Goal: Task Accomplishment & Management: Manage account settings

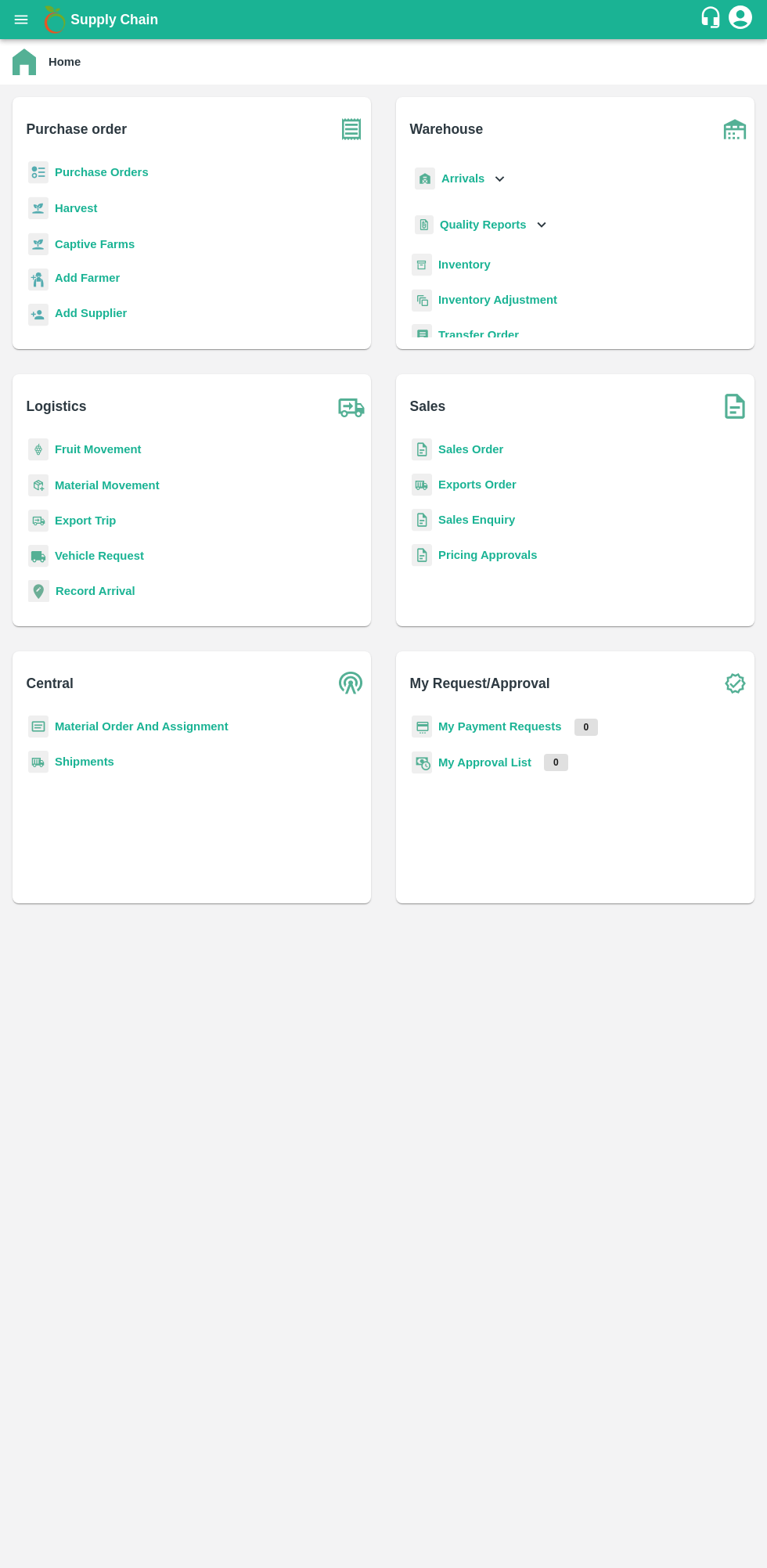
click at [67, 172] on b "Purchase Orders" at bounding box center [101, 172] width 94 height 12
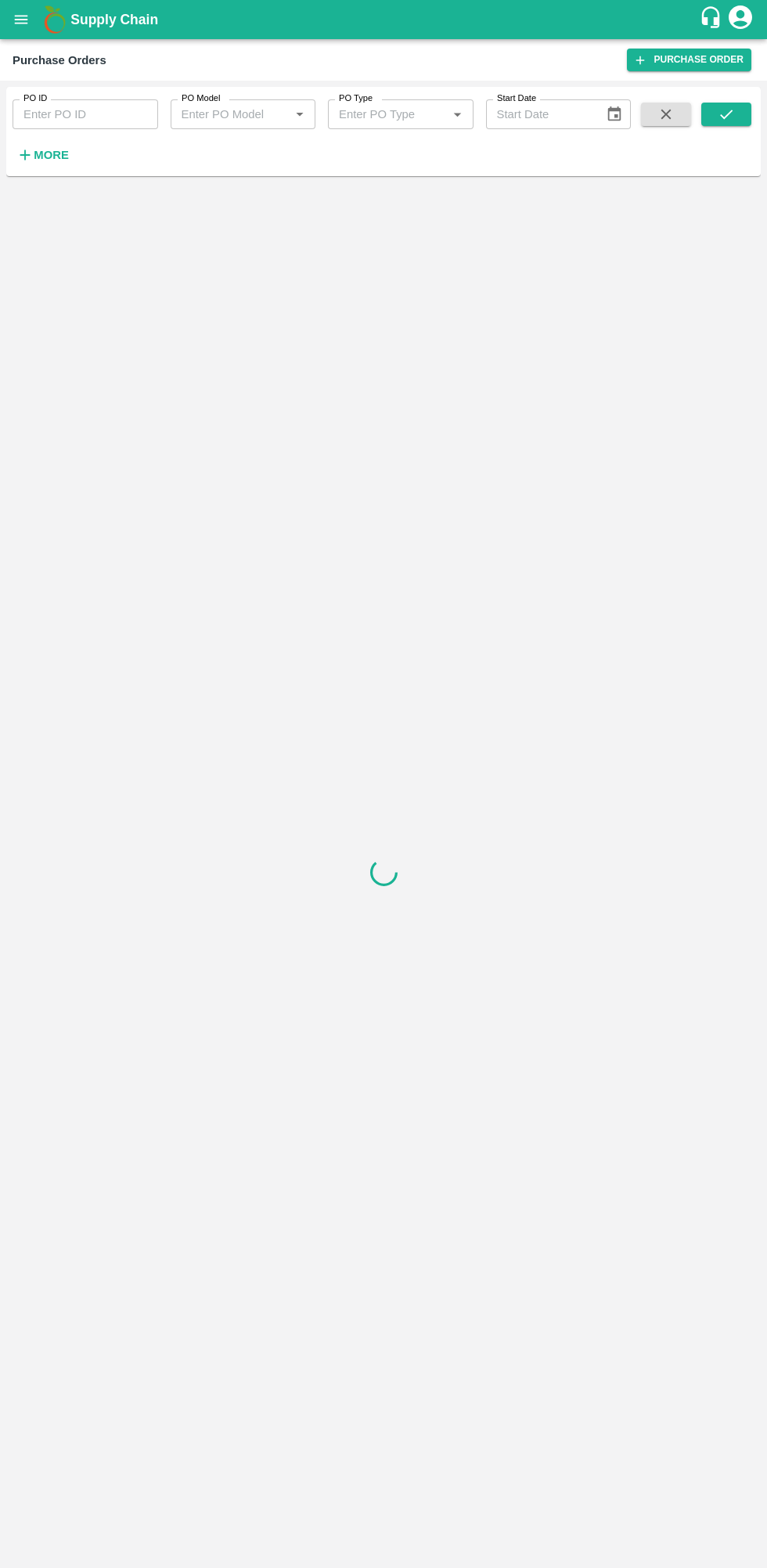
click at [25, 159] on icon "button" at bounding box center [26, 155] width 10 height 10
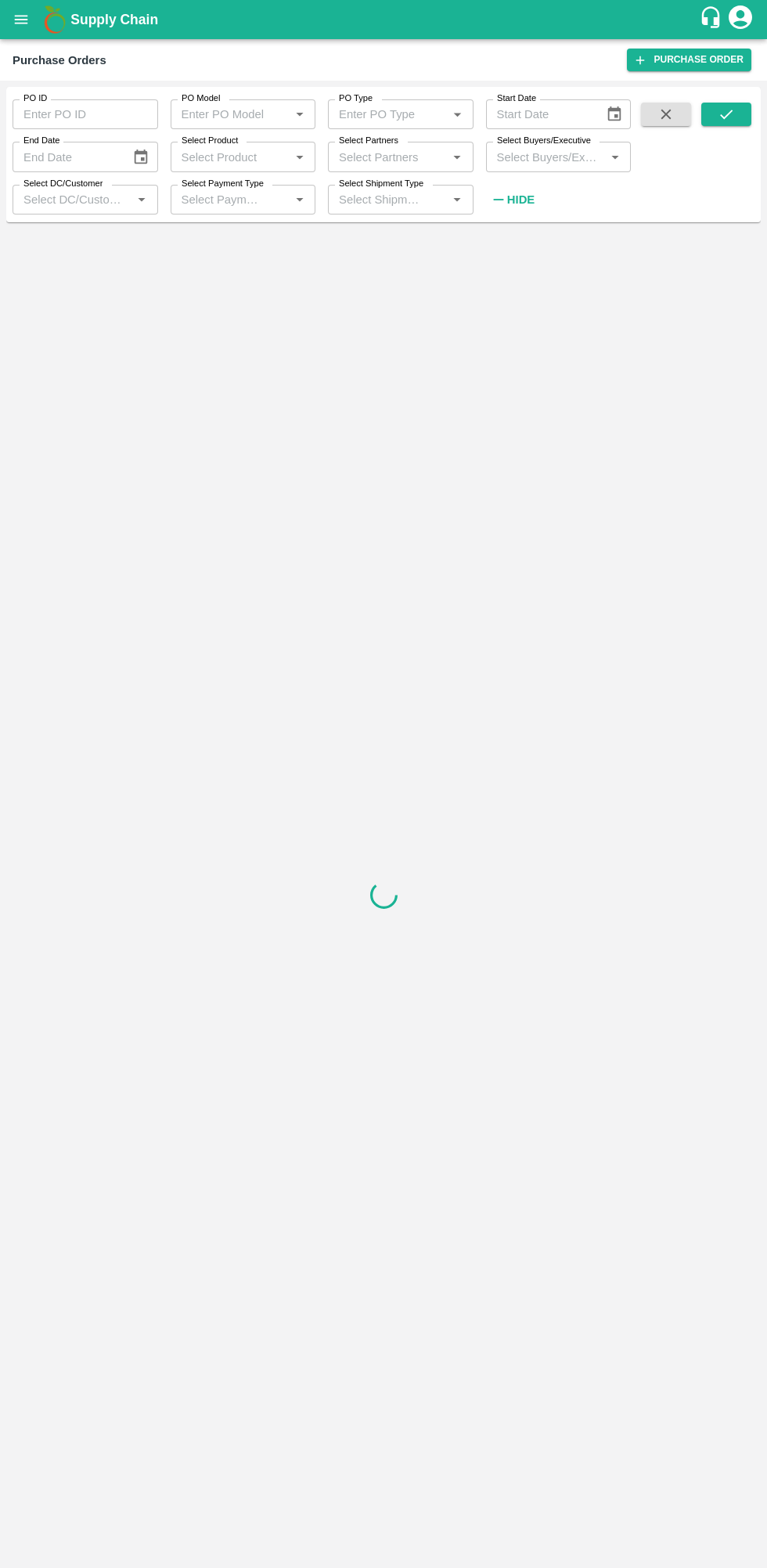
click at [527, 194] on strong "Hide" at bounding box center [520, 199] width 27 height 12
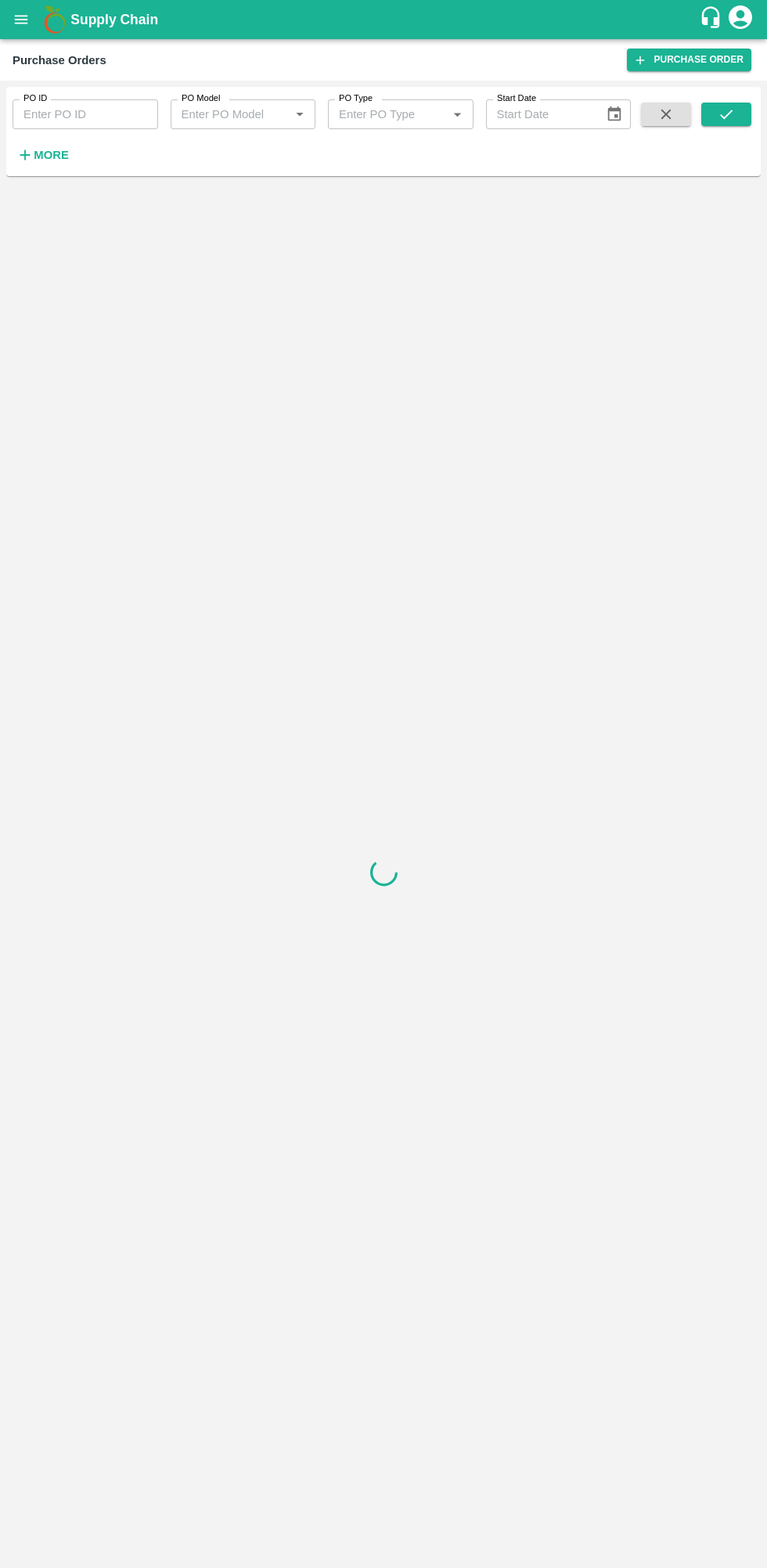
click at [37, 161] on strong "More" at bounding box center [51, 154] width 35 height 12
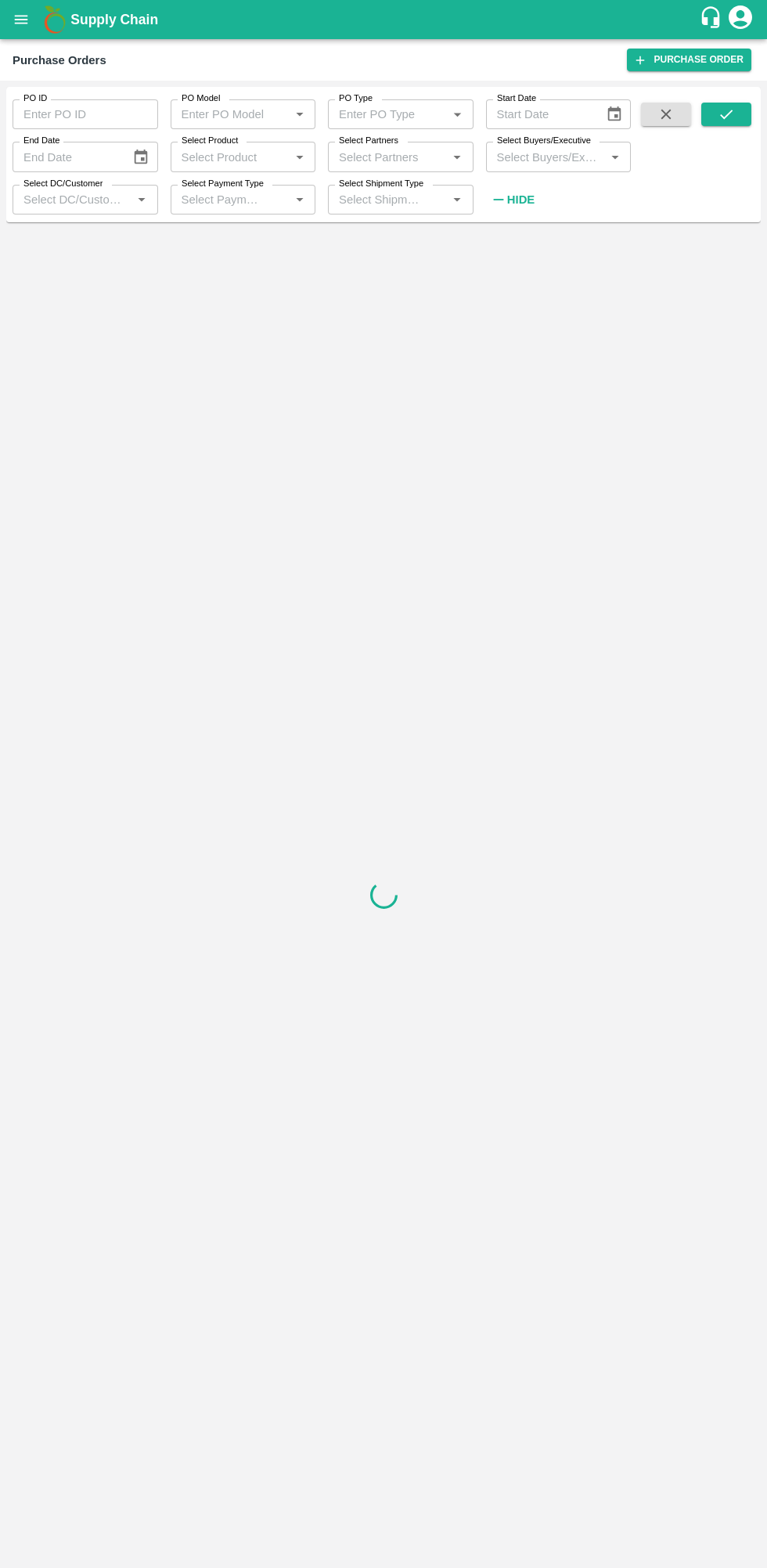
click at [557, 162] on input "Select Buyers/Executive" at bounding box center [545, 156] width 110 height 21
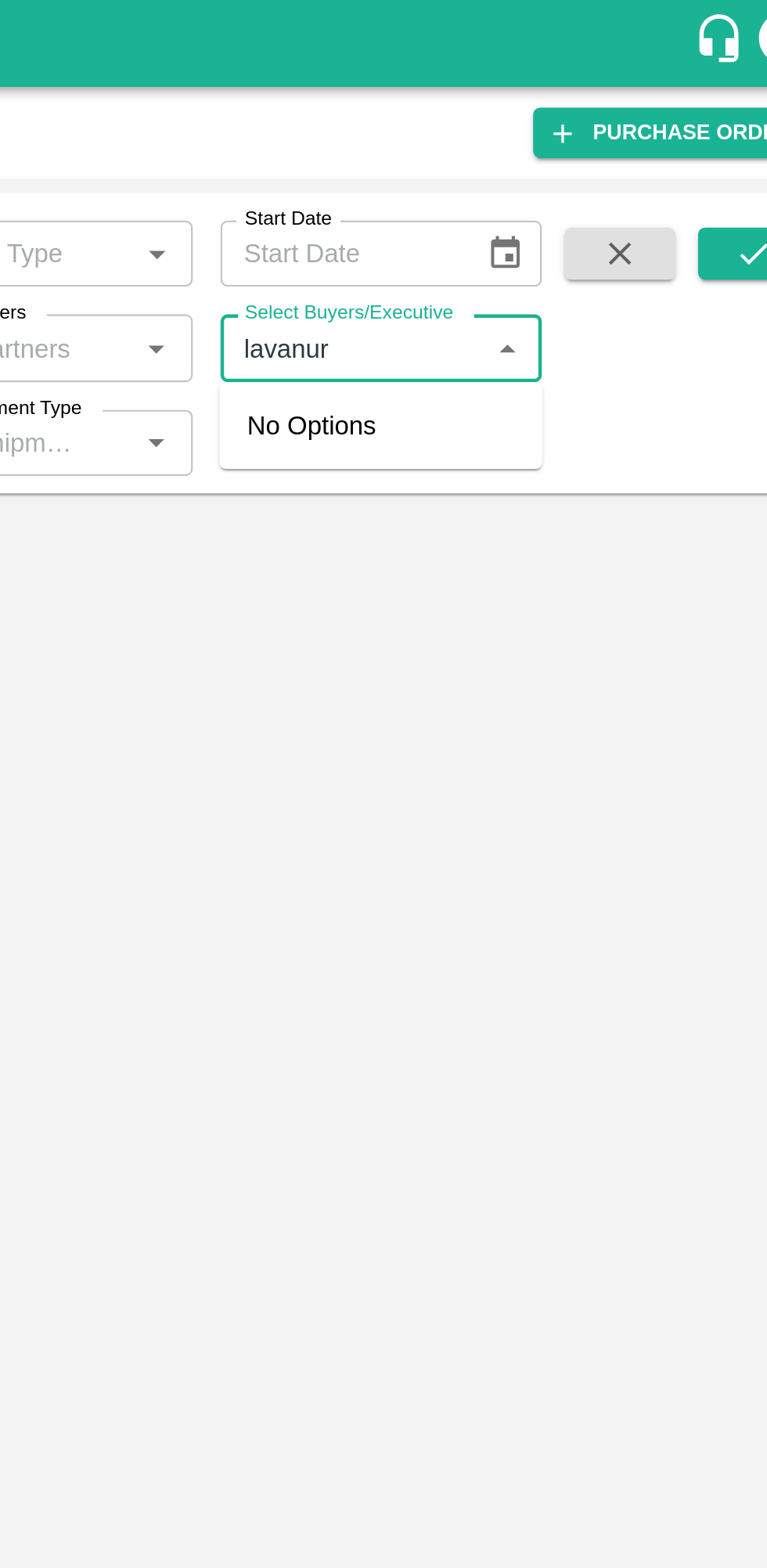
type input "lavanur"
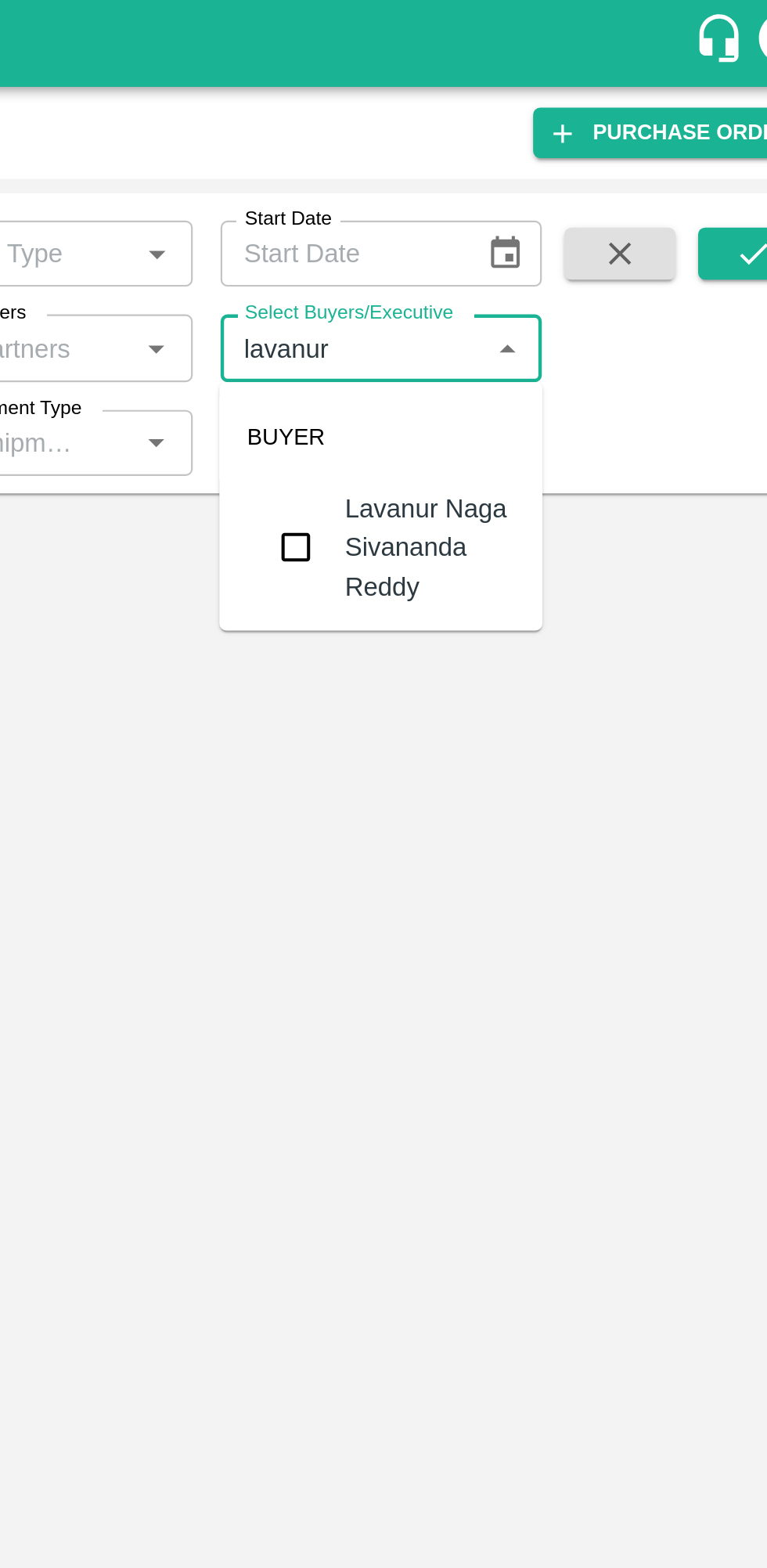
click at [507, 252] on input "checkbox" at bounding box center [520, 247] width 32 height 32
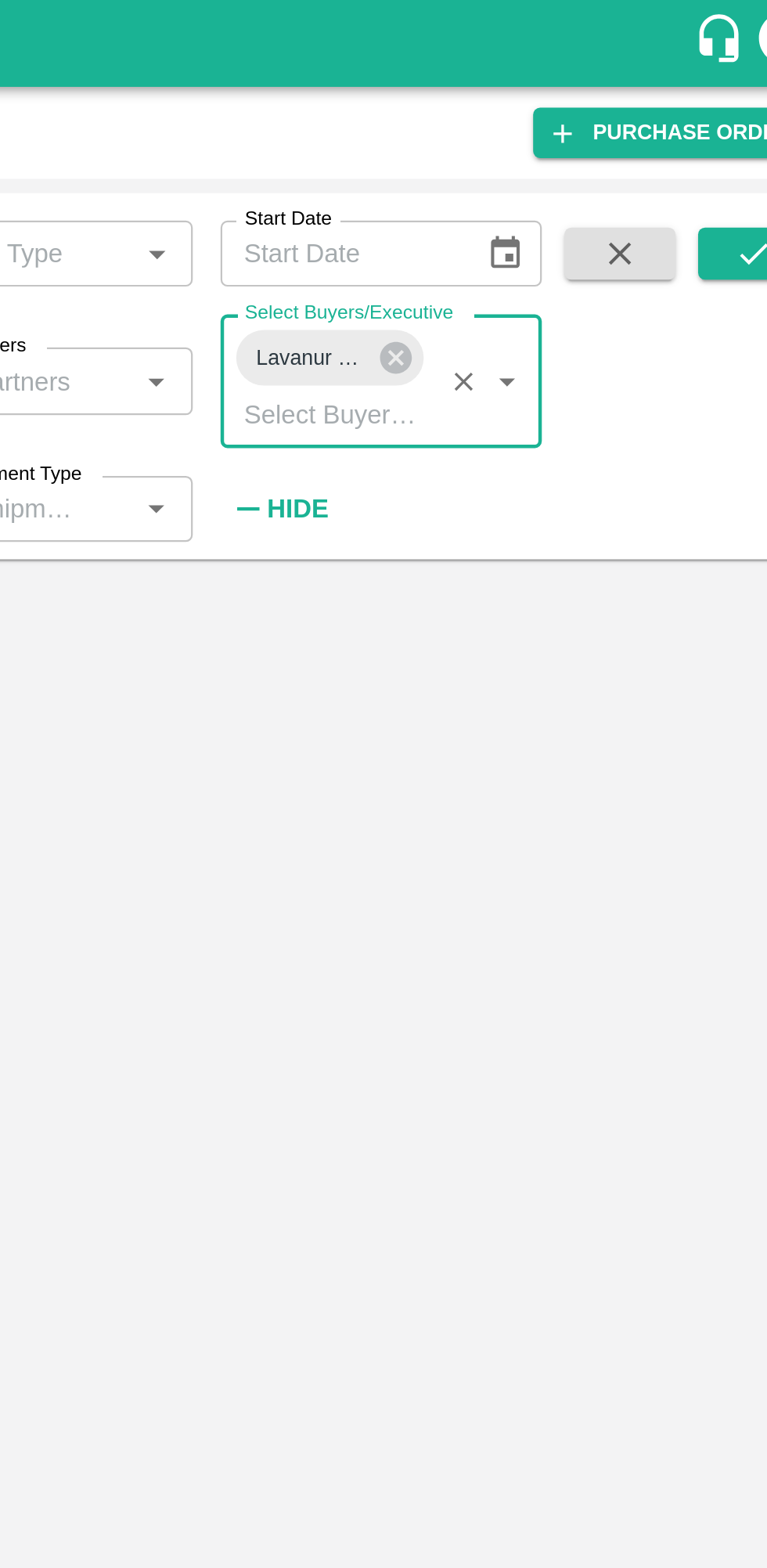
click at [727, 106] on icon "submit" at bounding box center [725, 114] width 17 height 17
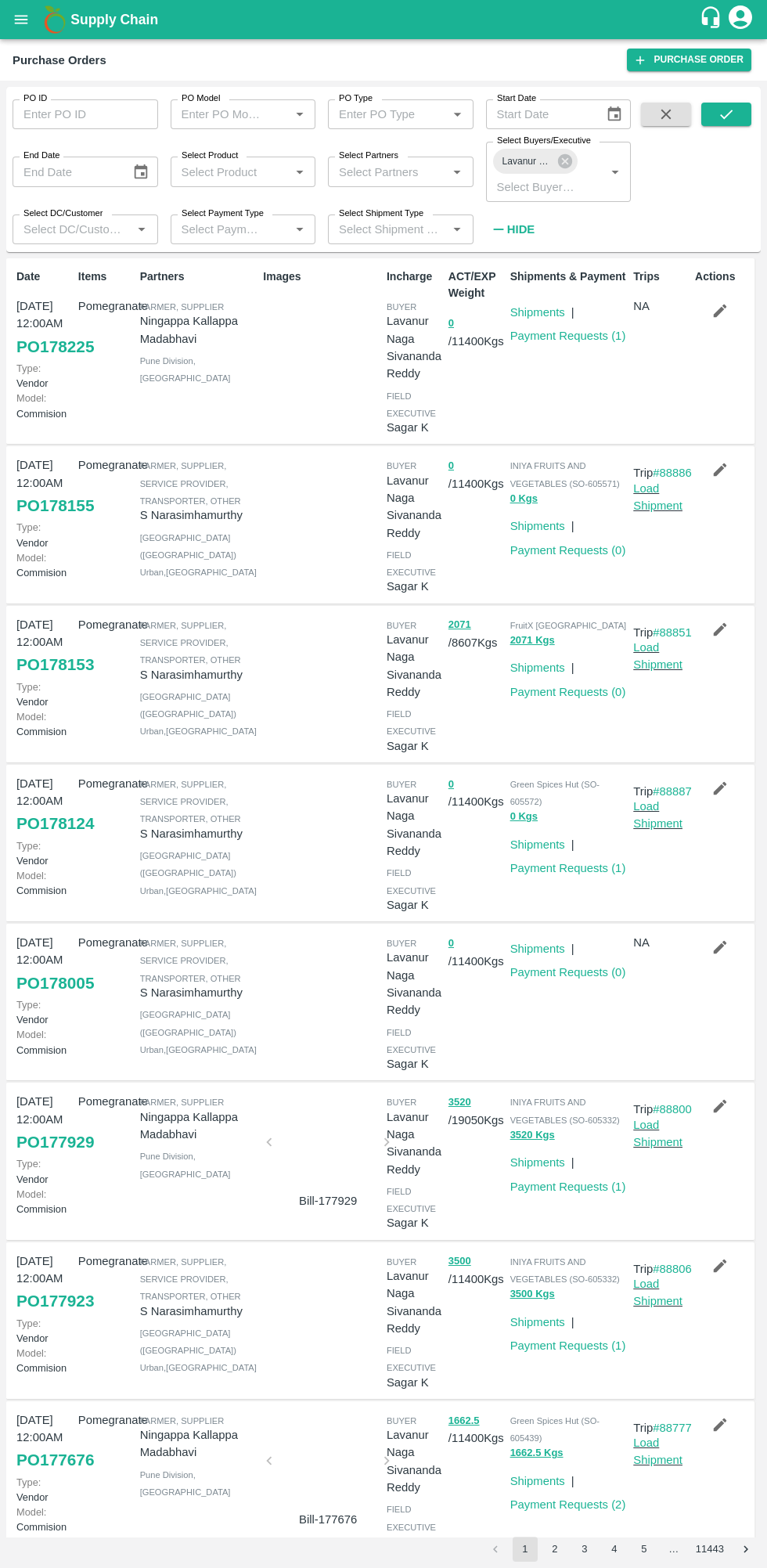
click at [711, 956] on icon "button" at bounding box center [720, 947] width 17 height 17
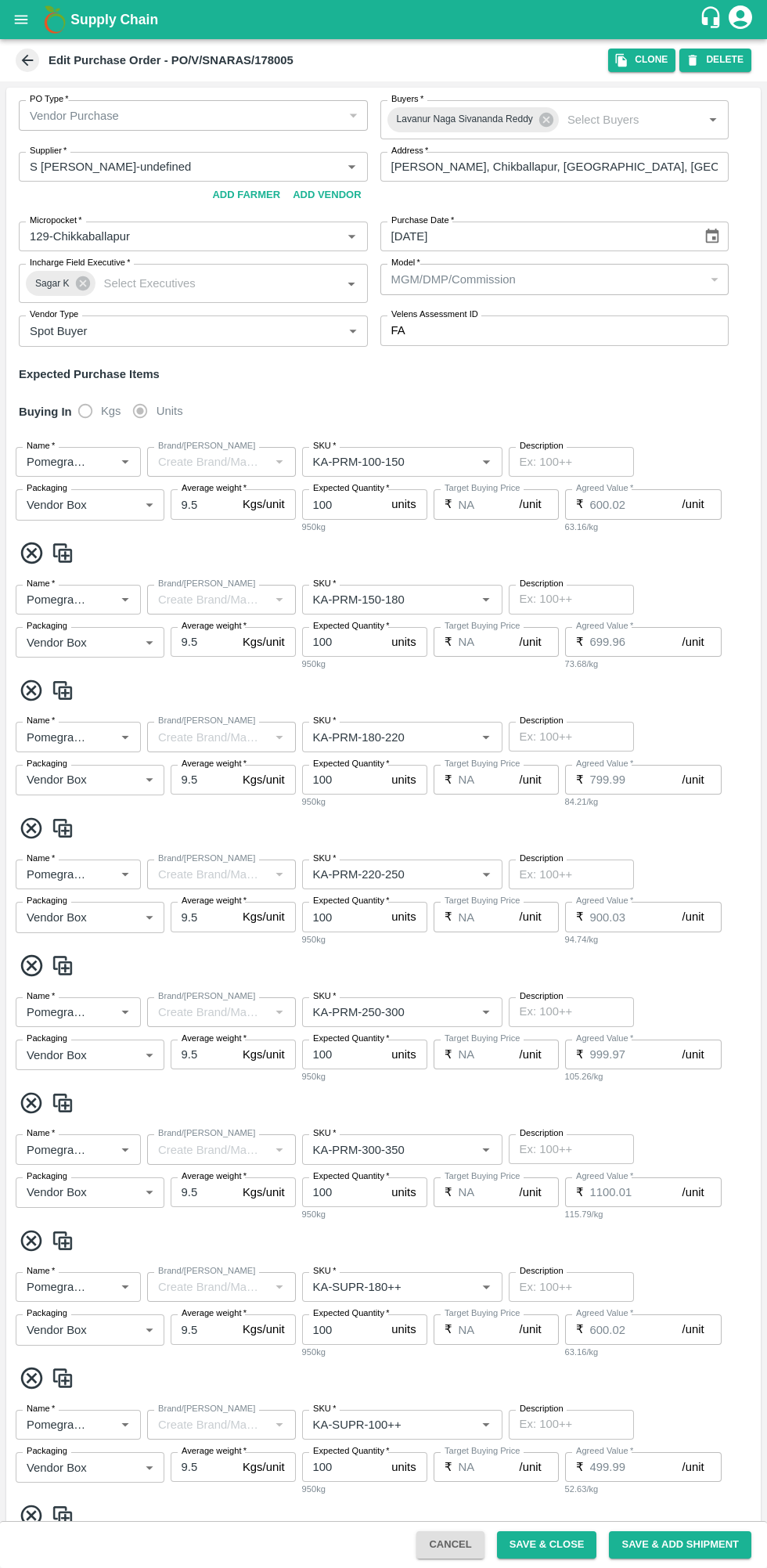
click at [648, 23] on h1 "Supply Chain" at bounding box center [384, 19] width 628 height 22
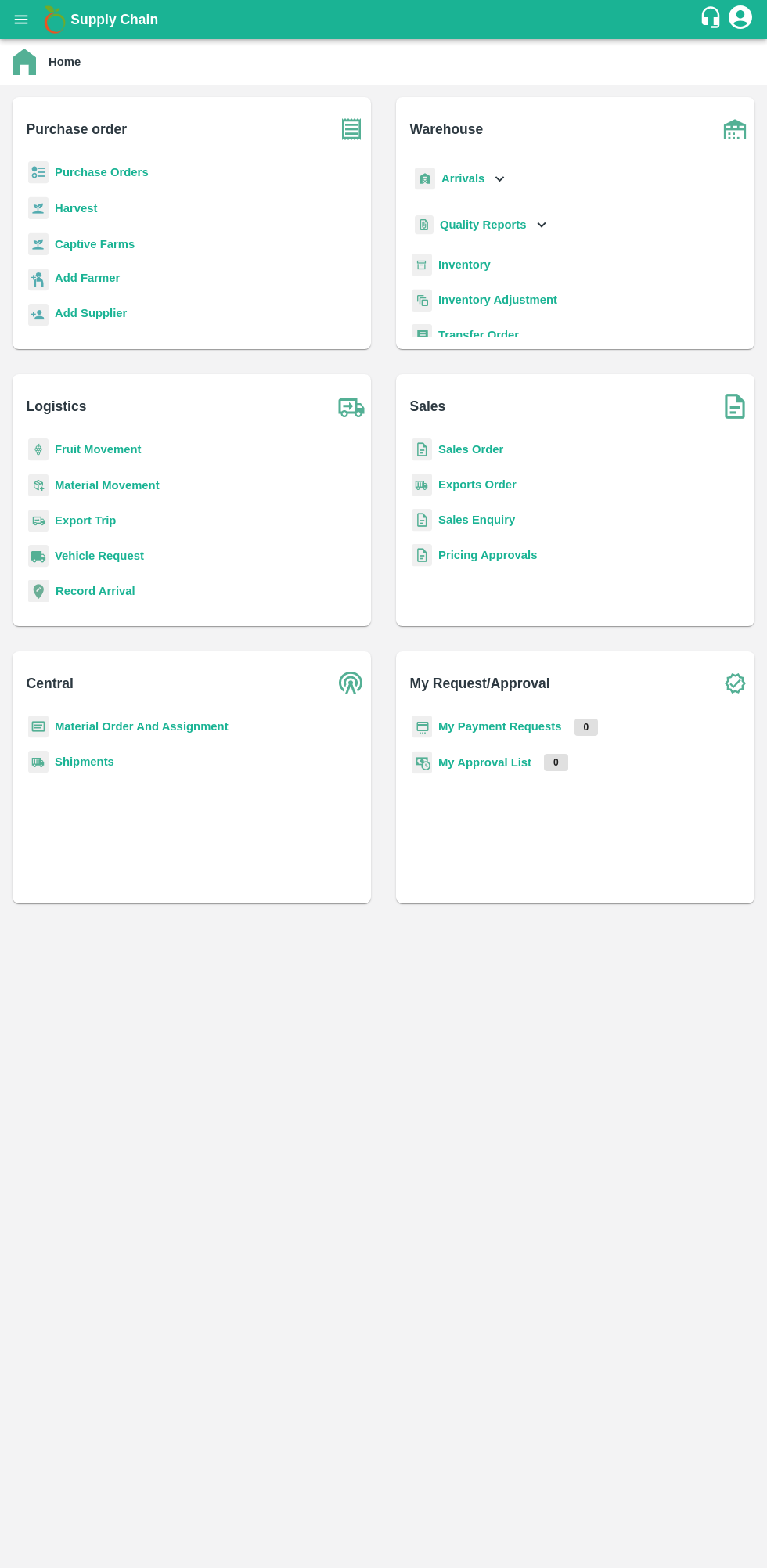
click at [60, 172] on b "Purchase Orders" at bounding box center [101, 172] width 94 height 12
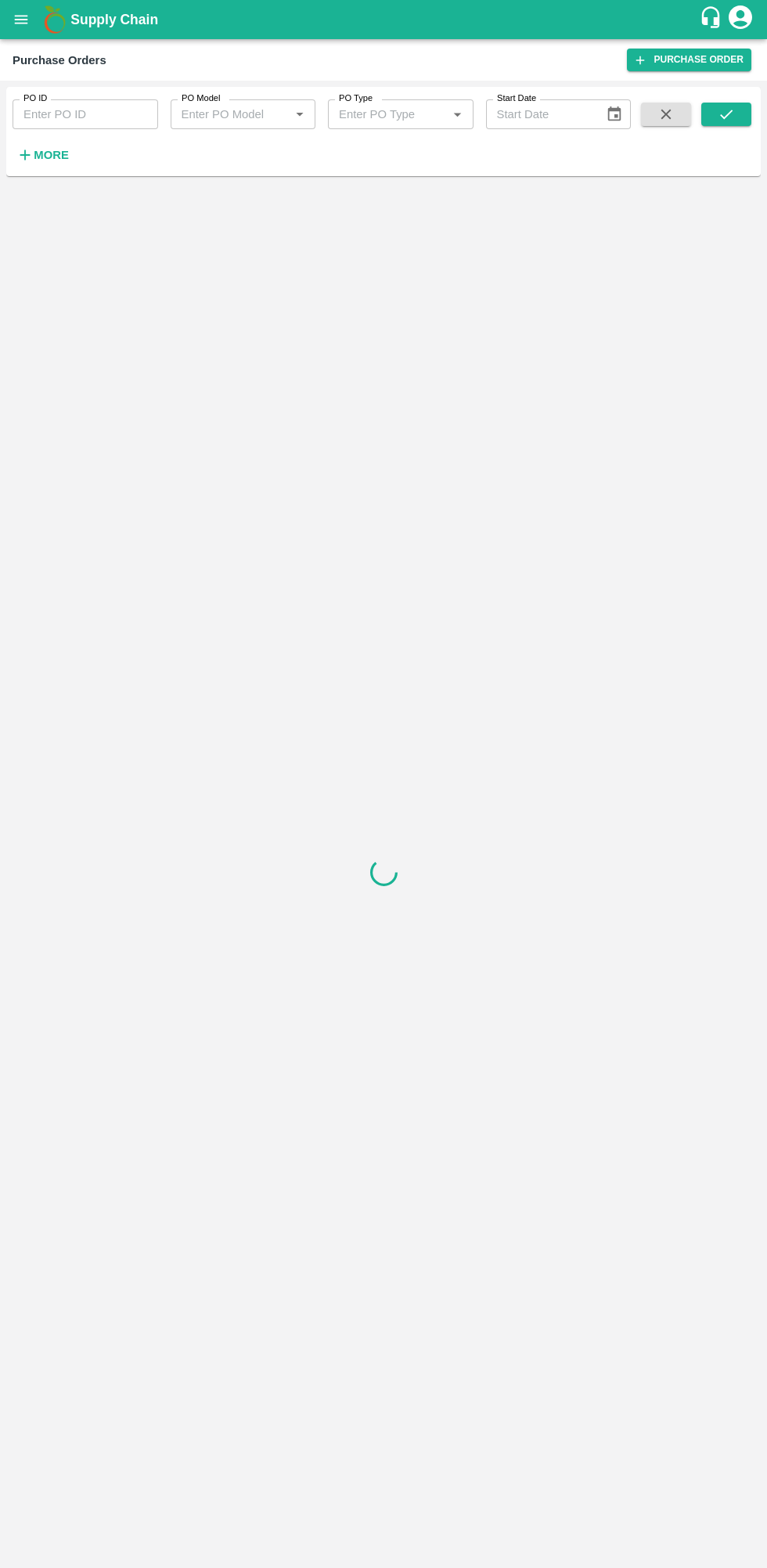
click at [25, 155] on icon "button" at bounding box center [26, 155] width 10 height 10
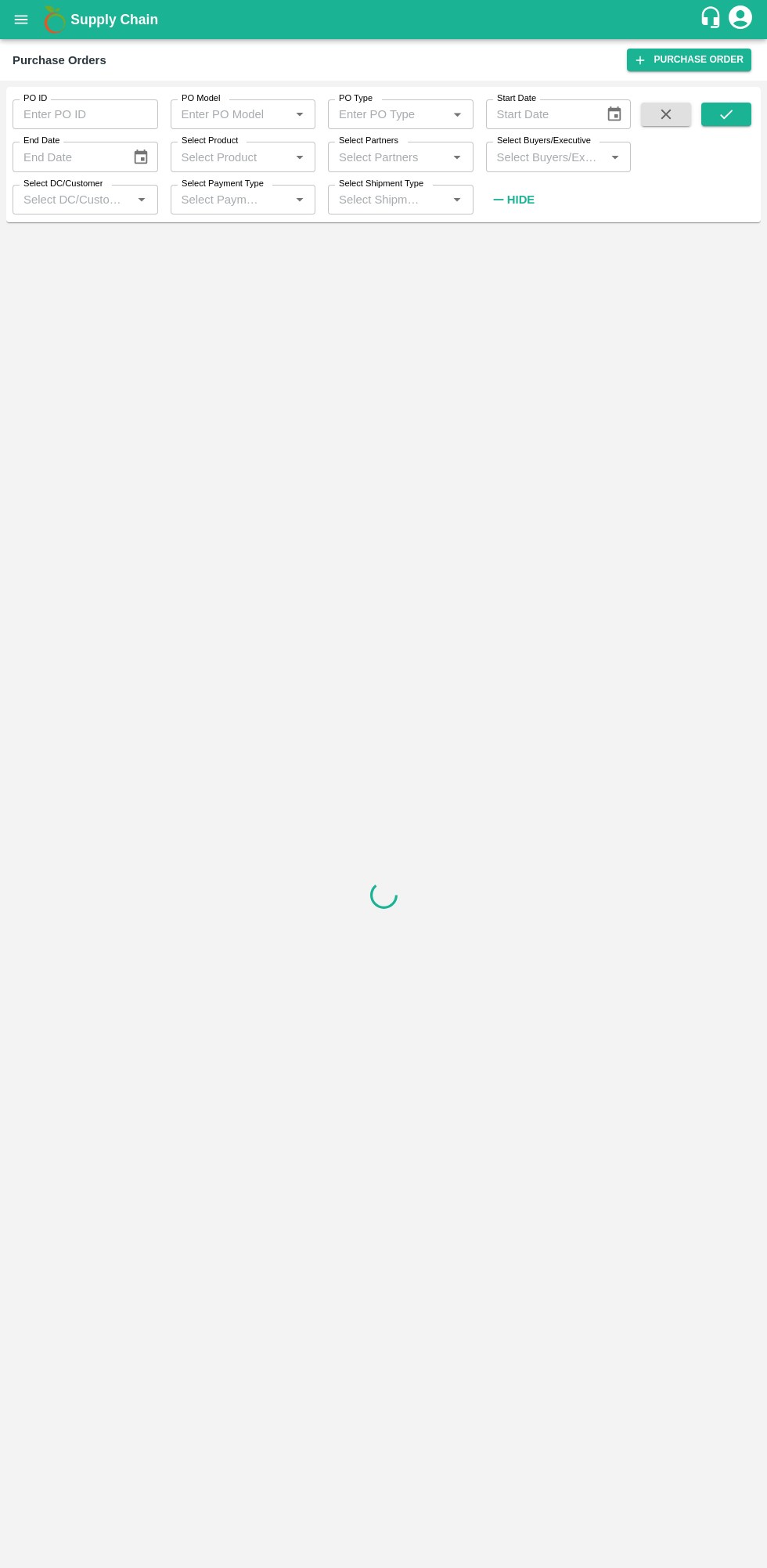
click at [517, 156] on input "Select Buyers/Executive" at bounding box center [545, 156] width 110 height 21
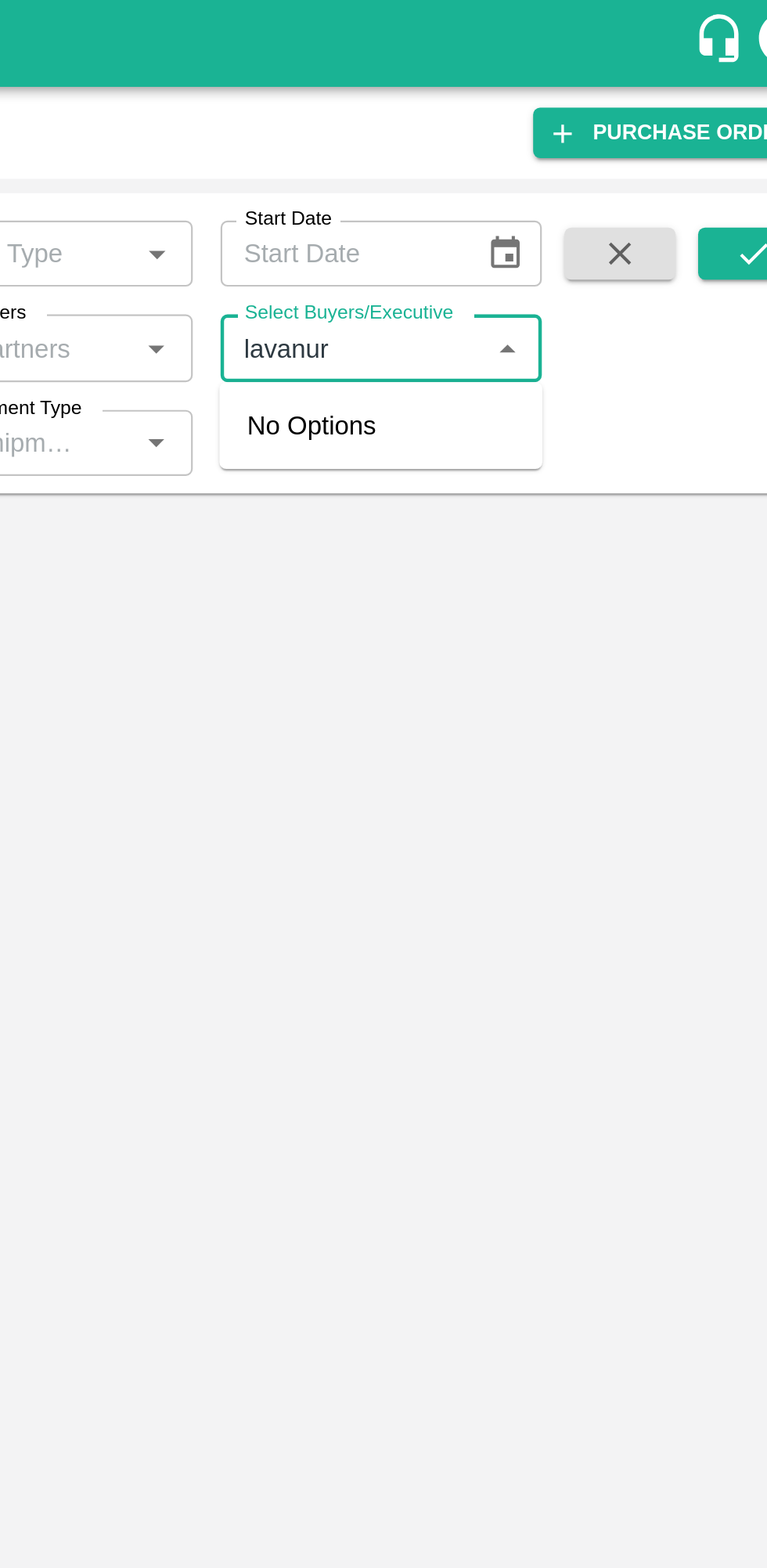
type input "lavanur"
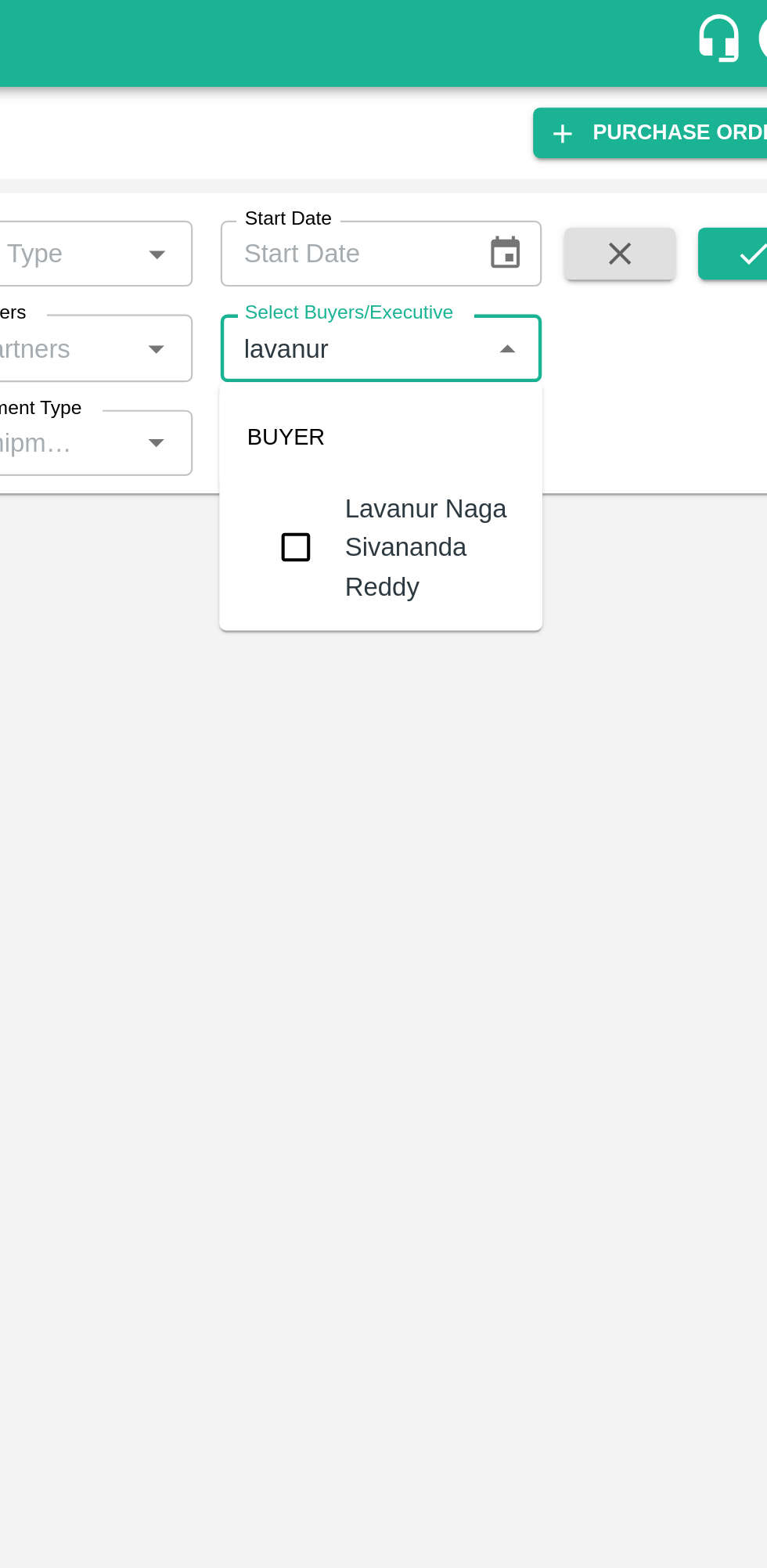
click at [511, 249] on input "checkbox" at bounding box center [520, 247] width 32 height 32
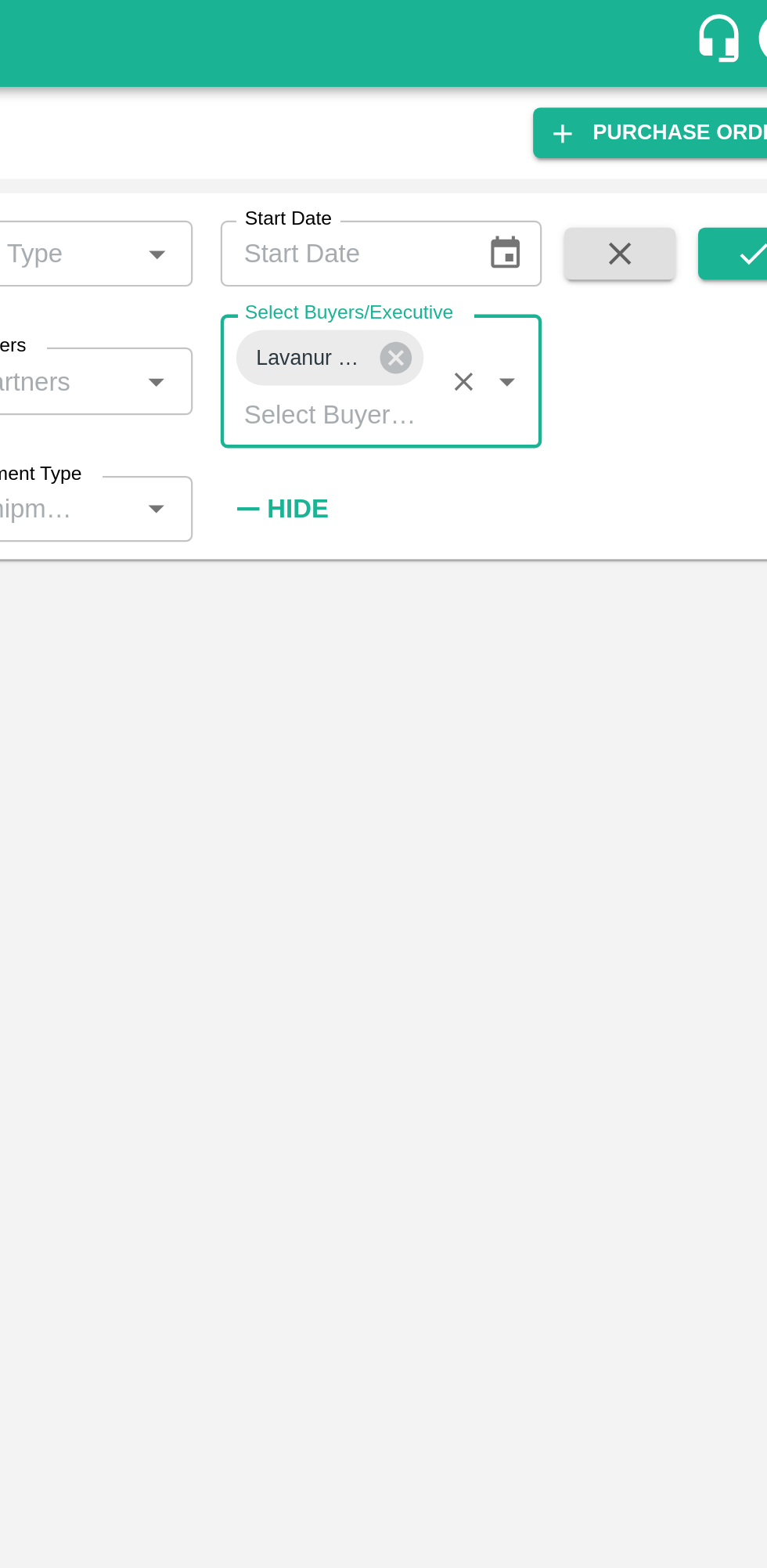
click at [702, 117] on button "submit" at bounding box center [725, 114] width 50 height 23
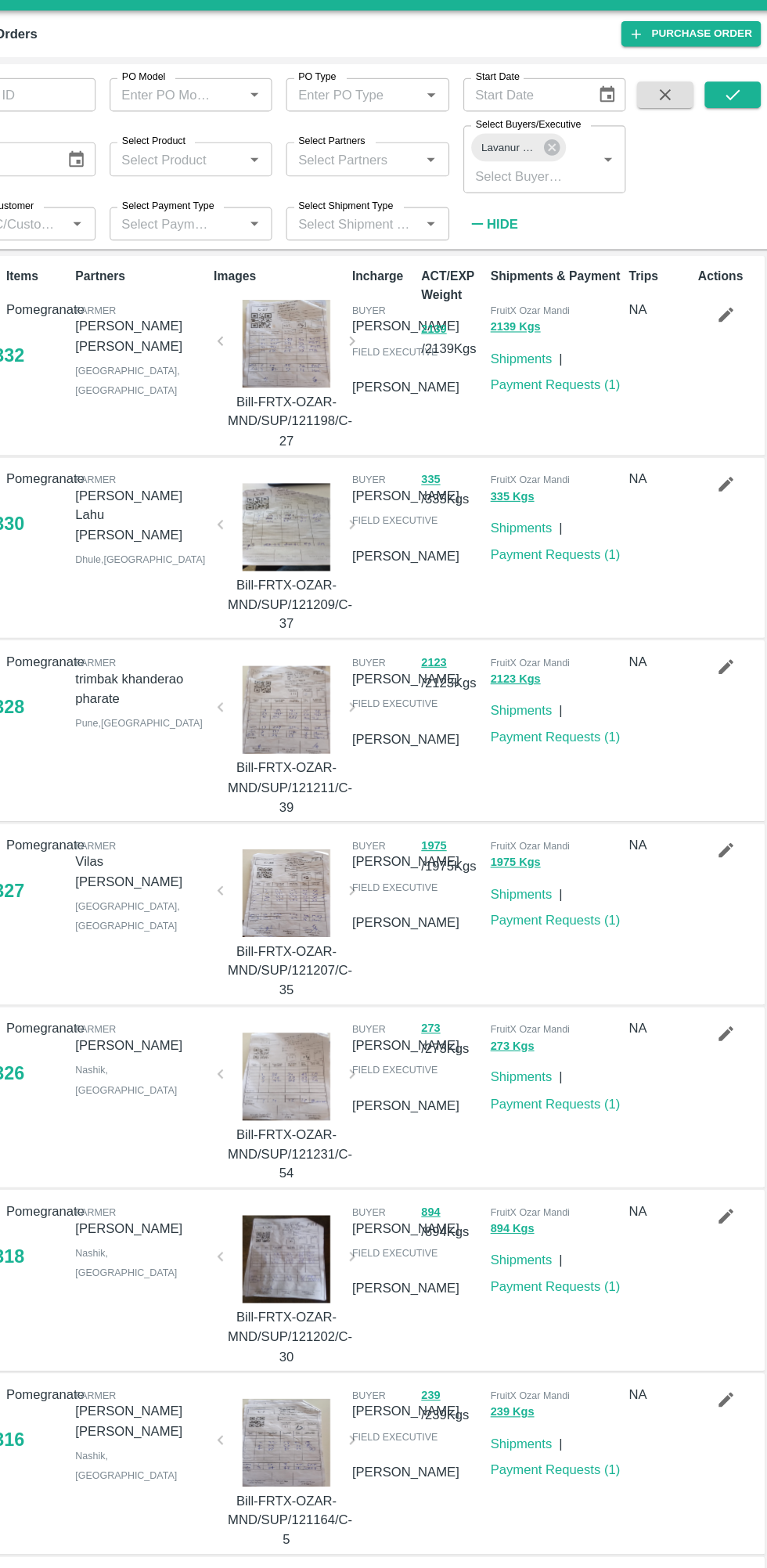
click at [726, 115] on icon "submit" at bounding box center [725, 114] width 17 height 17
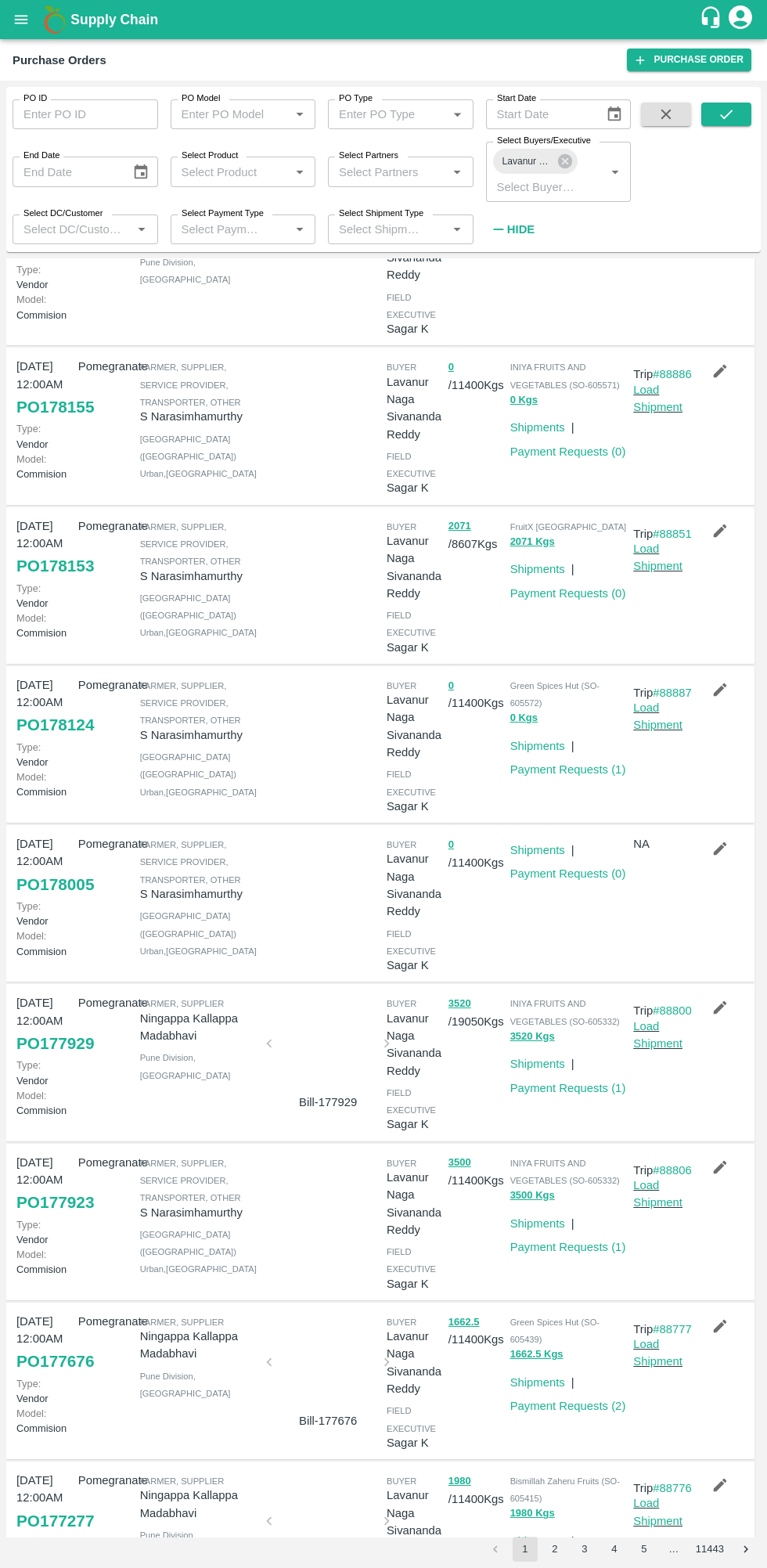
scroll to position [106, 0]
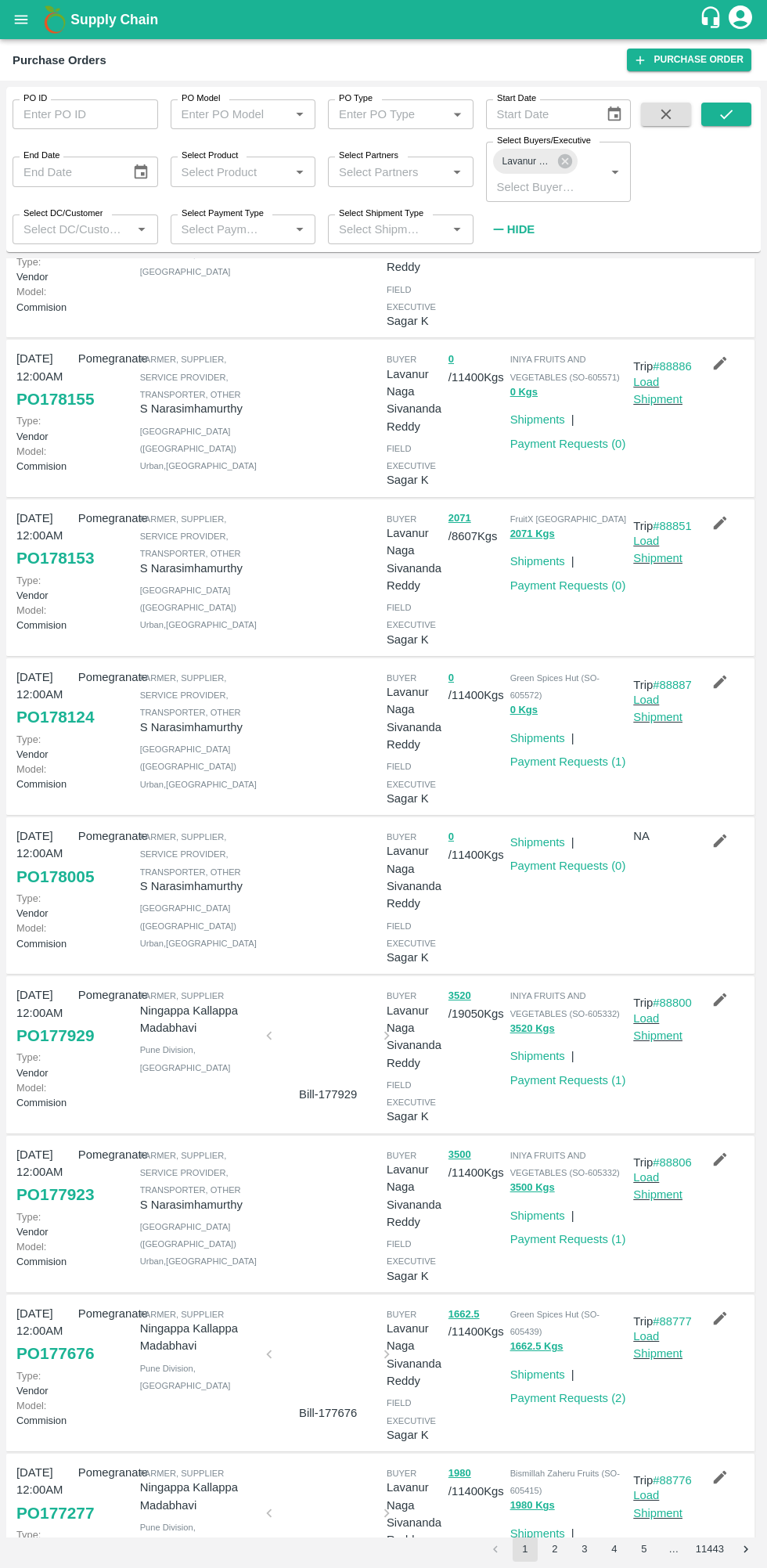
click at [711, 850] on icon "button" at bounding box center [720, 840] width 17 height 17
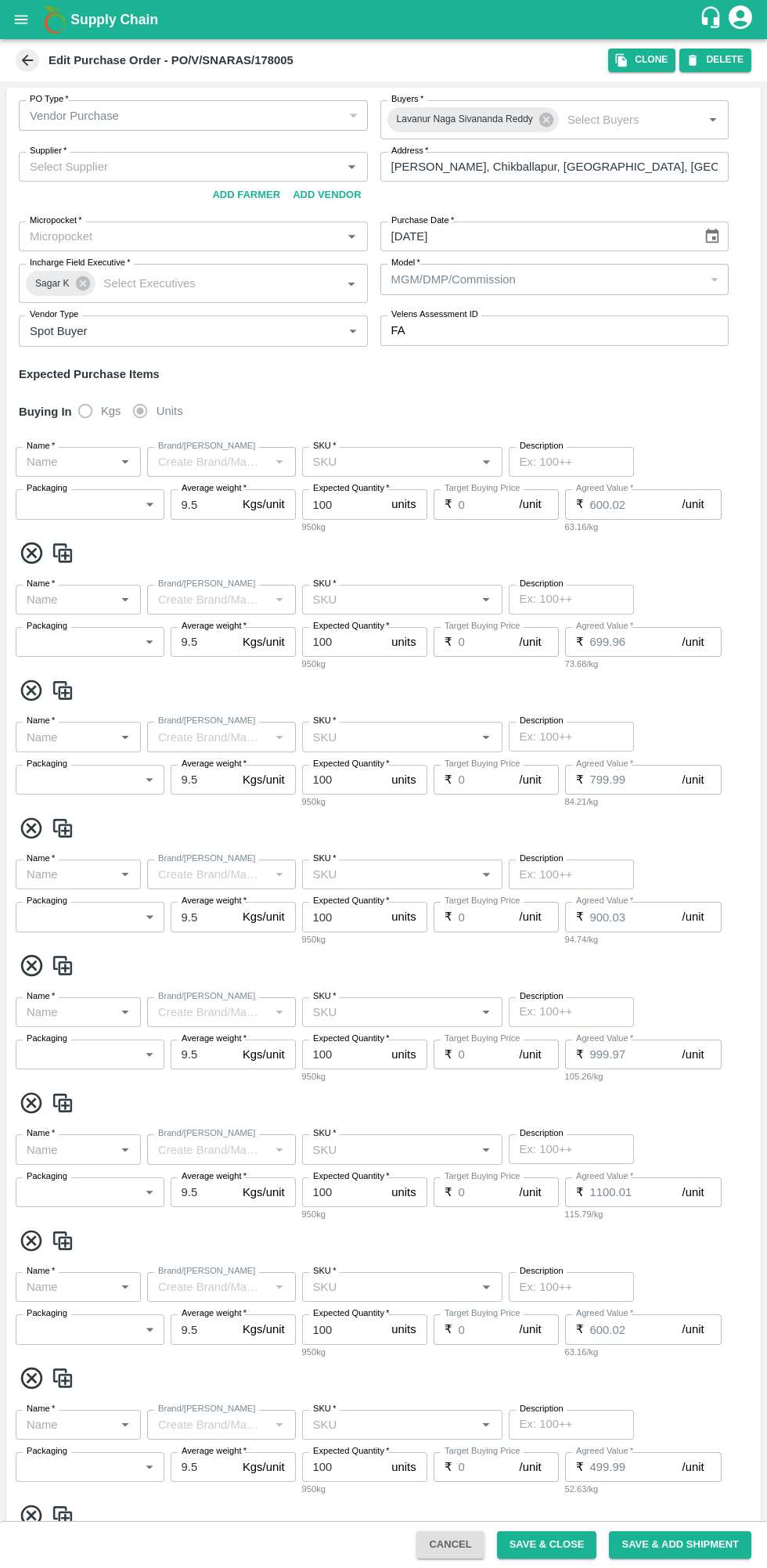
click at [624, 56] on icon "button" at bounding box center [621, 60] width 14 height 14
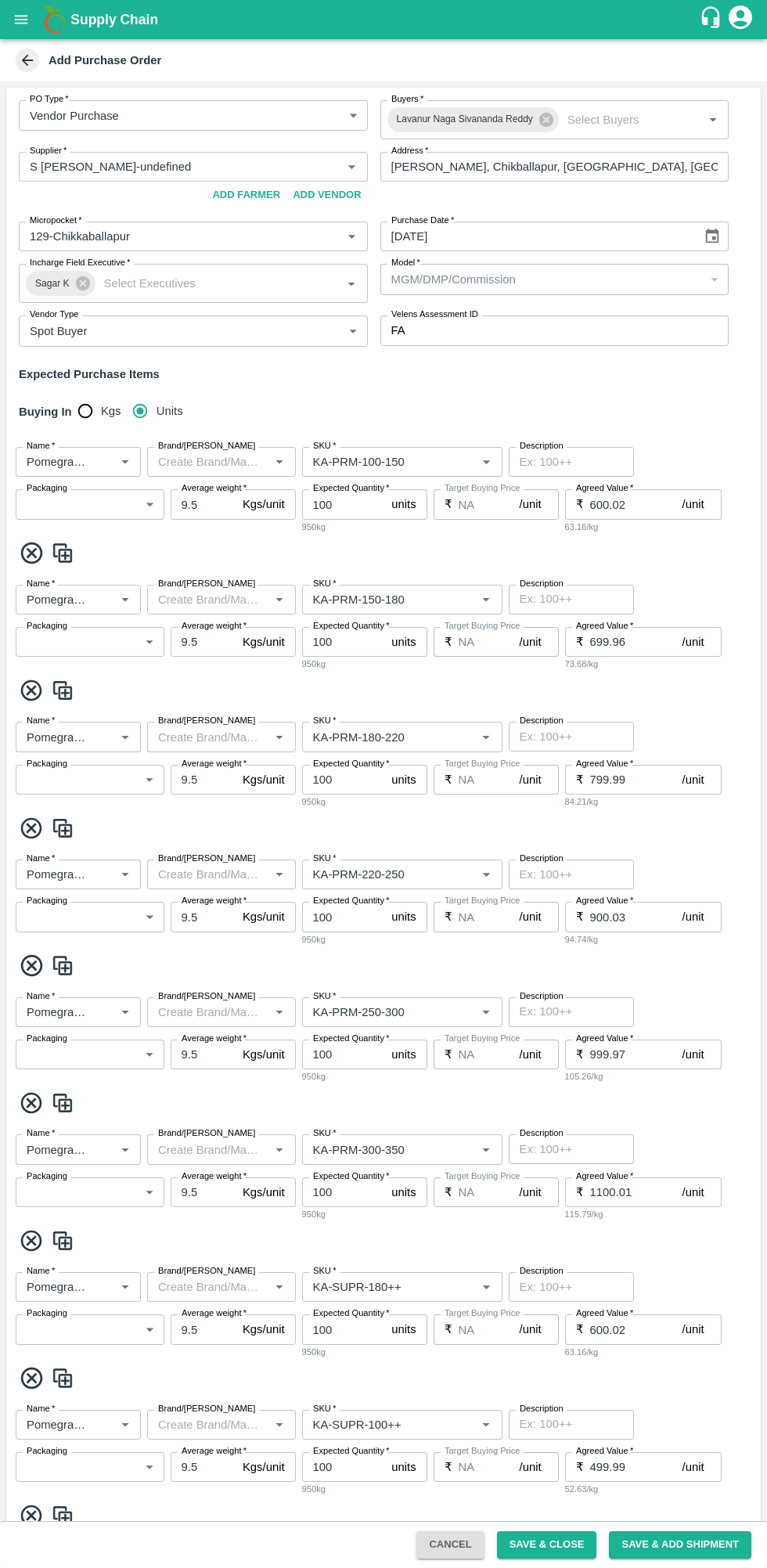
type input "S Narasimhamurthy-undefined"
type input "129-Chikkaballapur"
type input "Pomegranate"
type input "KA-PRM-100-150"
type input "NA"
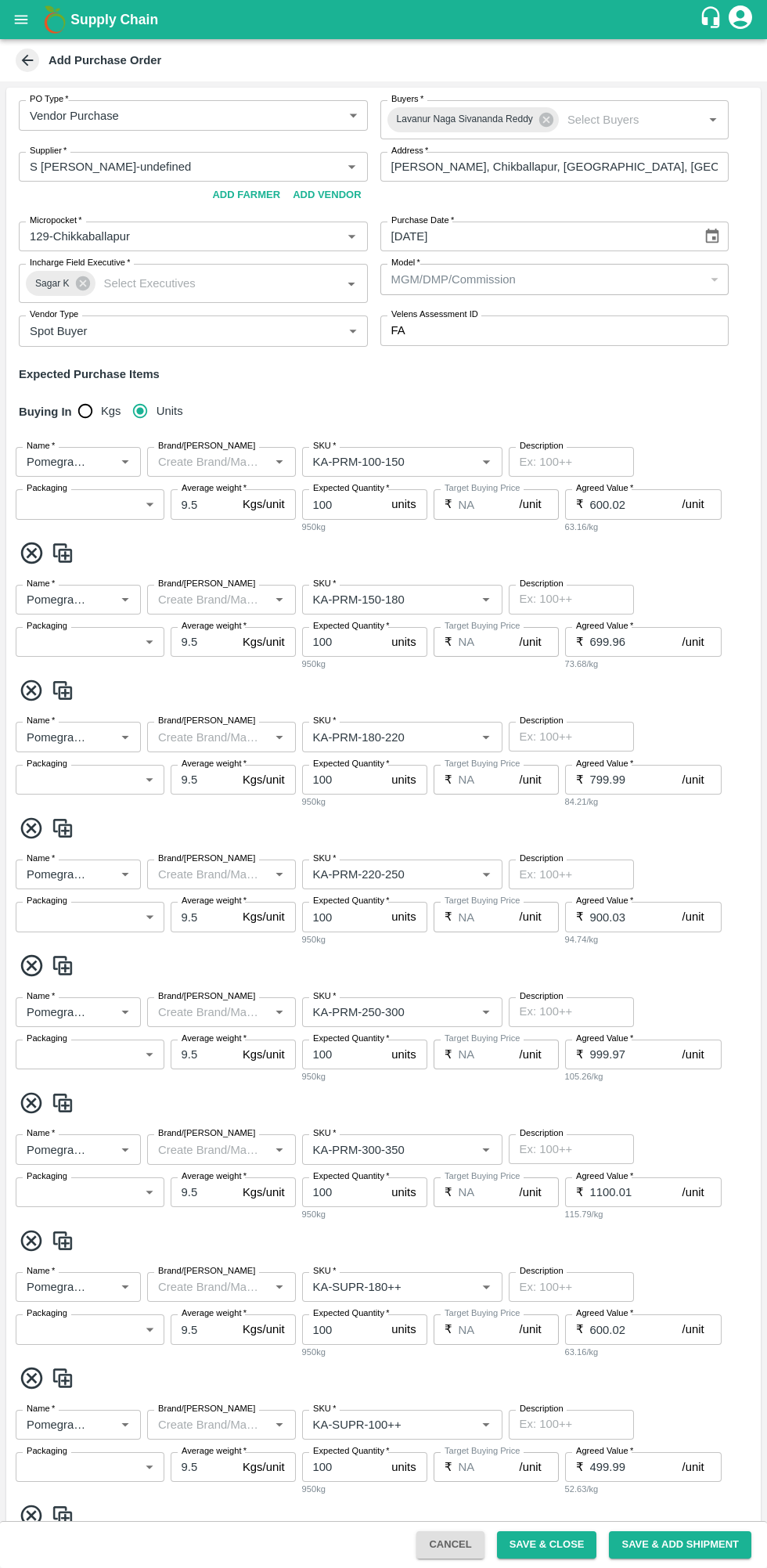
type input "Pomegranate"
type input "KA-PRM-150-180"
type input "NA"
type input "Pomegranate"
type input "KA-PRM-180-220"
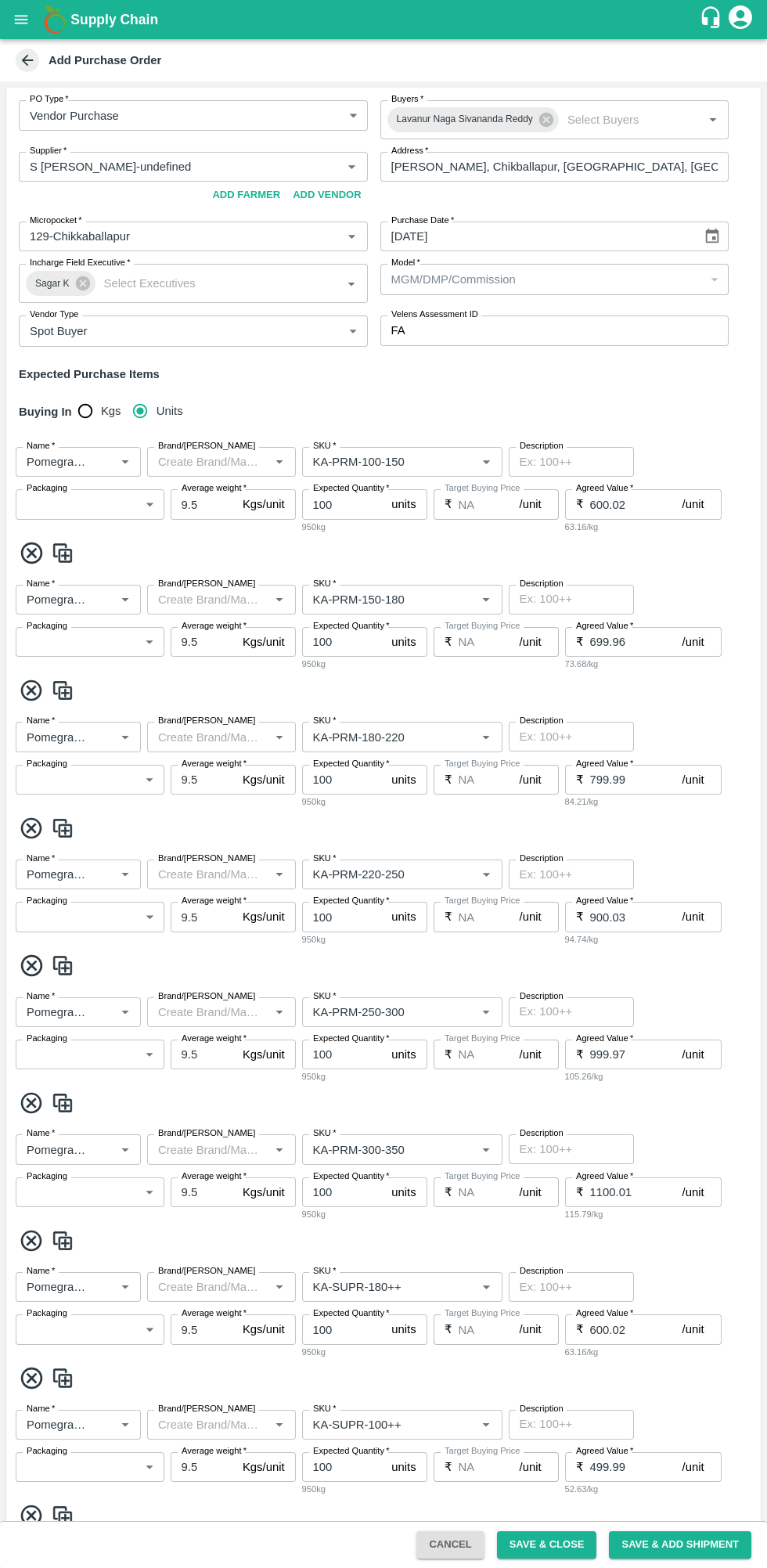
type input "NA"
type input "Pomegranate"
type input "KA-PRM-220-250"
type input "NA"
type input "Pomegranate"
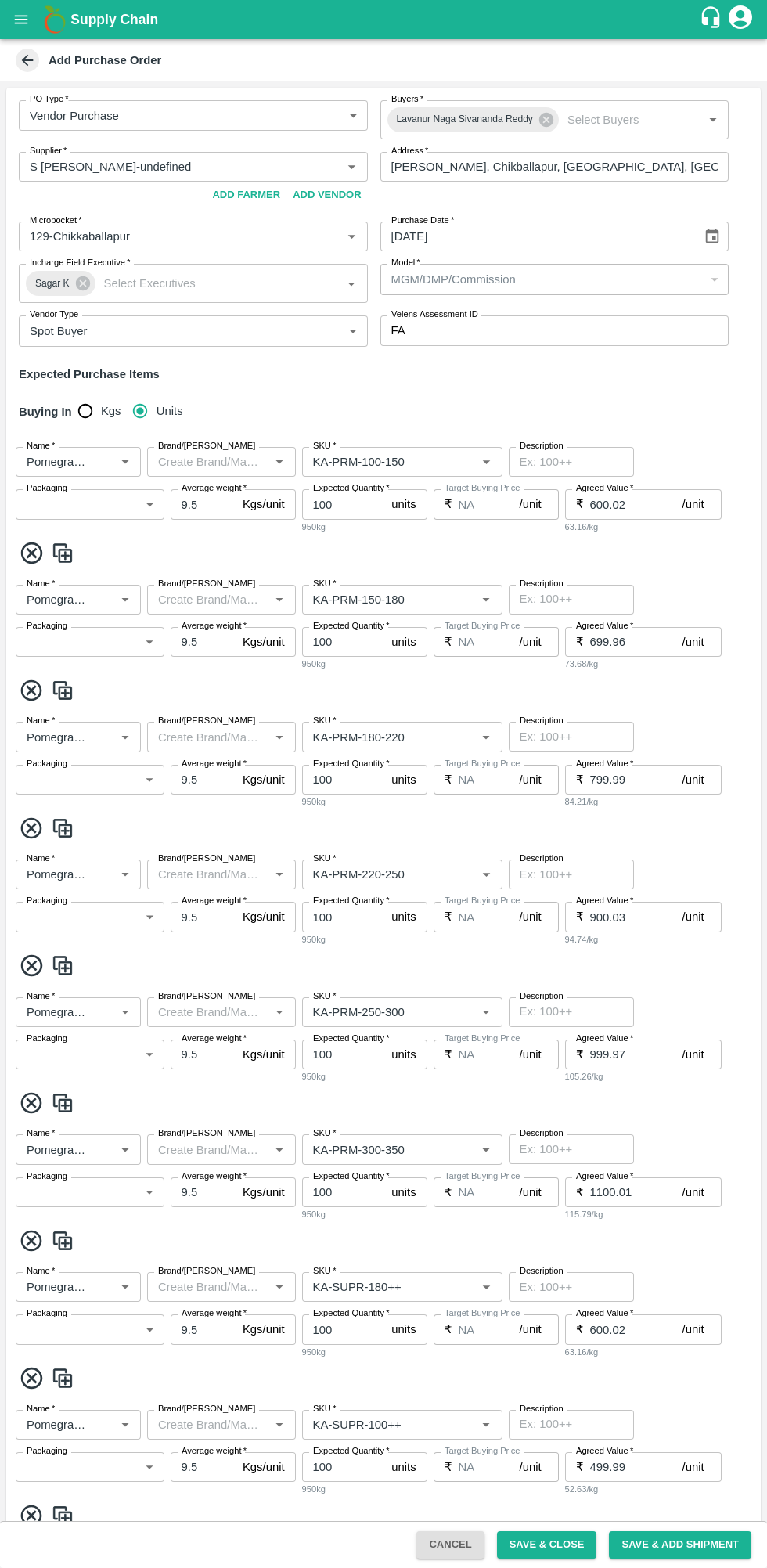
type input "KA-PRM-250-300"
type input "NA"
type input "Pomegranate"
type input "KA-PRM-300-350"
type input "NA"
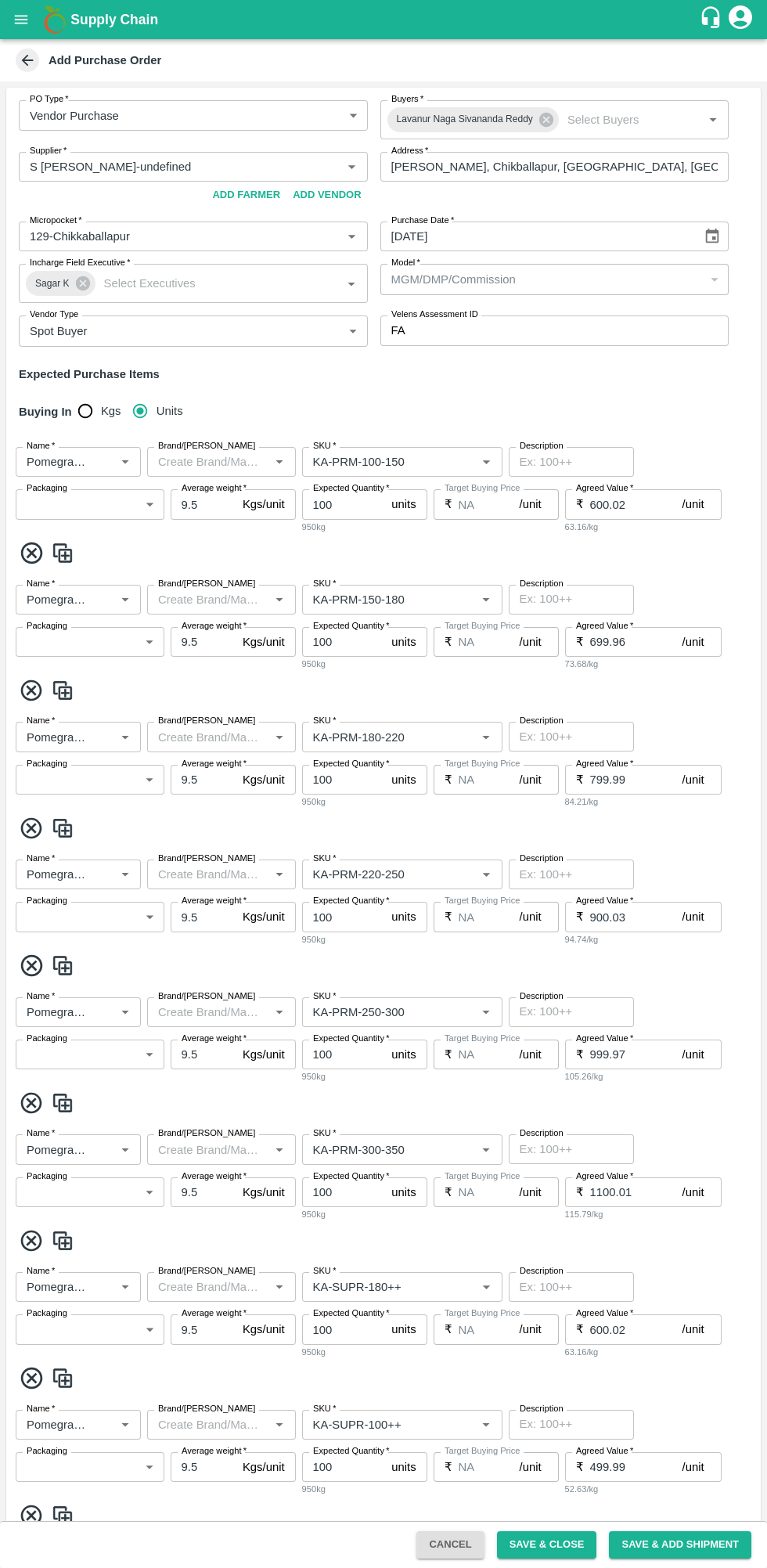
type input "Pomegranate"
type input "KA-SUPR-180++"
type input "NA"
type input "Pomegranate"
type input "KA-SUPR-100++"
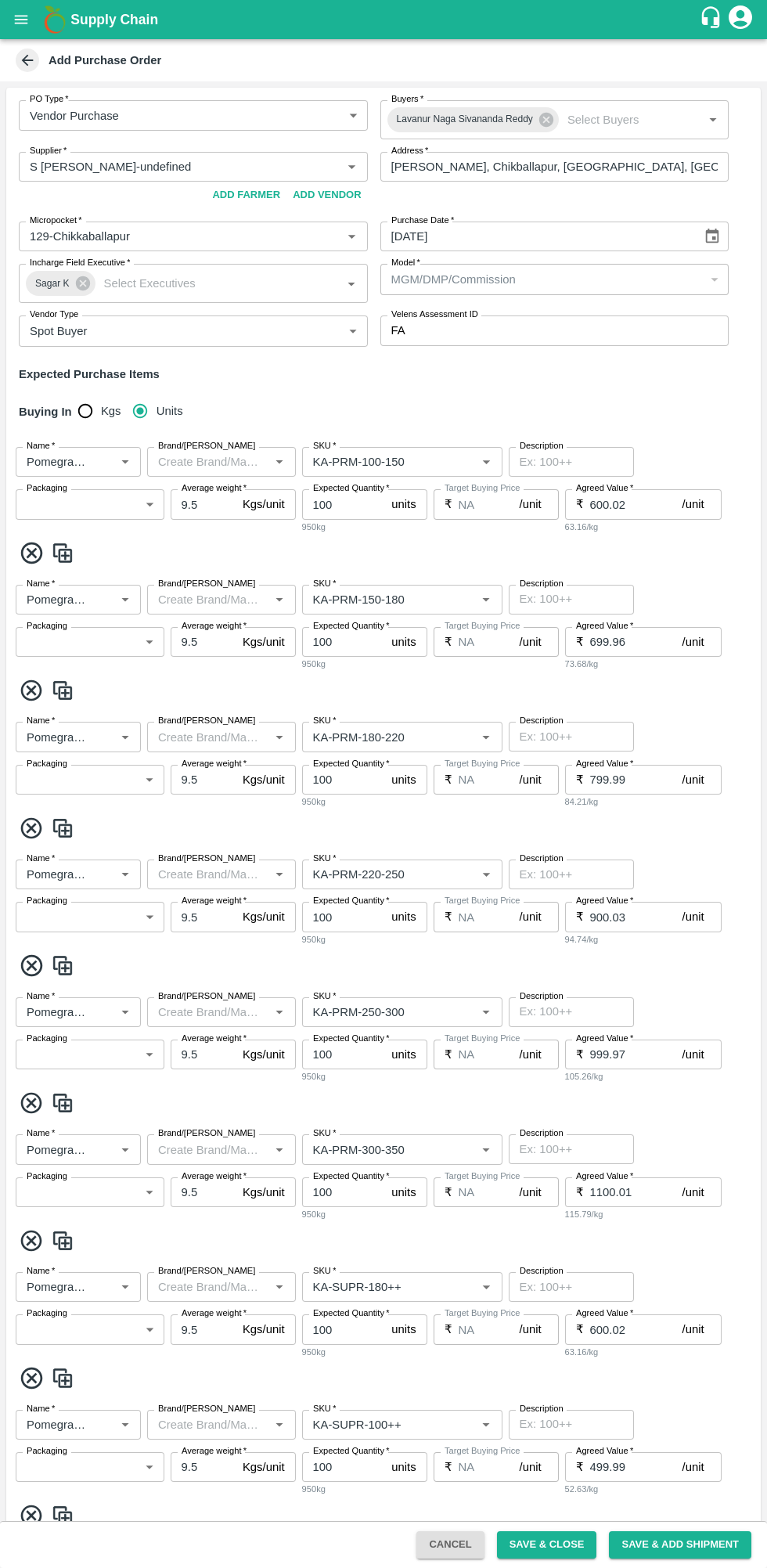
type input "NA"
type input "Pomegranate"
type input "KA-Loose A"
type input "NA"
type input "Pomegranate"
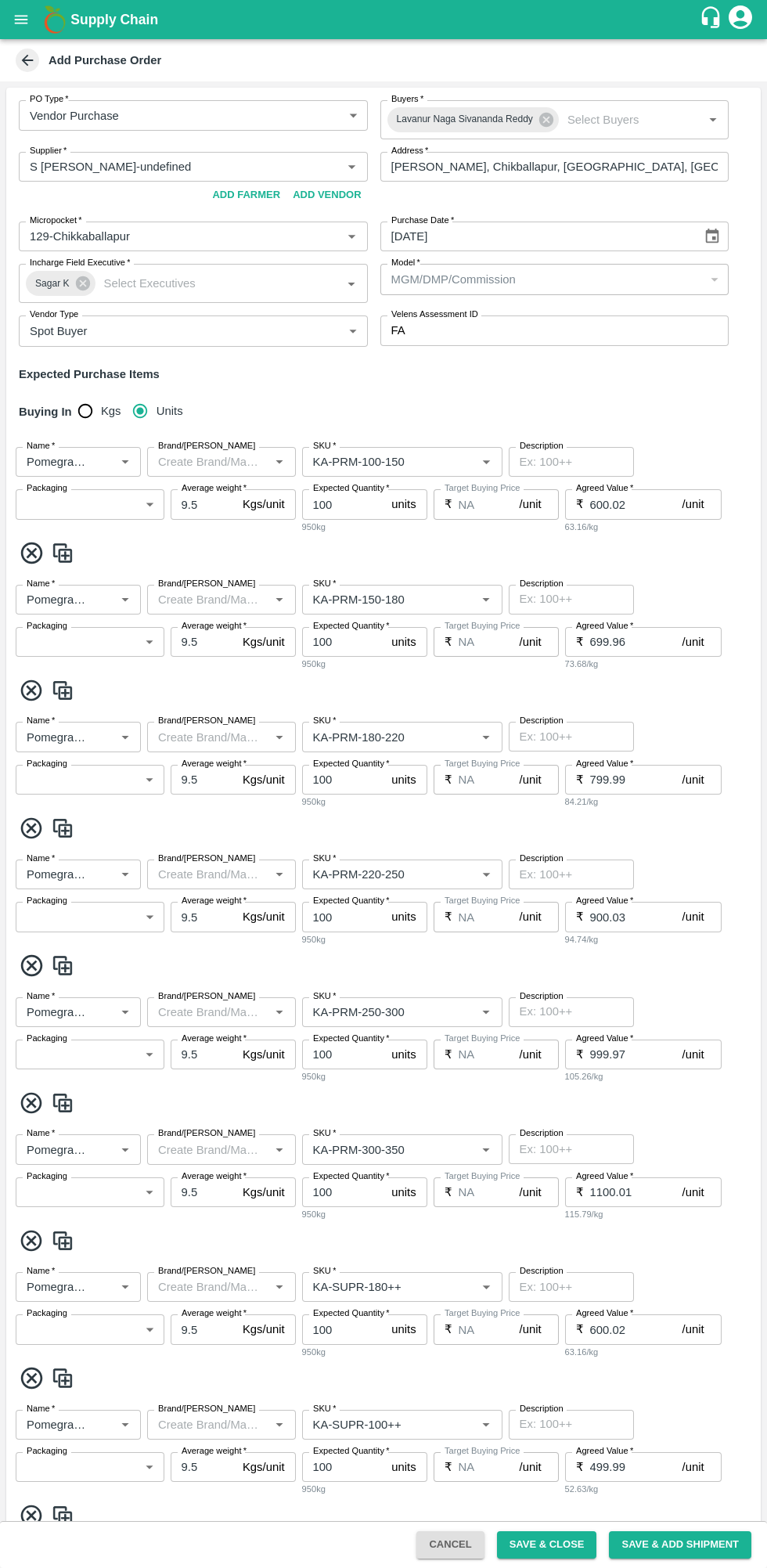
type input "KA-Green"
type input "NA"
type input "Pomegranate"
type input "KA-Loose B"
type input "NA"
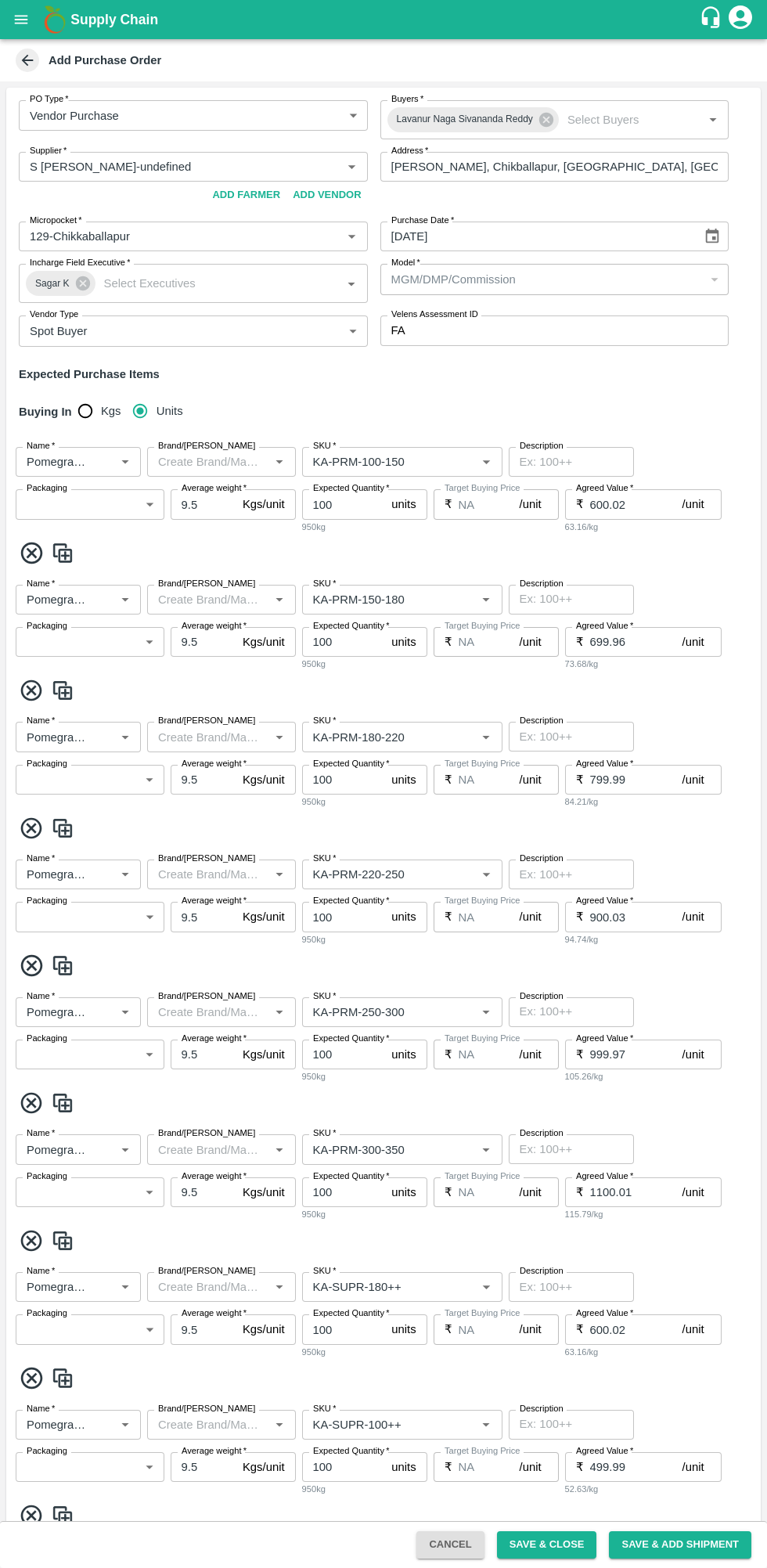
type input "Pomegranate"
type input "KA-PRM-350-400"
type input "NA"
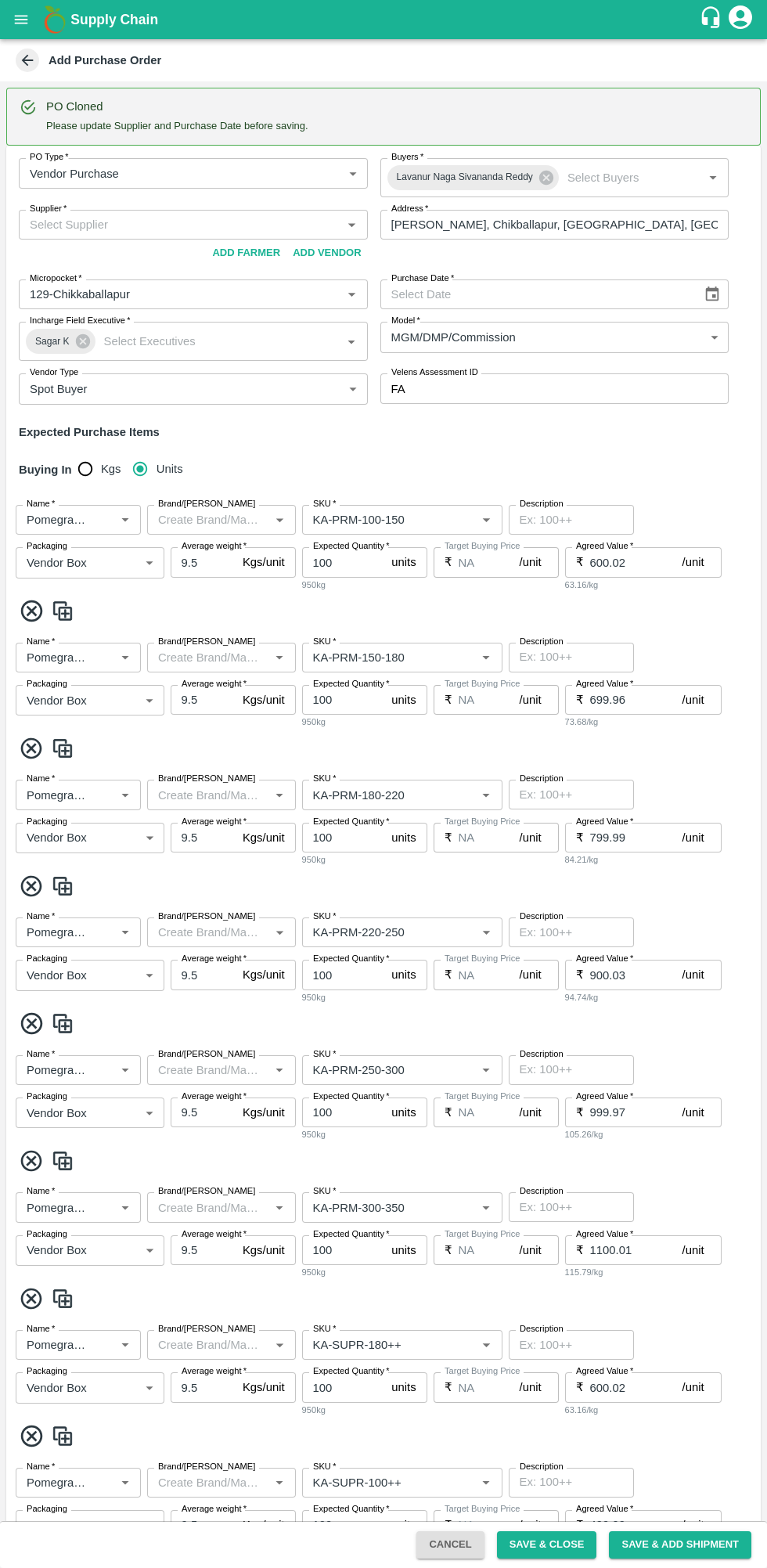
click at [159, 225] on input "Supplier   *" at bounding box center [180, 224] width 314 height 21
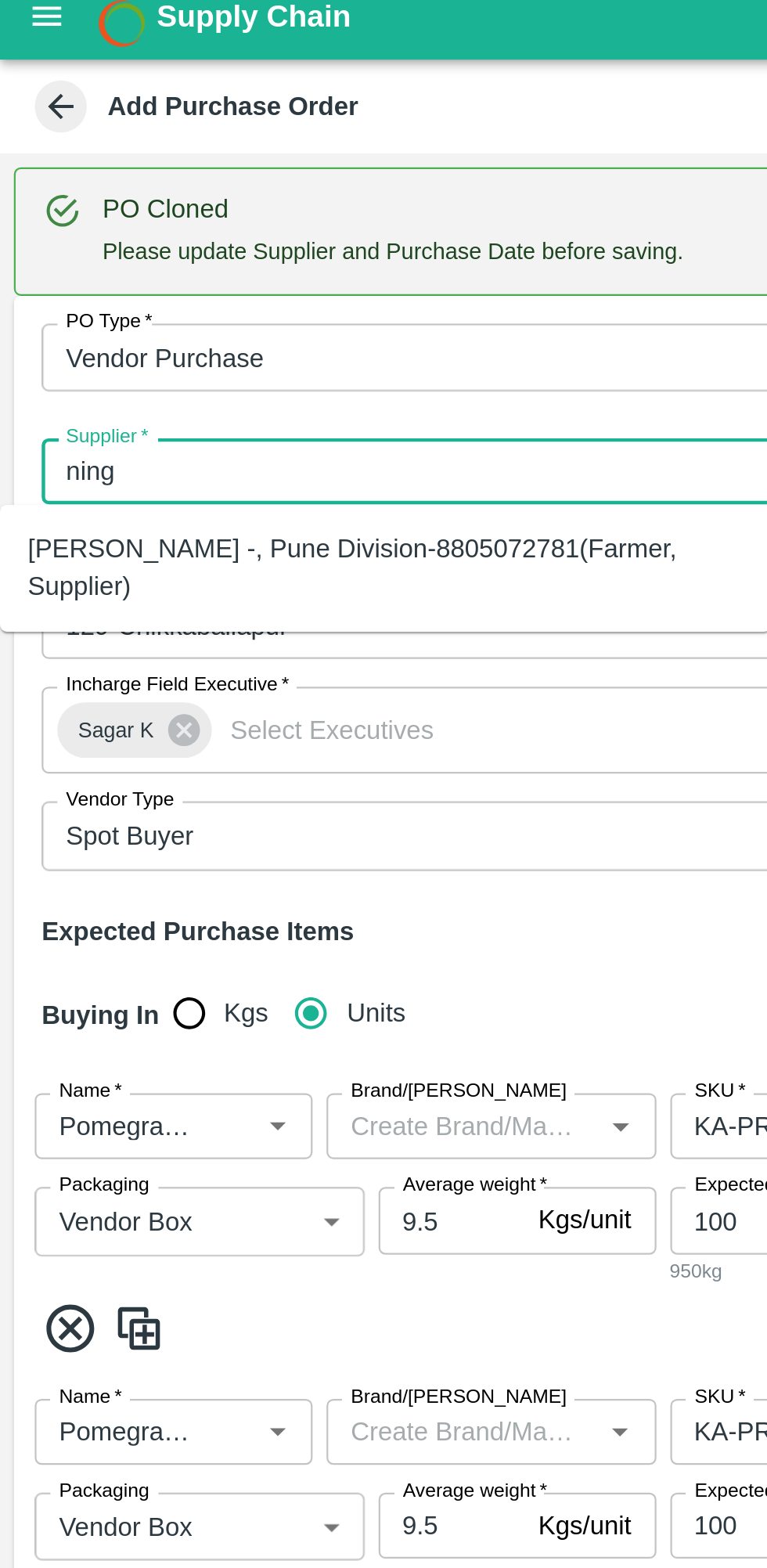
click at [73, 265] on div "Ningappa Kallappa Madabhavi -, Pune Division-8805072781(Farmer, Supplier)" at bounding box center [173, 268] width 322 height 35
type input "Ningappa Kallappa Madabhavi -, Pune Division-8805072781(Farmer, Supplier)"
type input ", Pune Division, , Maharashtra"
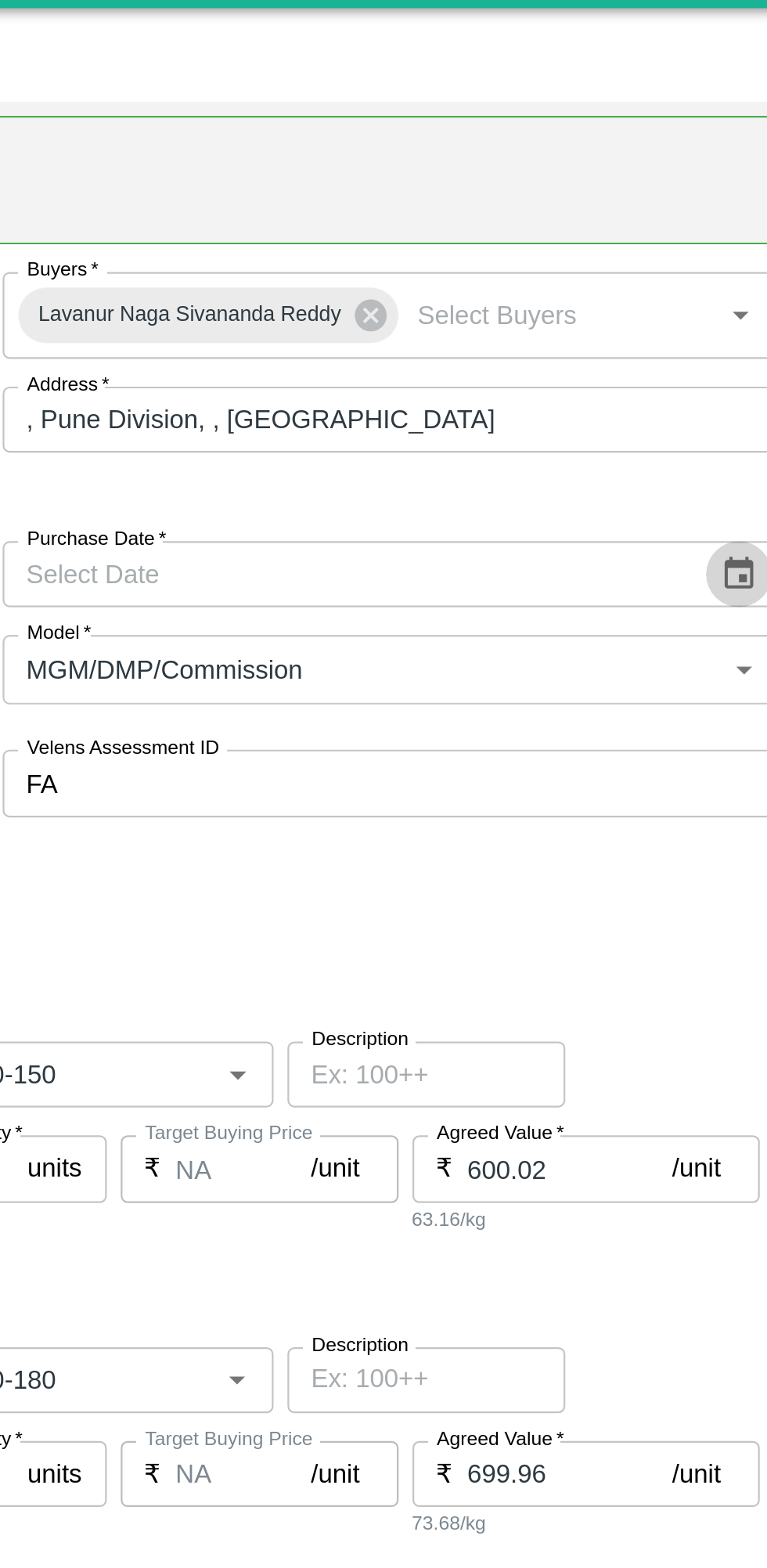
type input "Ningappa Kallappa Madabhavi -, Pune Division-8805072781(Farmer, Supplier)"
click at [714, 292] on icon "Choose date" at bounding box center [711, 294] width 17 height 17
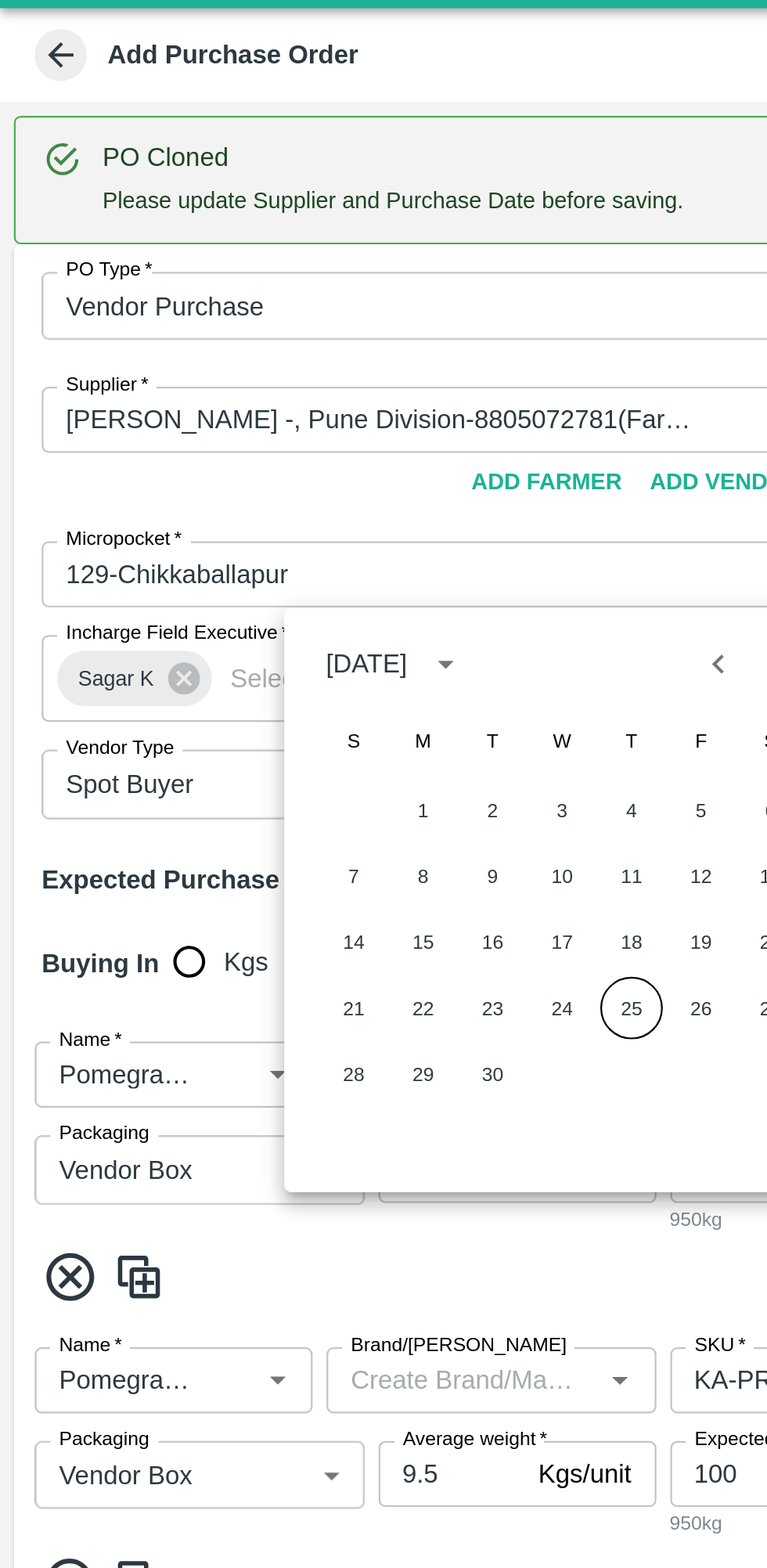
click at [286, 495] on button "25" at bounding box center [285, 490] width 28 height 28
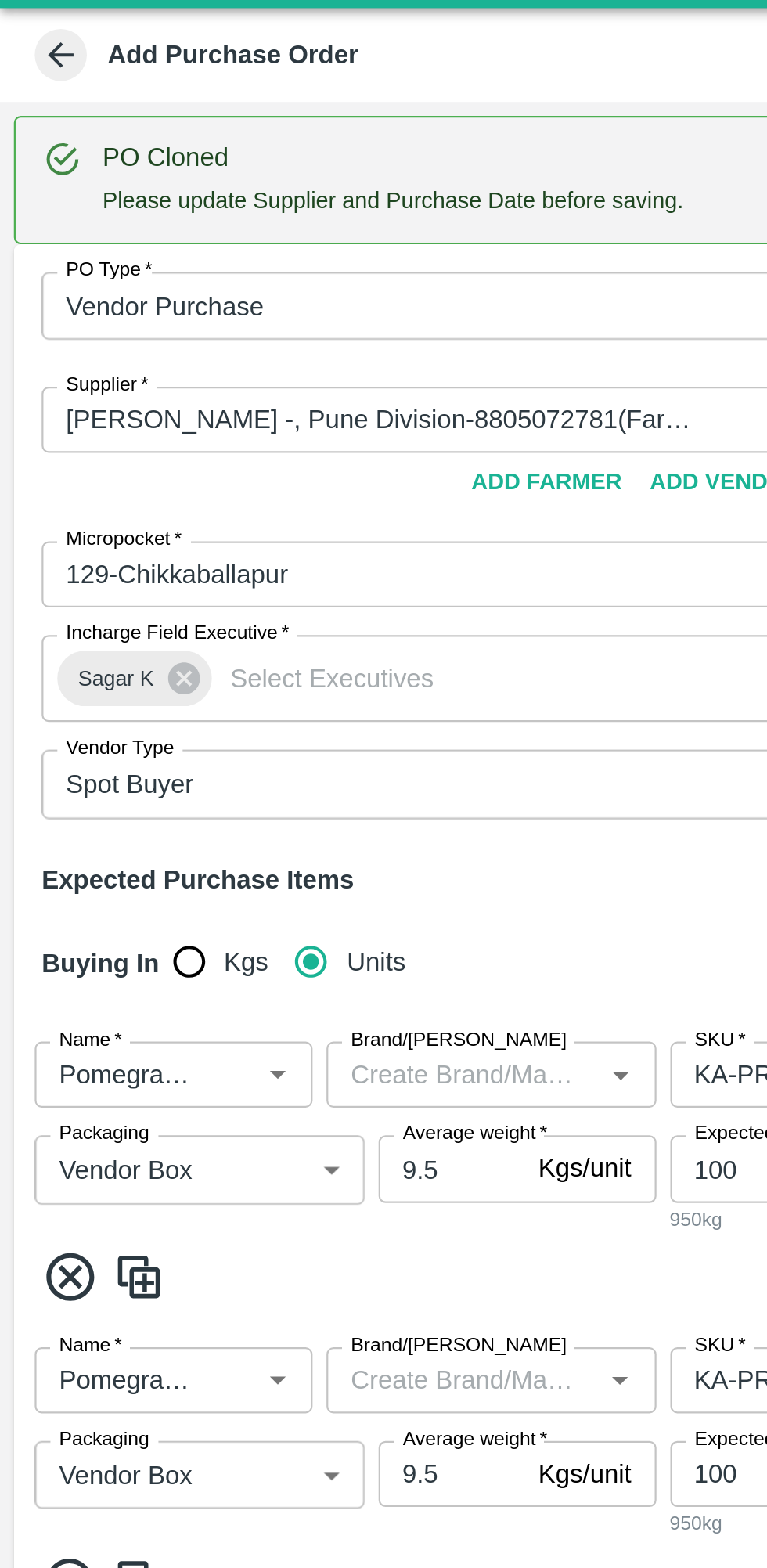
type input "25/09/2025"
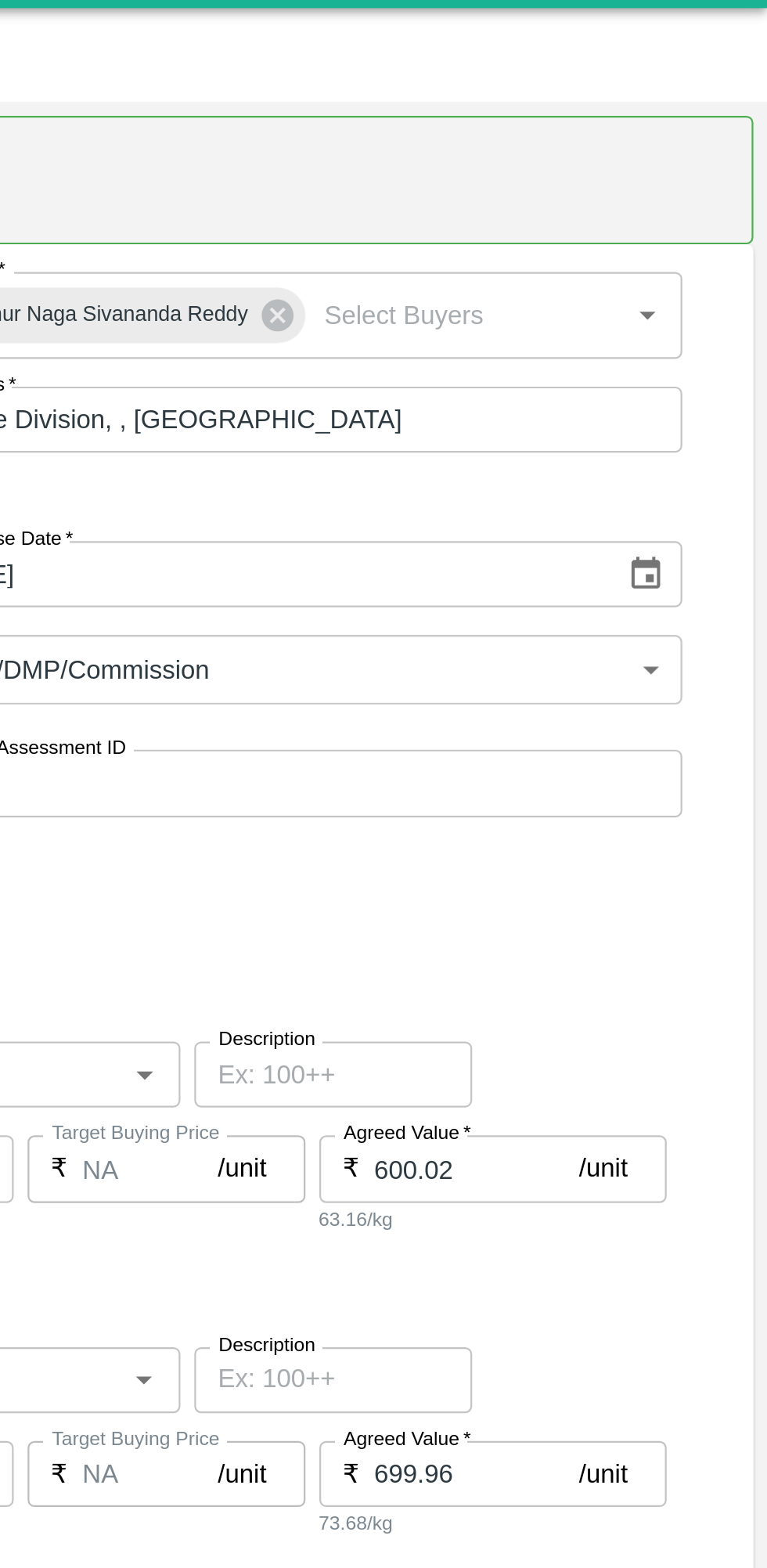
scroll to position [2, 0]
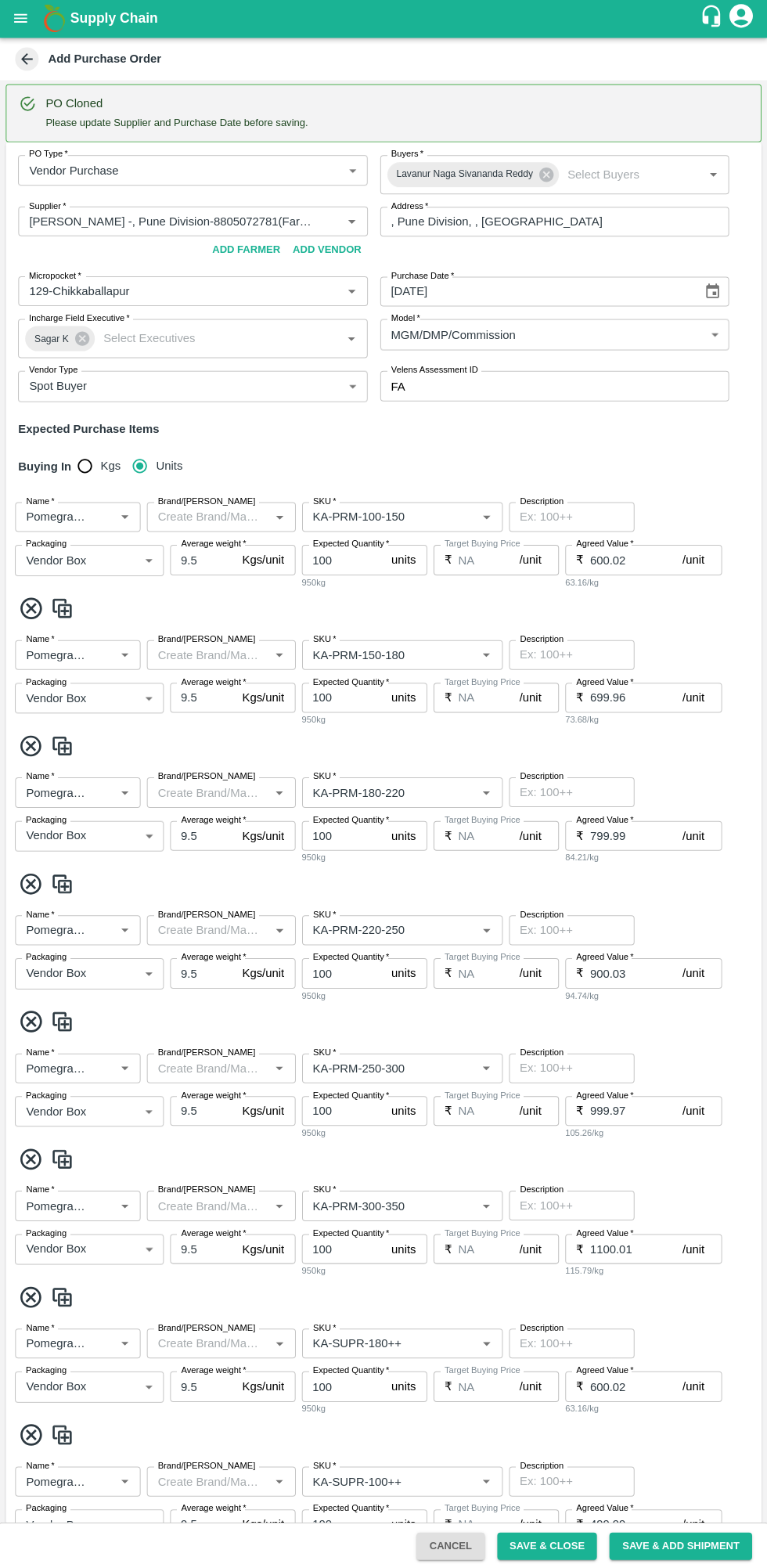
click at [554, 1552] on button "Save & Close" at bounding box center [546, 1544] width 100 height 27
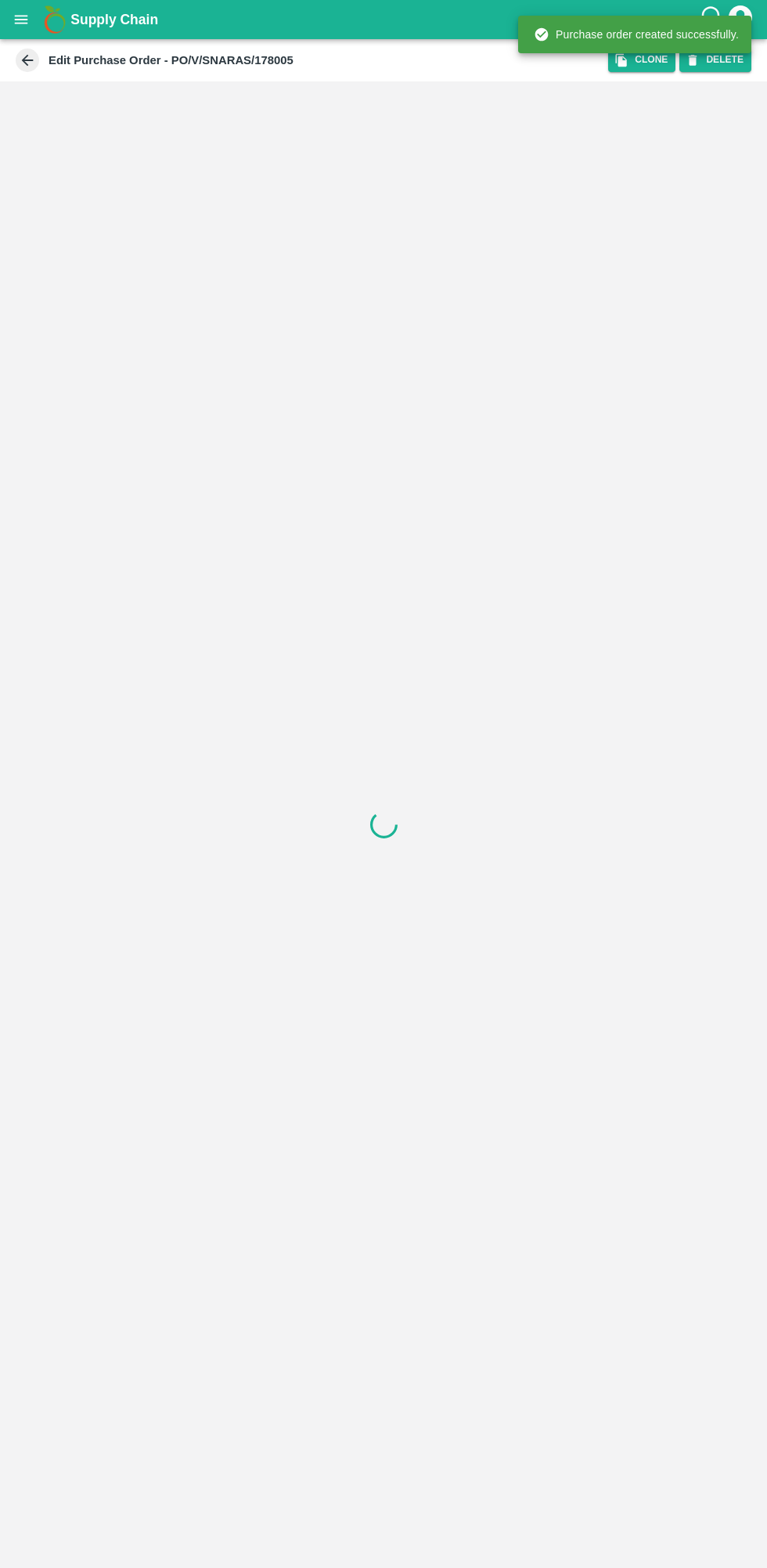
click at [21, 20] on icon "open drawer" at bounding box center [22, 19] width 13 height 8
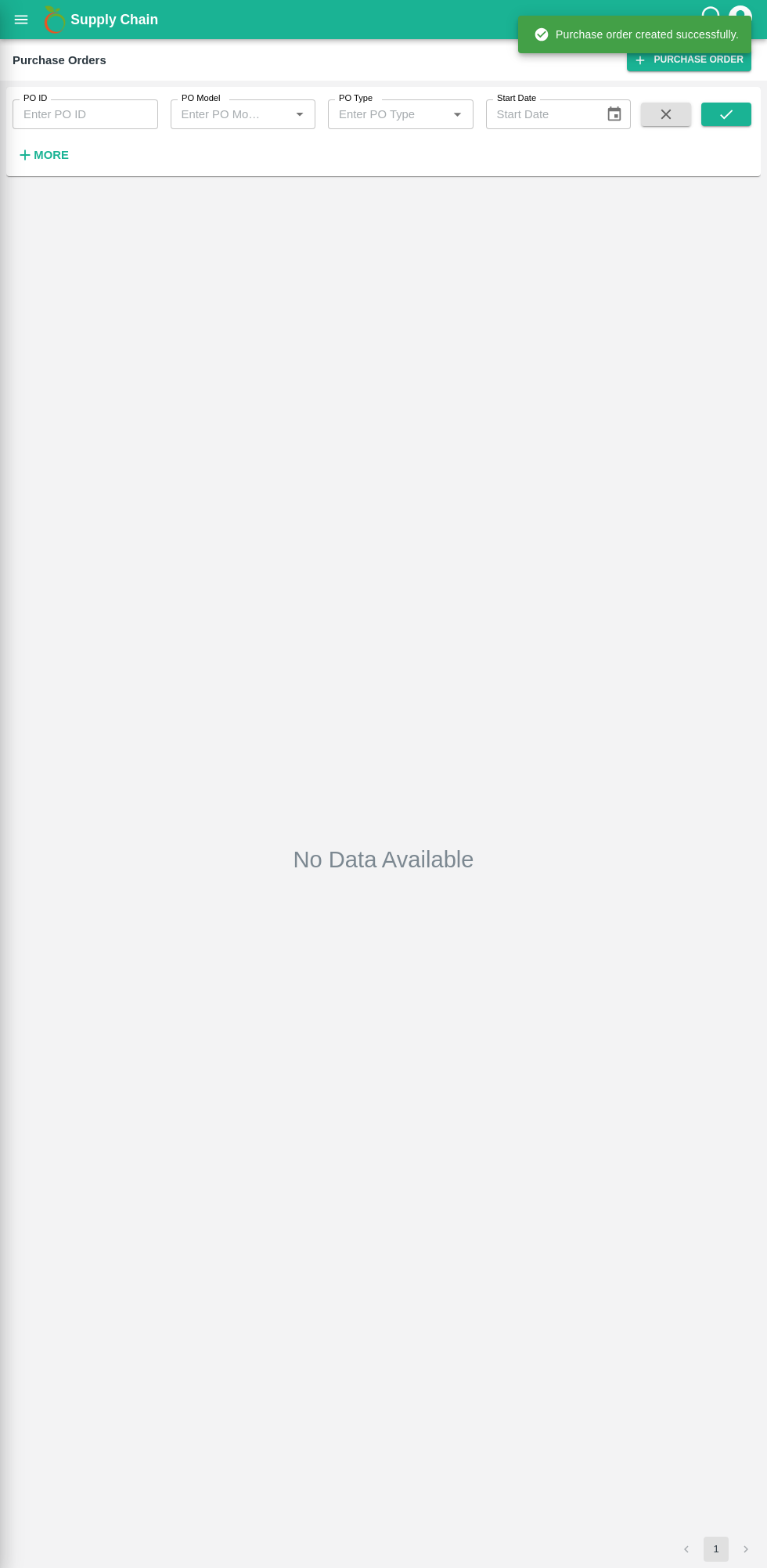
click at [43, 144] on div at bounding box center [384, 784] width 767 height 1568
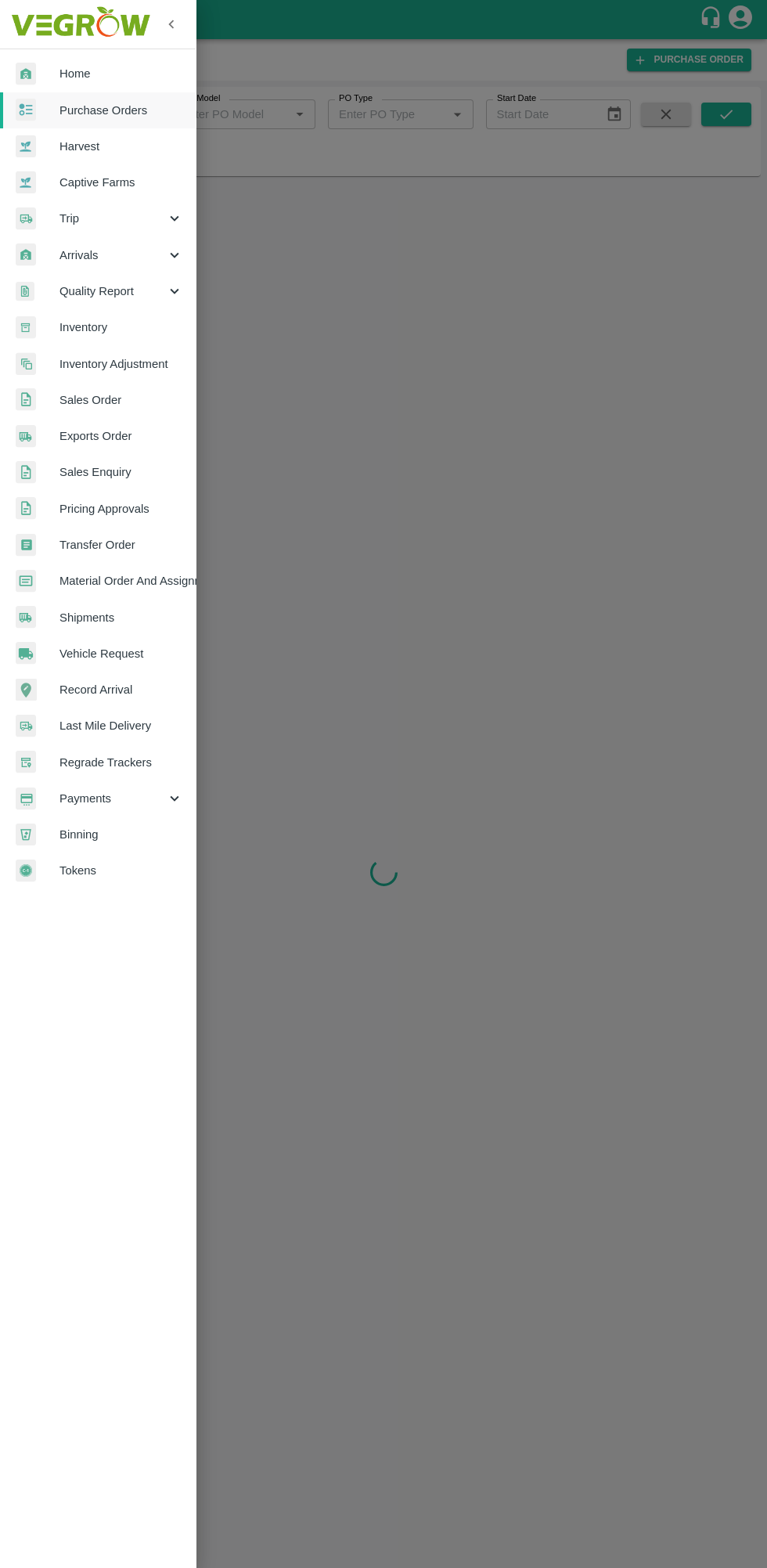
click at [64, 81] on span "Home" at bounding box center [121, 73] width 124 height 17
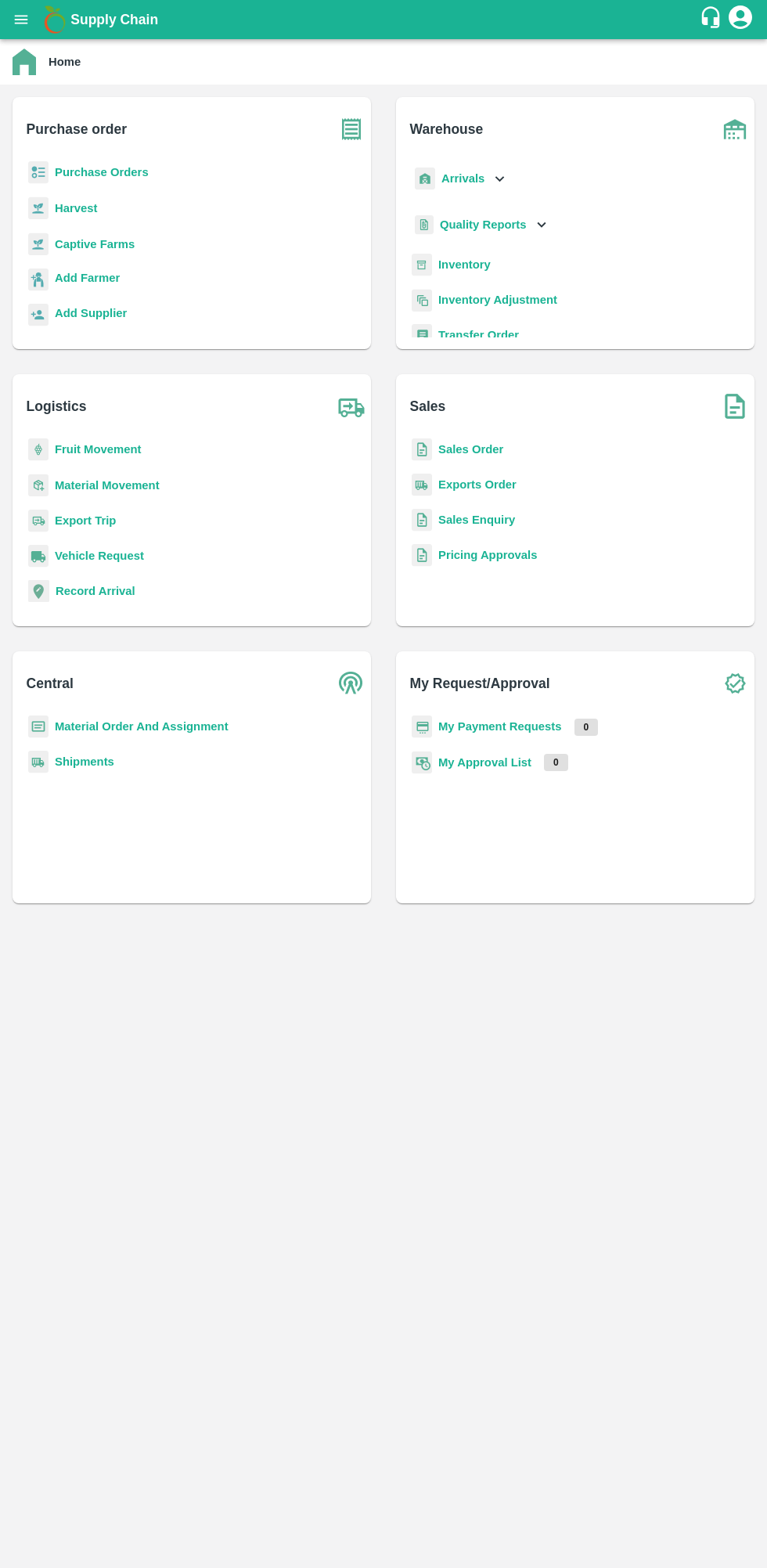
click at [80, 166] on b "Purchase Orders" at bounding box center [101, 172] width 94 height 12
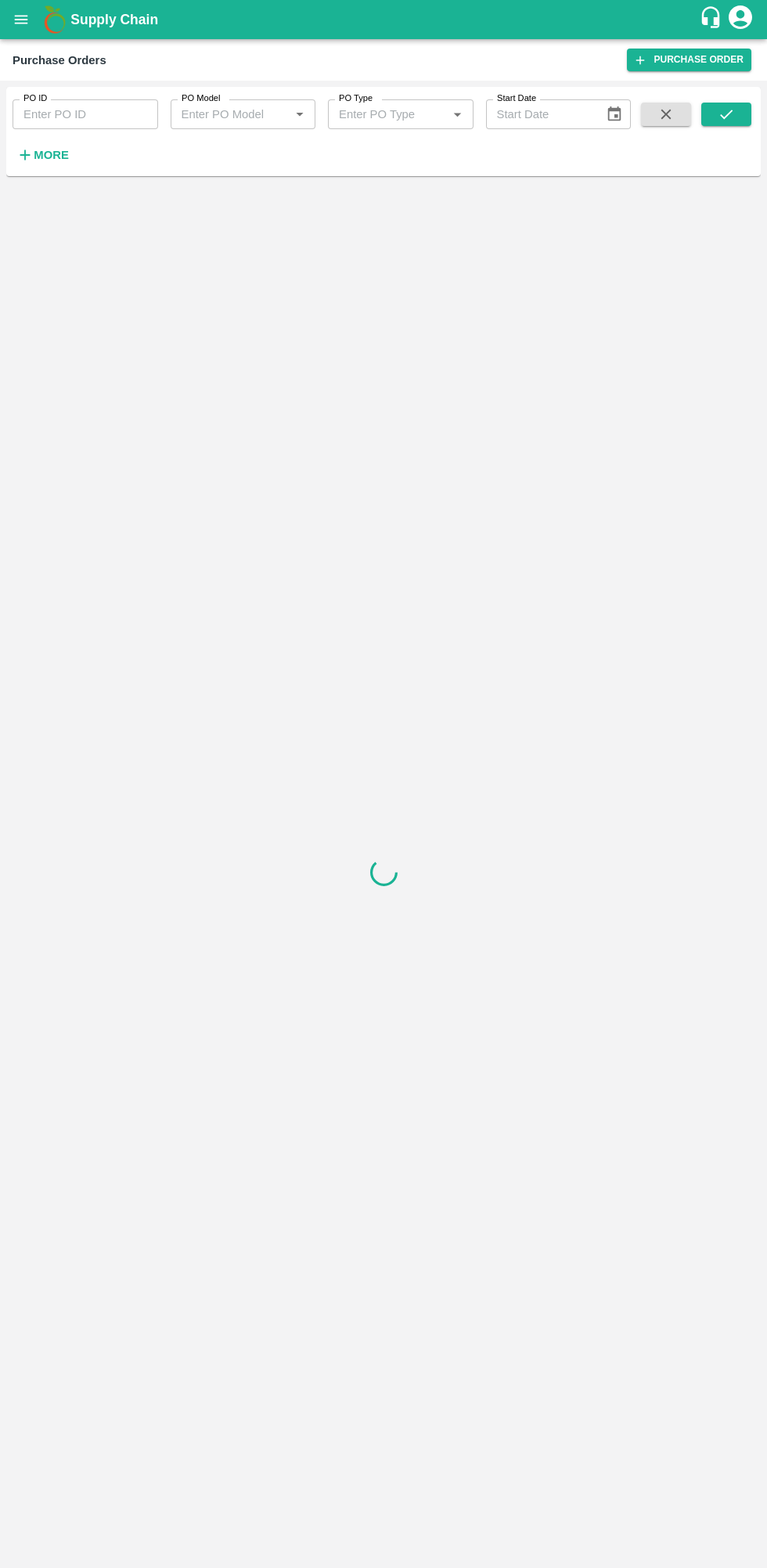
click at [38, 162] on h6 "More" at bounding box center [51, 154] width 35 height 21
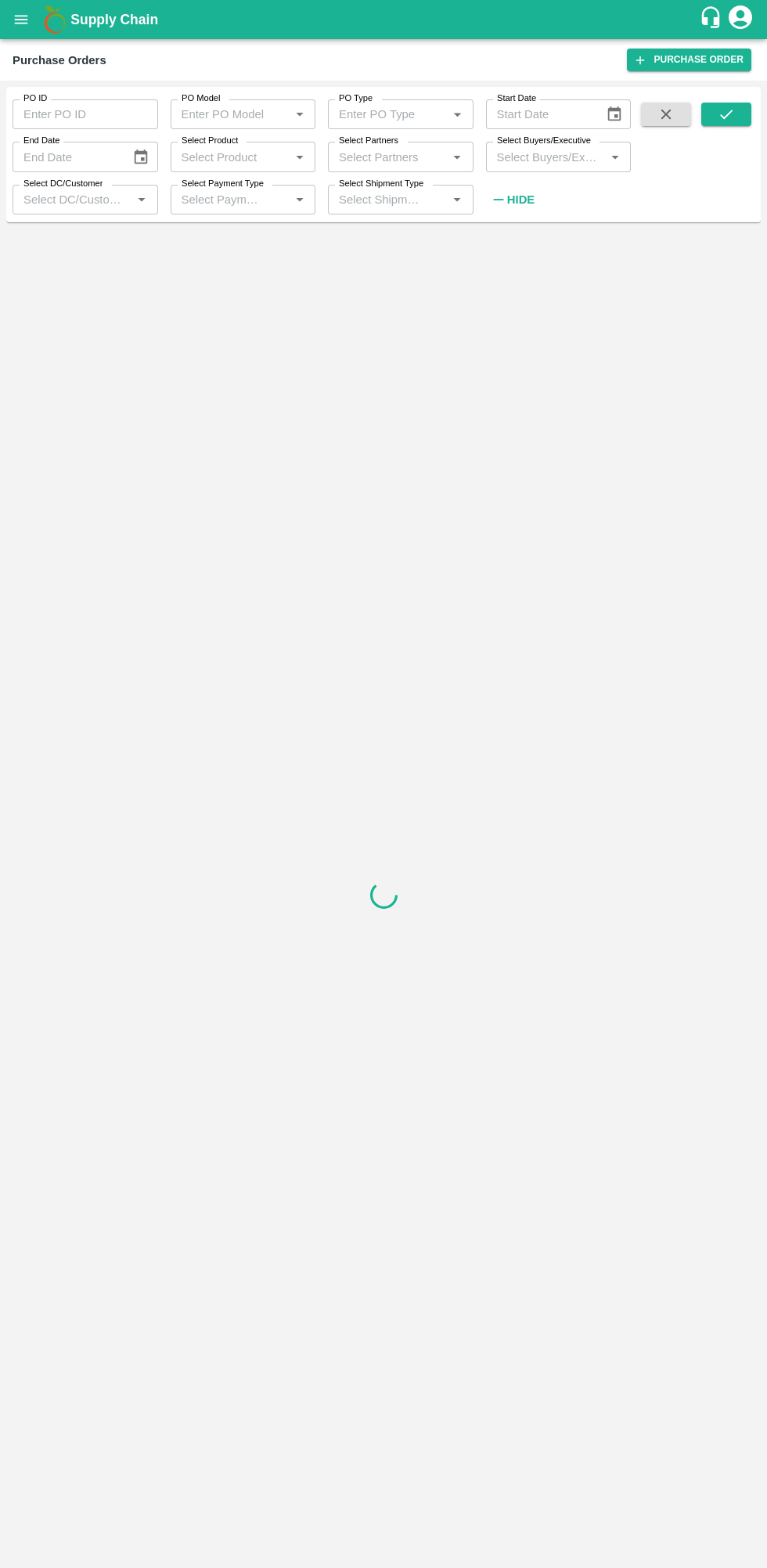
click at [547, 142] on label "Select Buyers/Executive" at bounding box center [543, 140] width 94 height 12
click at [547, 146] on input "Select Buyers/Executive" at bounding box center [545, 156] width 110 height 21
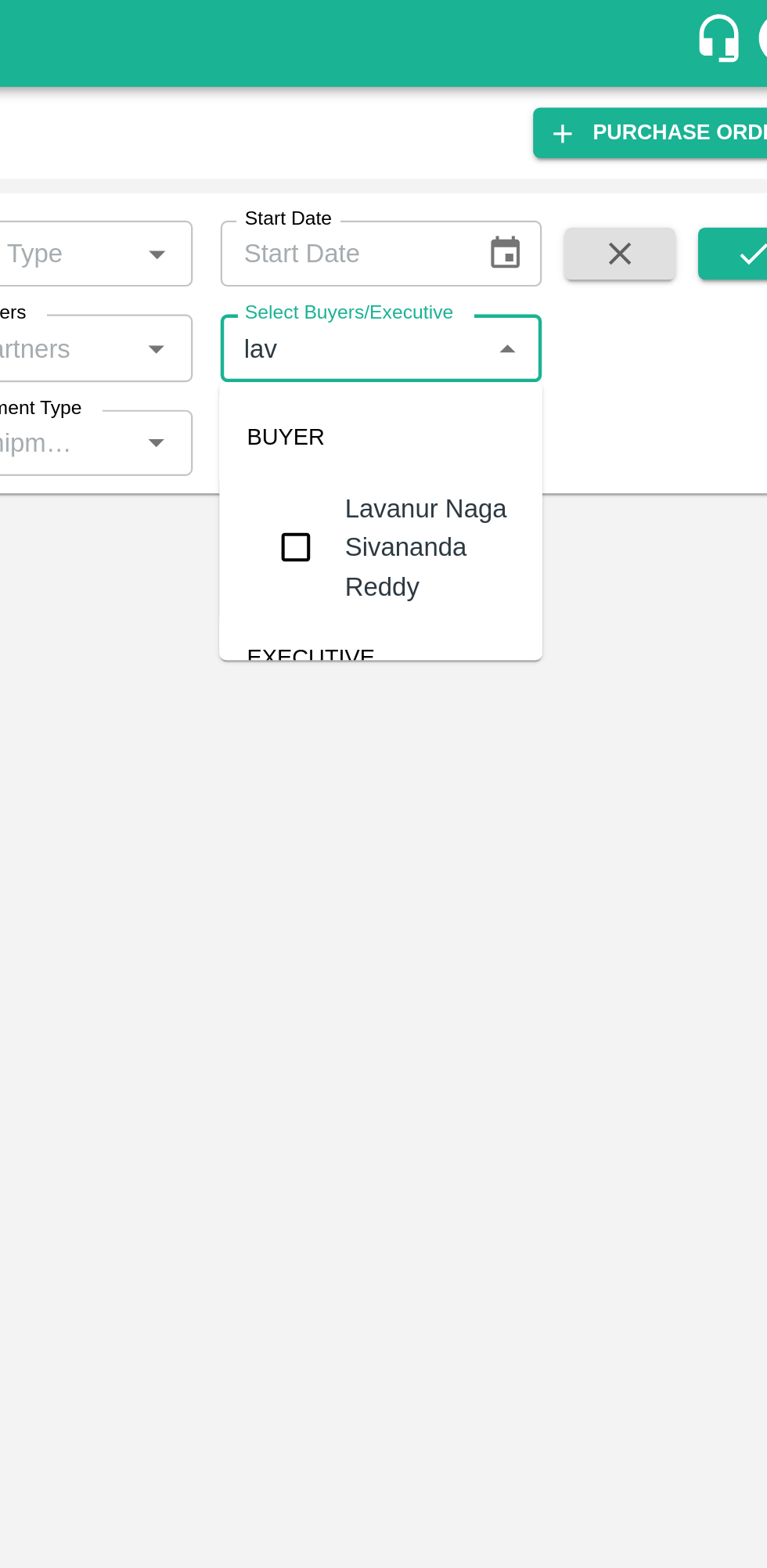
type input "lava"
click at [520, 236] on input "checkbox" at bounding box center [520, 247] width 32 height 32
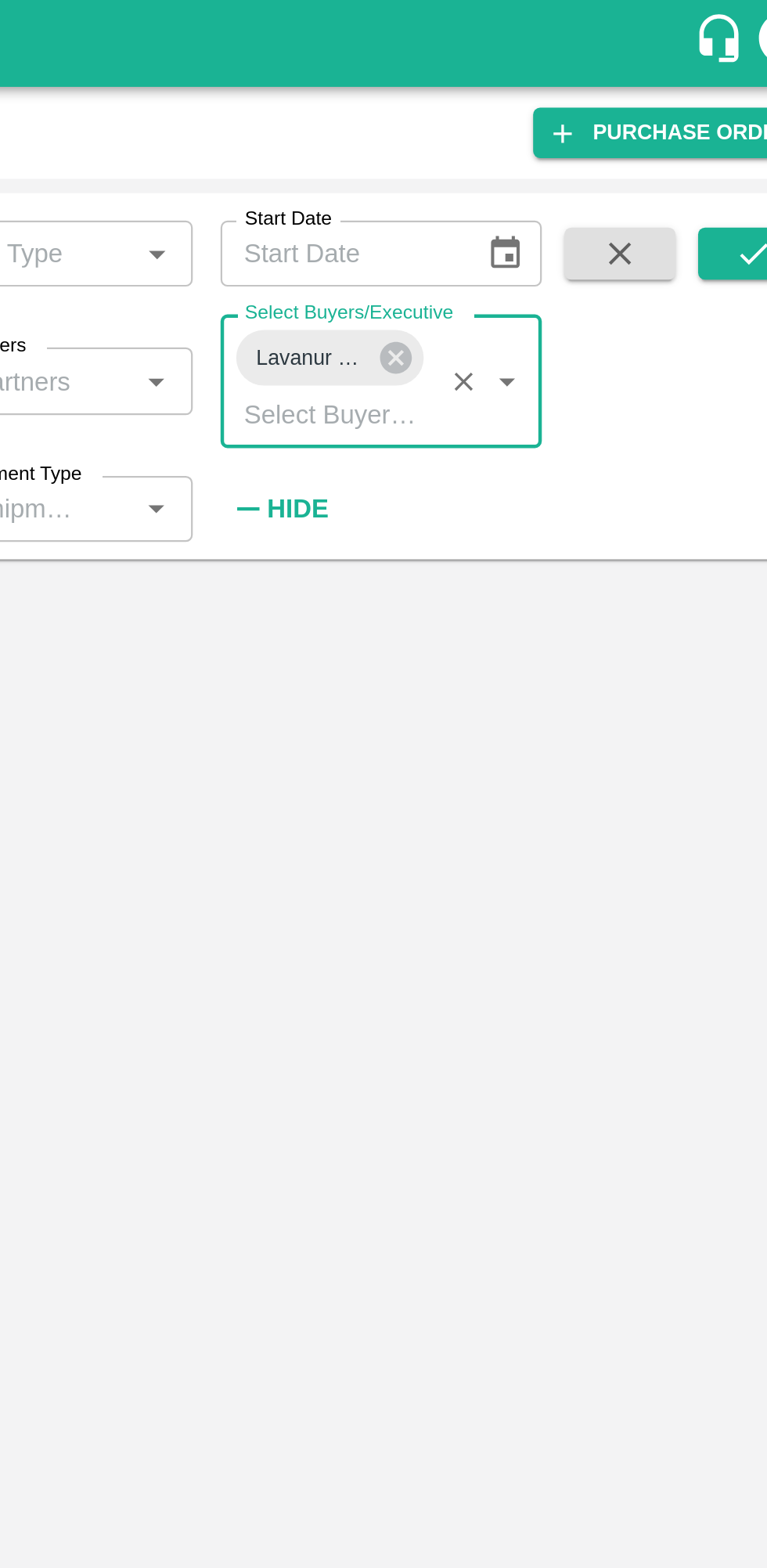
click at [705, 120] on button "submit" at bounding box center [725, 114] width 50 height 23
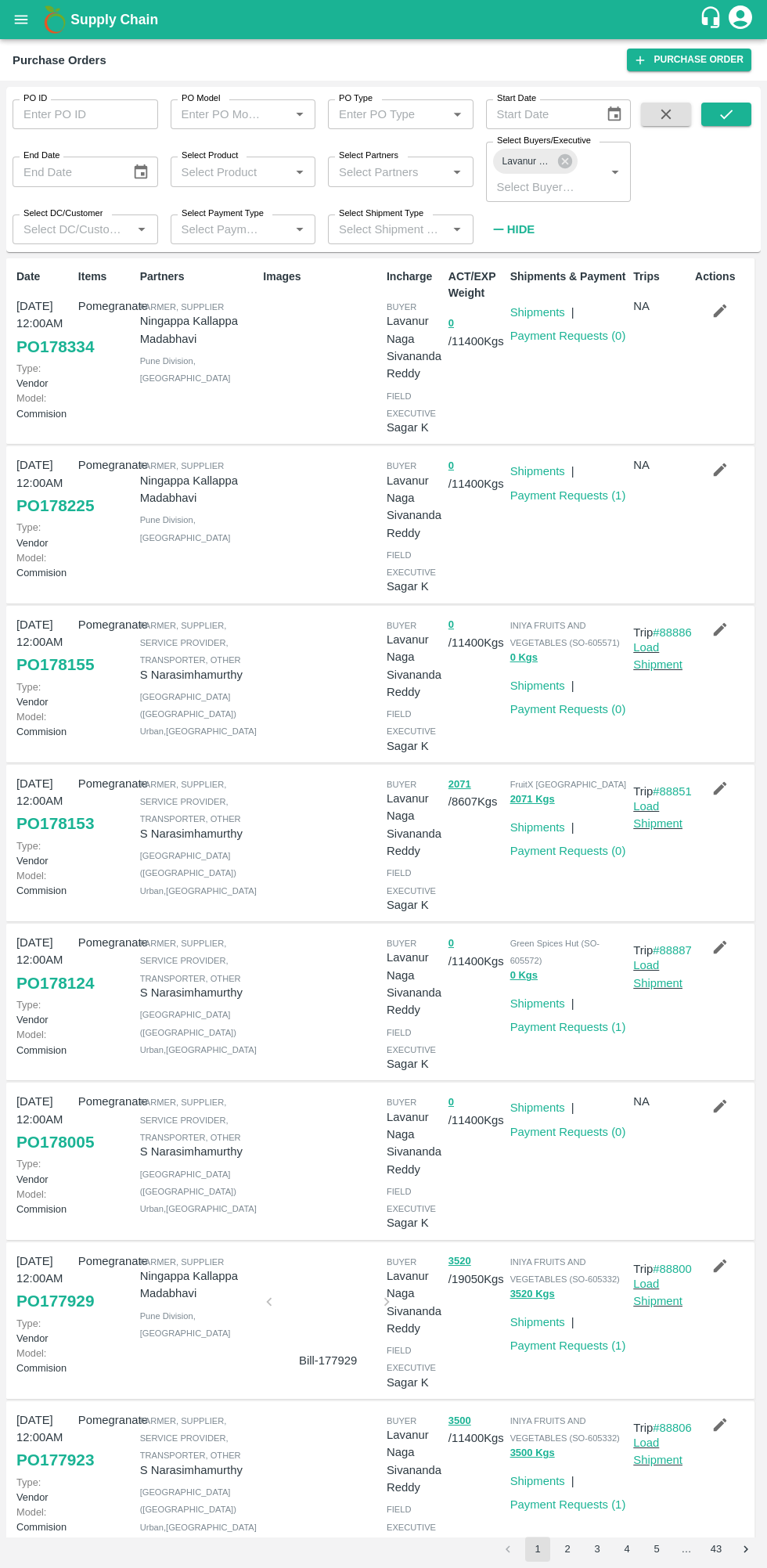
click at [562, 370] on div "Shipments & Payment Shipments | Payment Requests ( 0 )" at bounding box center [565, 351] width 124 height 178
click at [614, 336] on link "Payment Requests ( 0 )" at bounding box center [567, 336] width 115 height 12
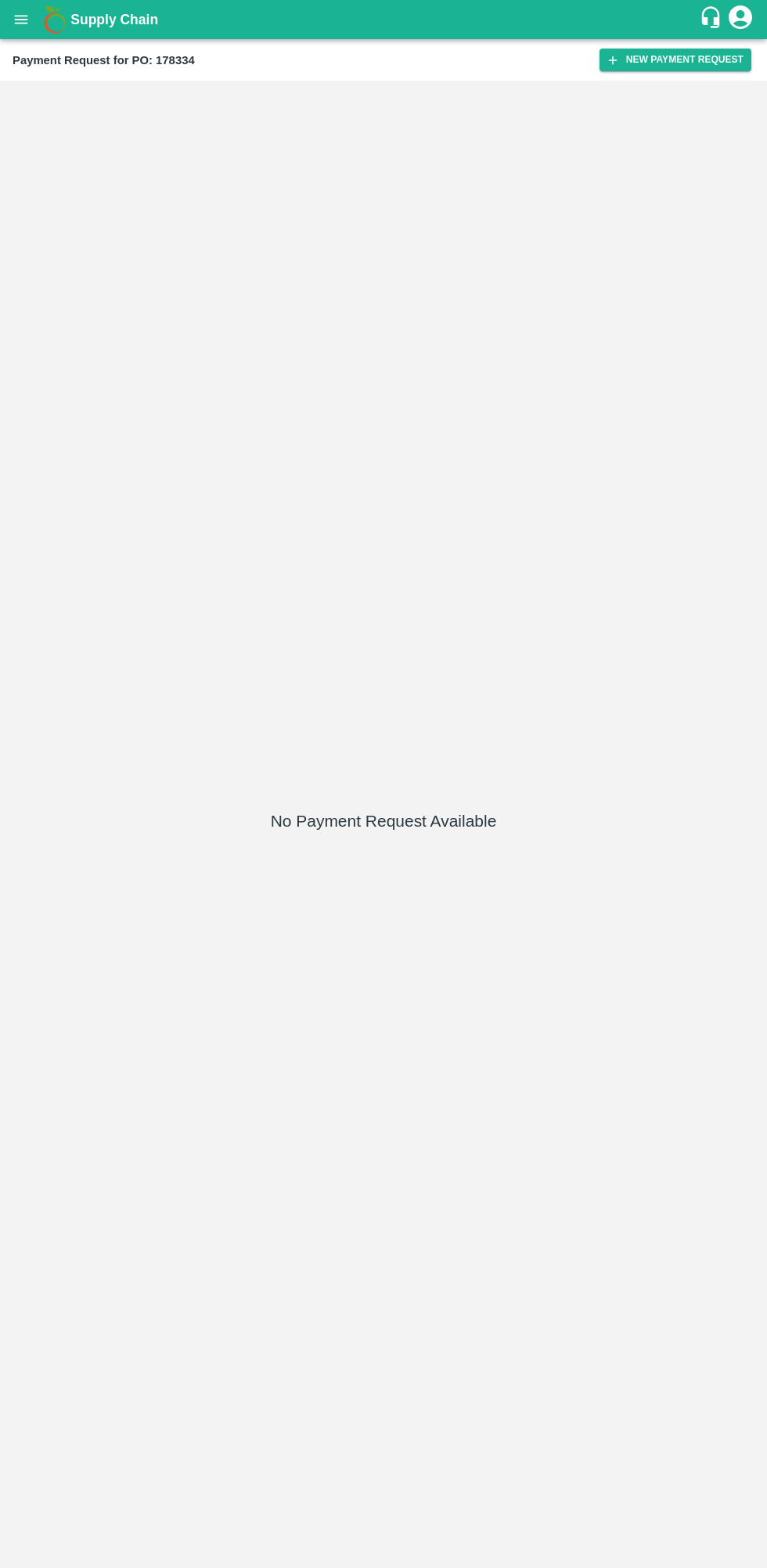
click at [619, 56] on icon "button" at bounding box center [612, 60] width 14 height 14
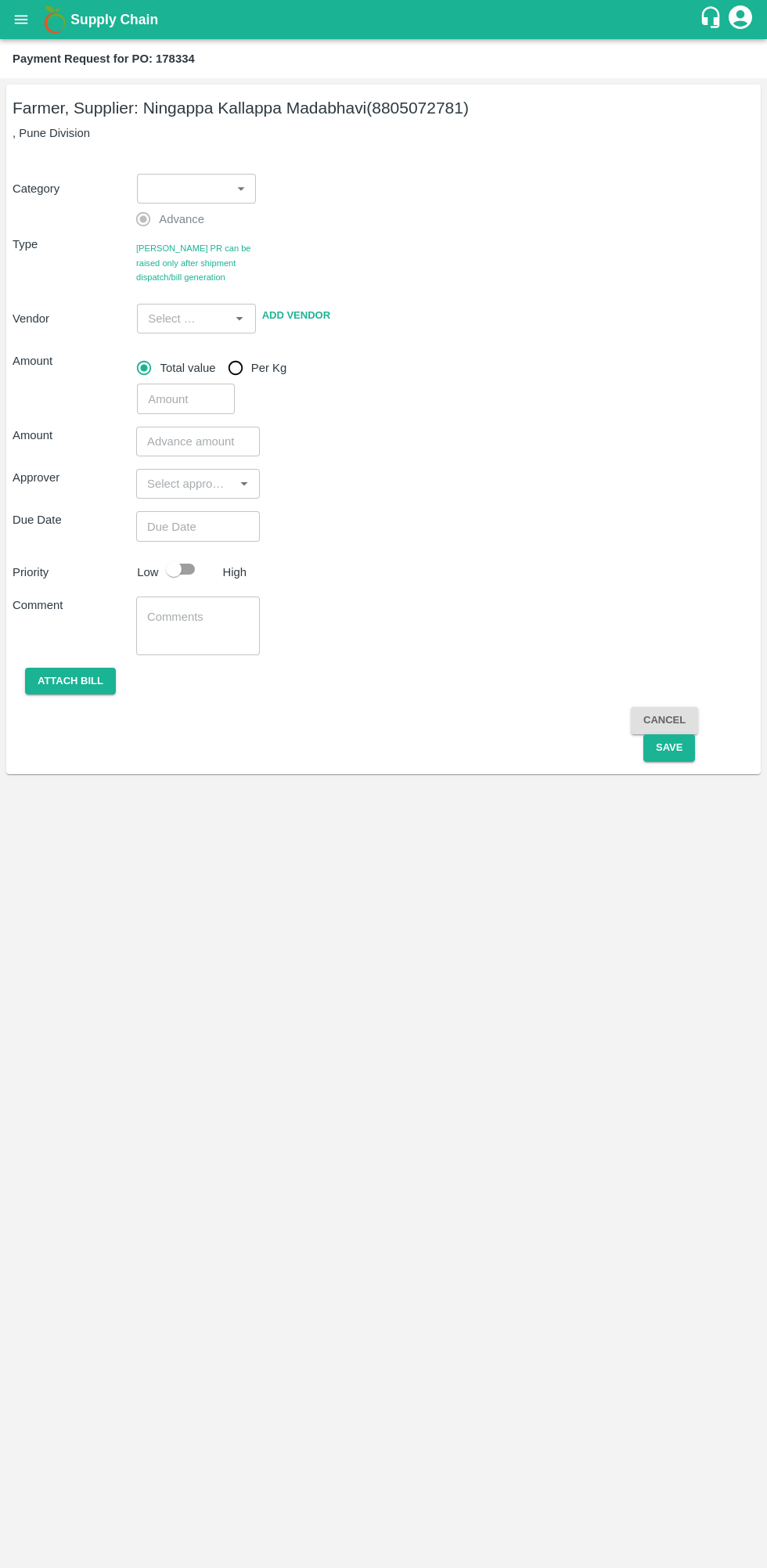
click at [208, 182] on body "Supply Chain Payment Request for PO: 178334 Farmer, Supplier: [PERSON_NAME] (88…" at bounding box center [384, 784] width 767 height 1568
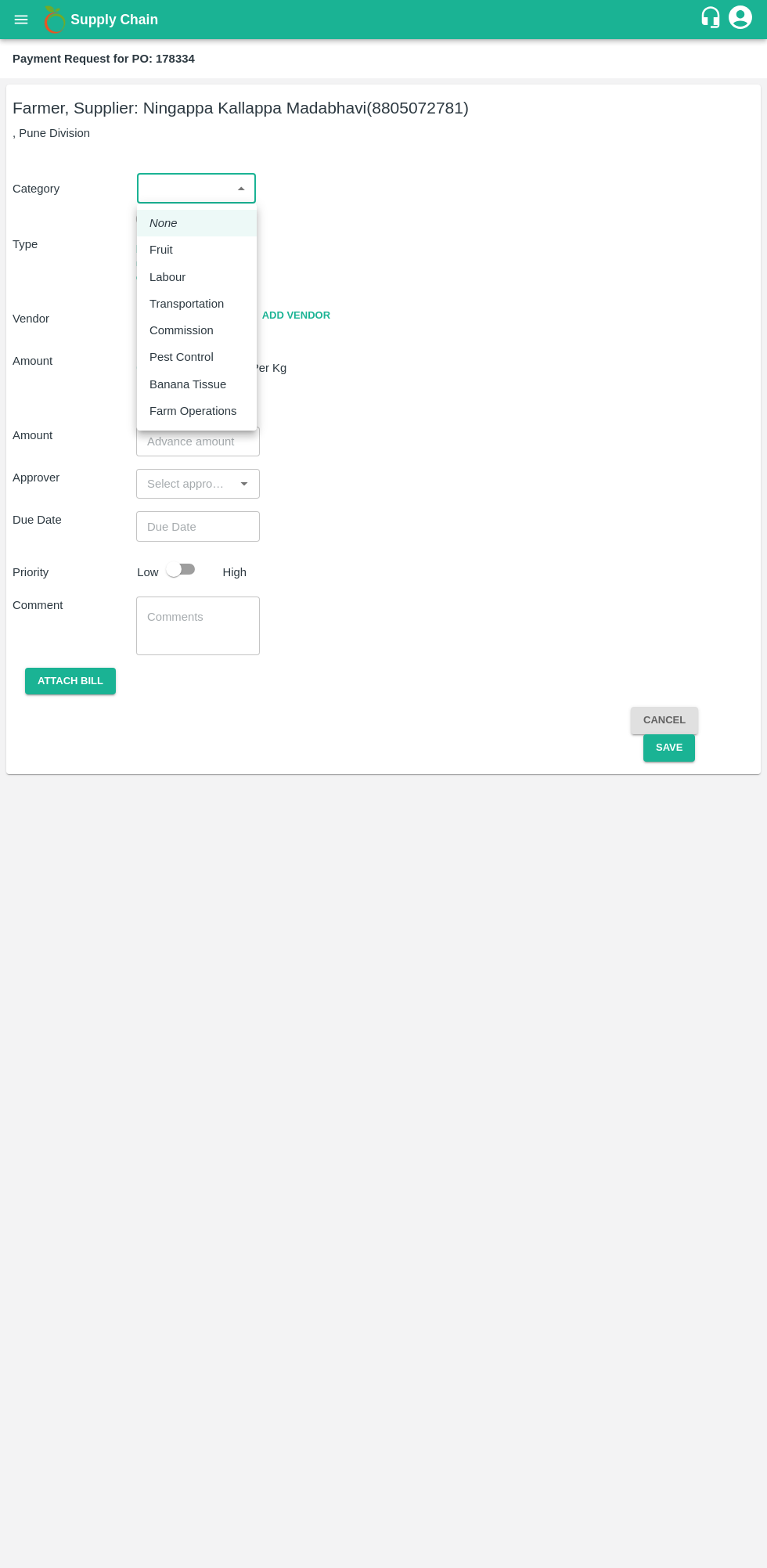
click at [156, 252] on p "Fruit" at bounding box center [161, 249] width 23 height 17
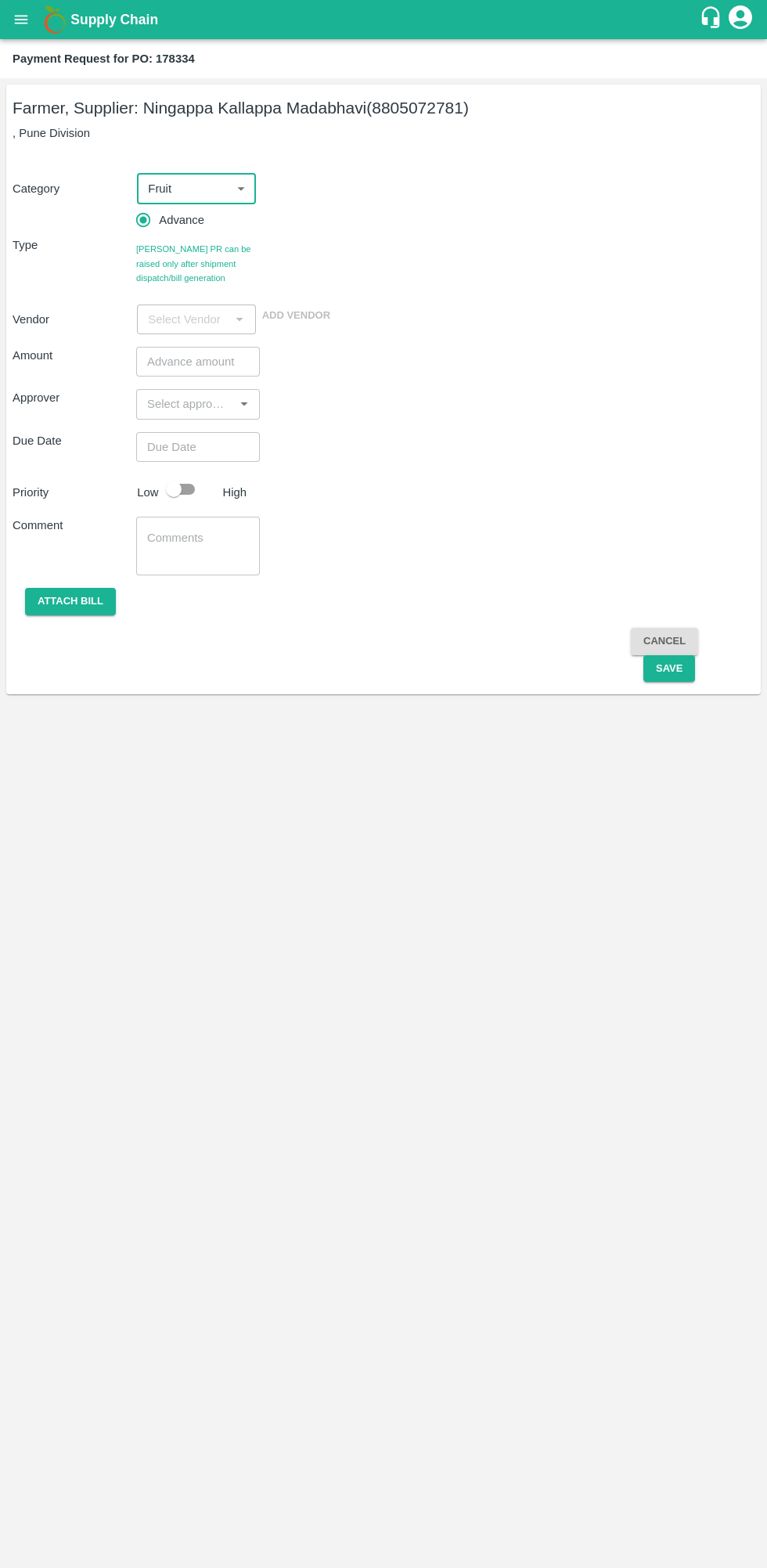
type input "1"
type input "Ningappa Kallappa Madabhavi - 8805072781(Farmer, Supplier)"
click at [172, 361] on input "number" at bounding box center [198, 361] width 124 height 30
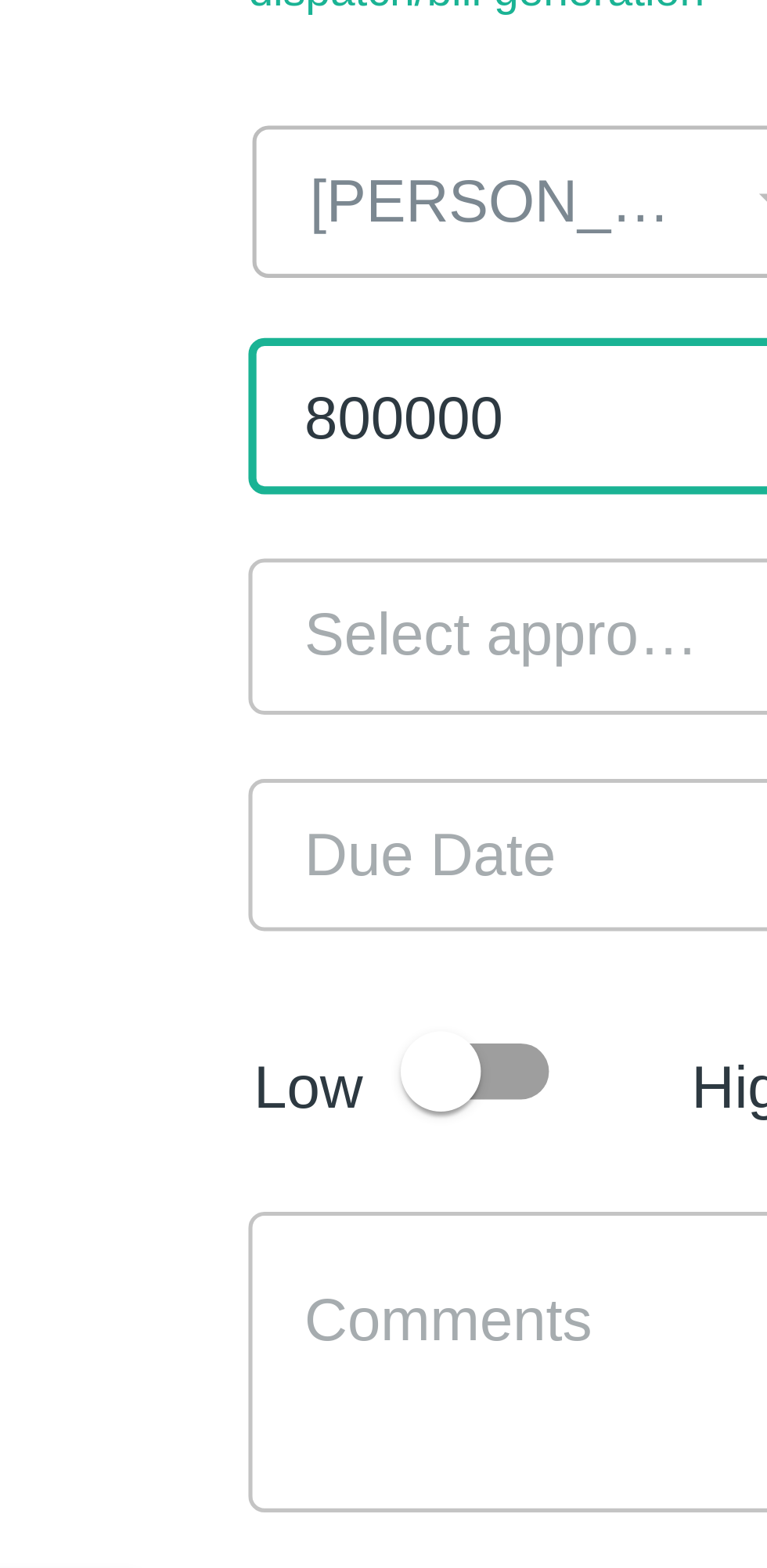
type input "800000"
click at [150, 409] on input "input" at bounding box center [185, 404] width 88 height 21
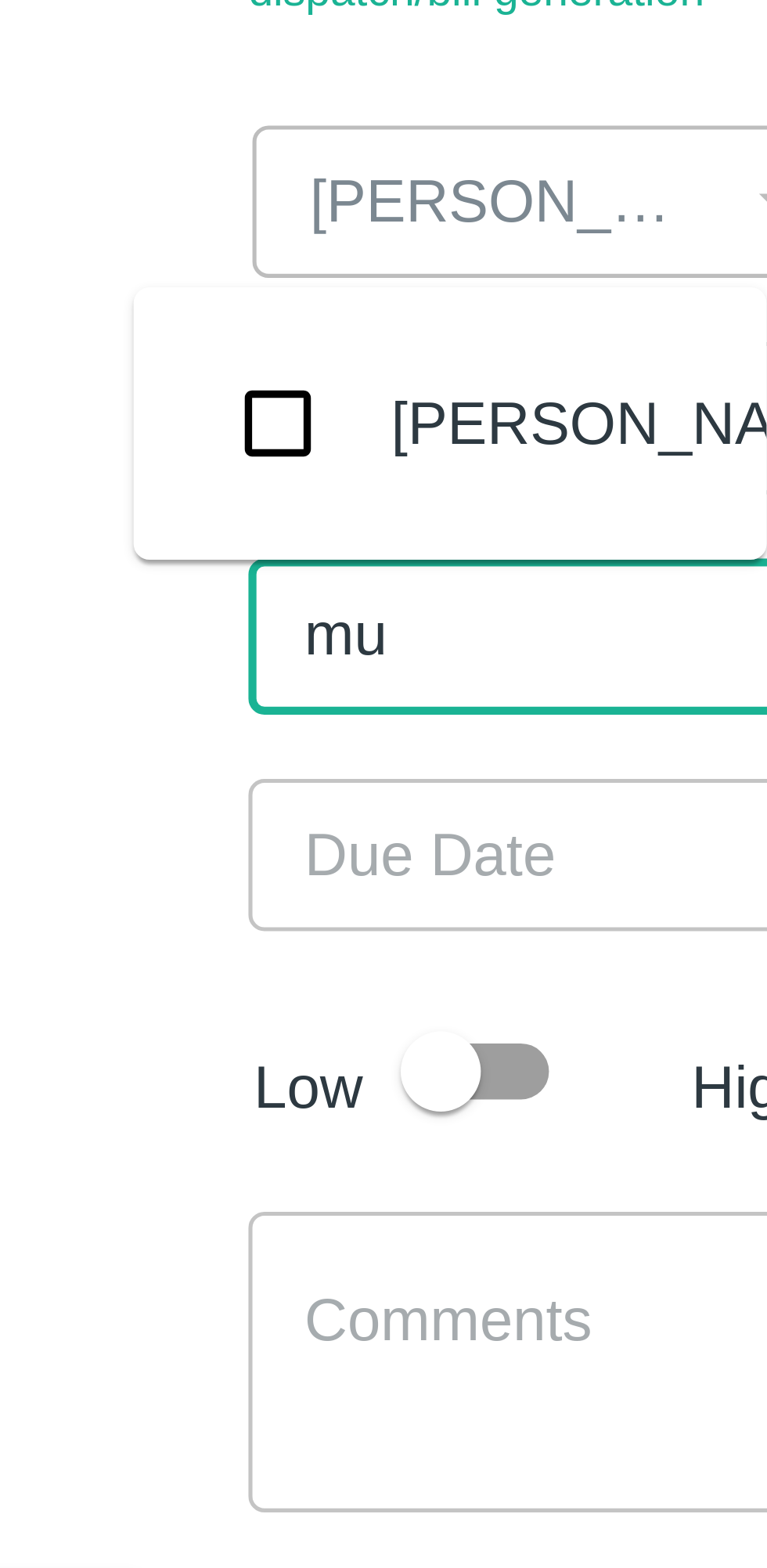
type input "muk"
click at [145, 363] on input "checkbox" at bounding box center [142, 362] width 32 height 32
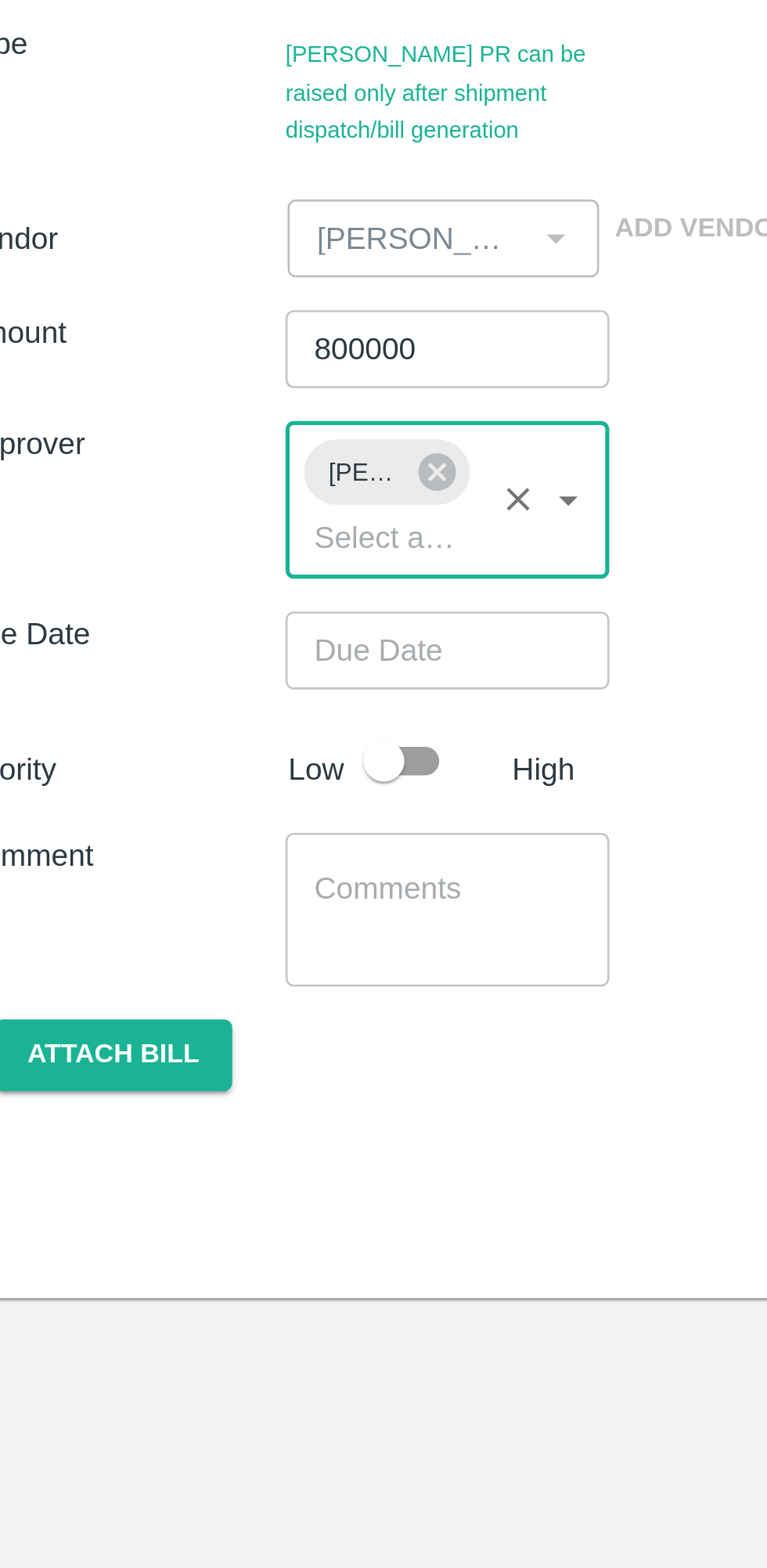
click at [158, 473] on input "Choose date" at bounding box center [193, 477] width 113 height 30
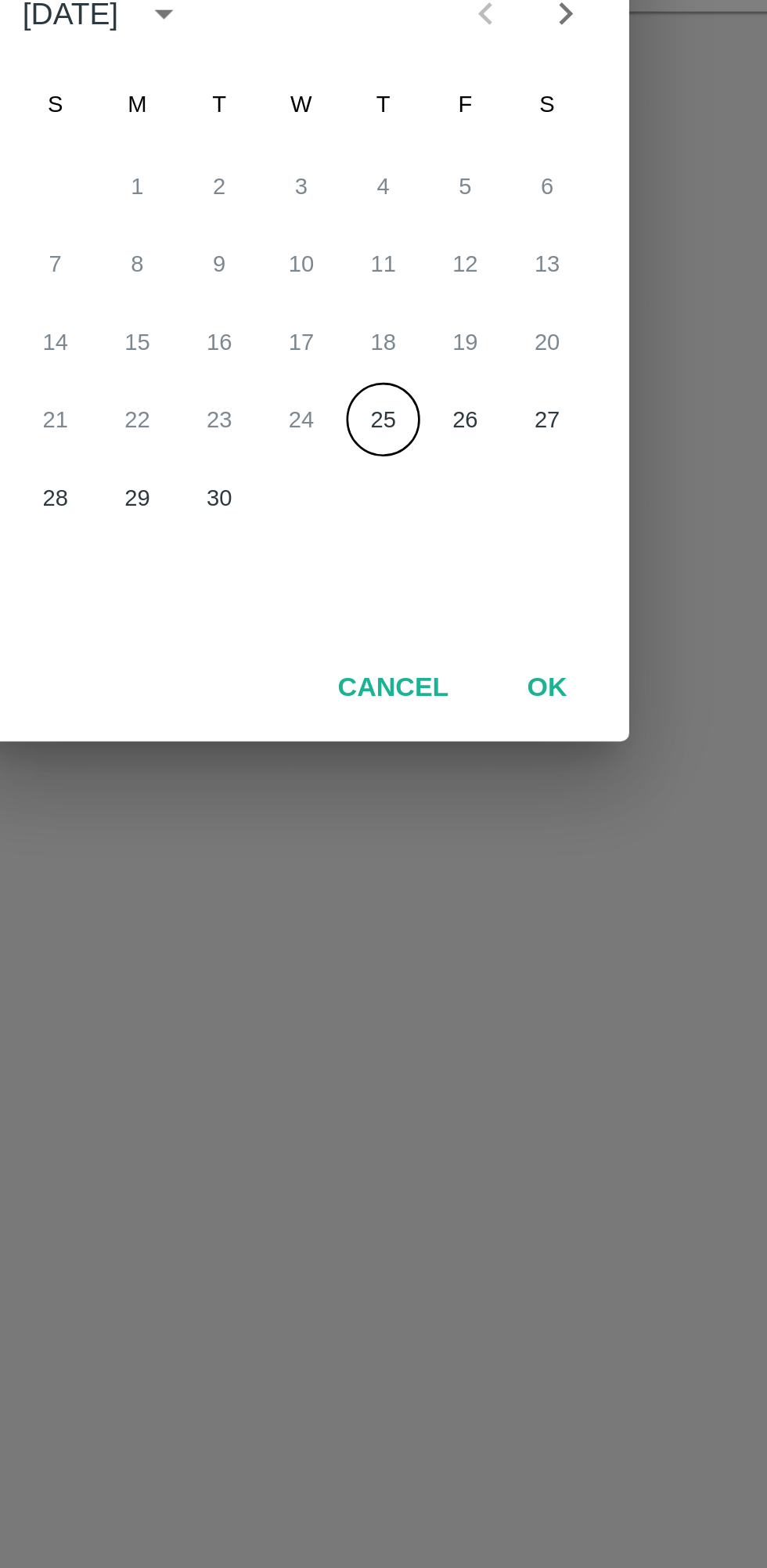
click at [418, 889] on button "25" at bounding box center [415, 880] width 28 height 28
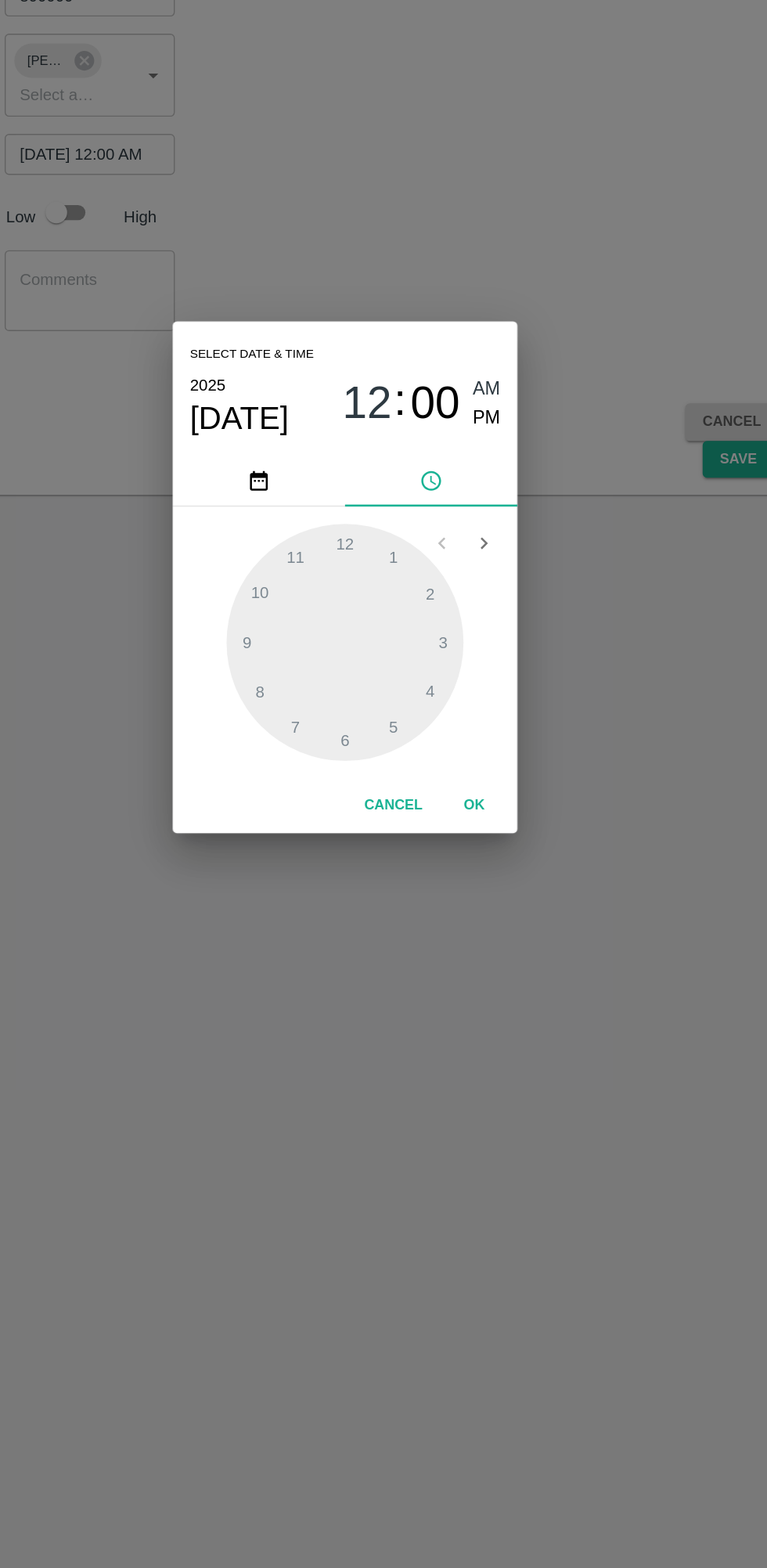
click at [488, 673] on span "PM" at bounding box center [486, 669] width 21 height 21
type input "[DATE] 12:00 PM"
click at [477, 945] on button "OK" at bounding box center [477, 949] width 50 height 27
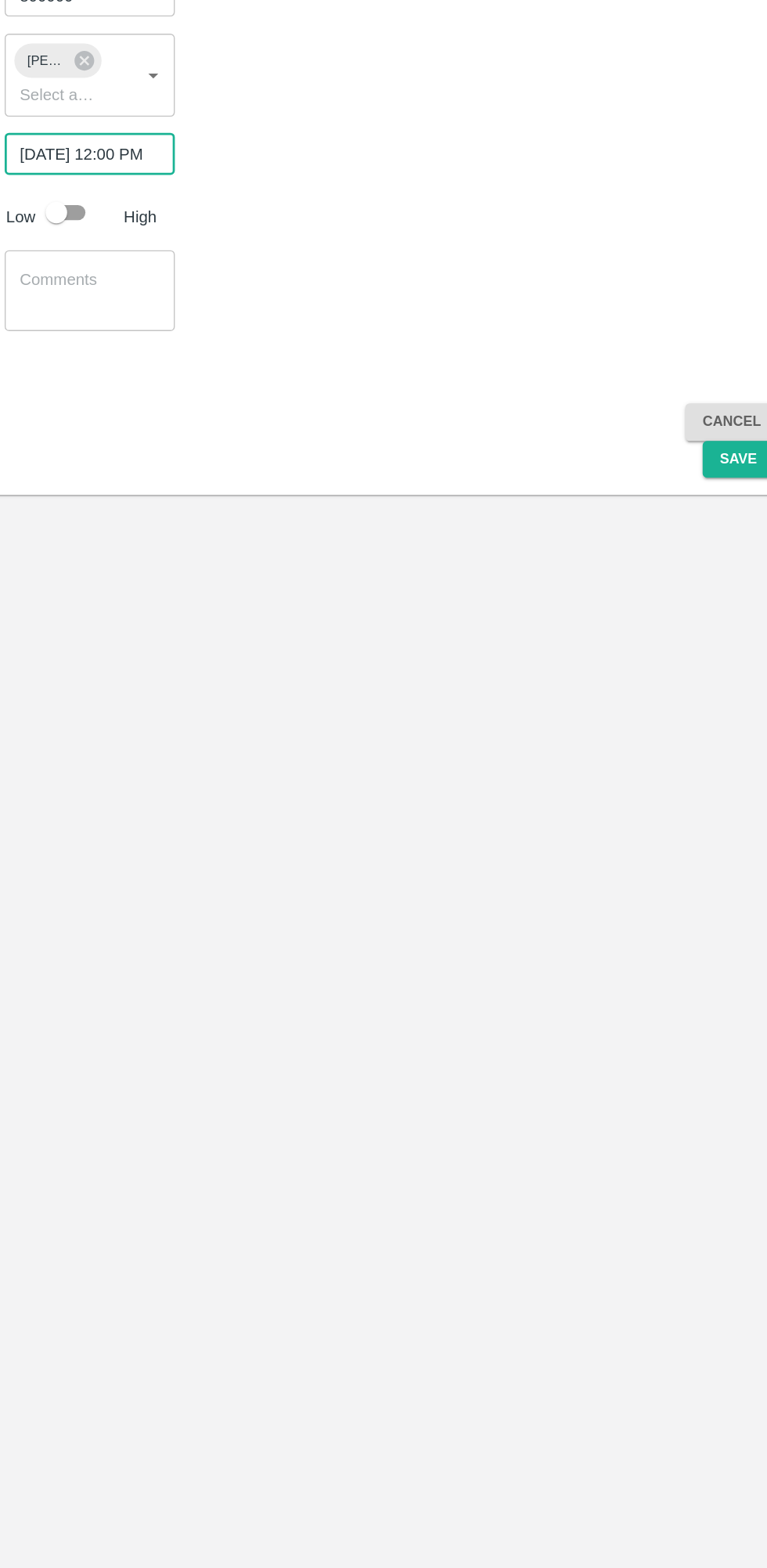
scroll to position [0, 12]
click at [192, 510] on input "checkbox" at bounding box center [173, 519] width 89 height 30
checkbox input "true"
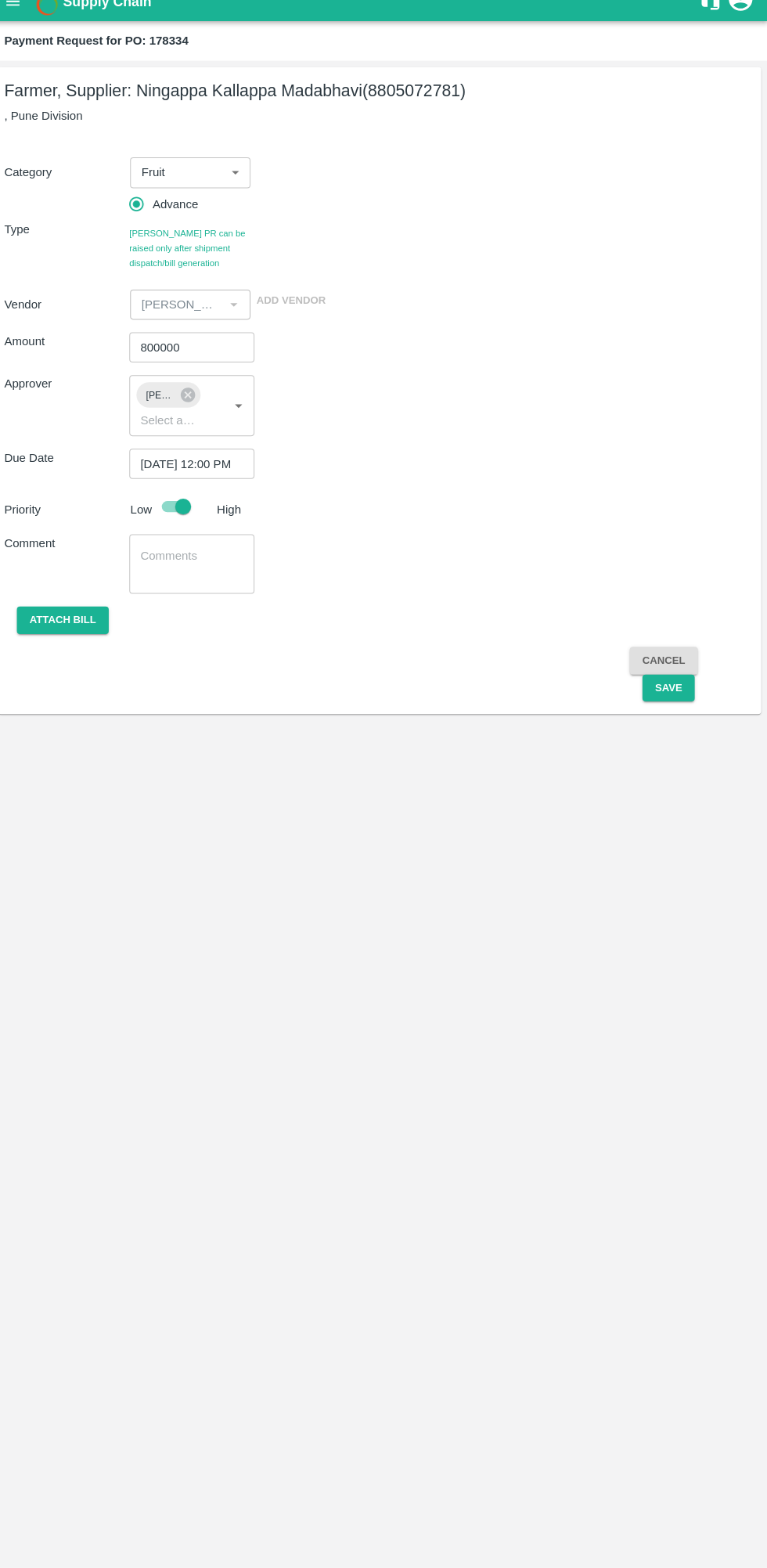
scroll to position [0, 0]
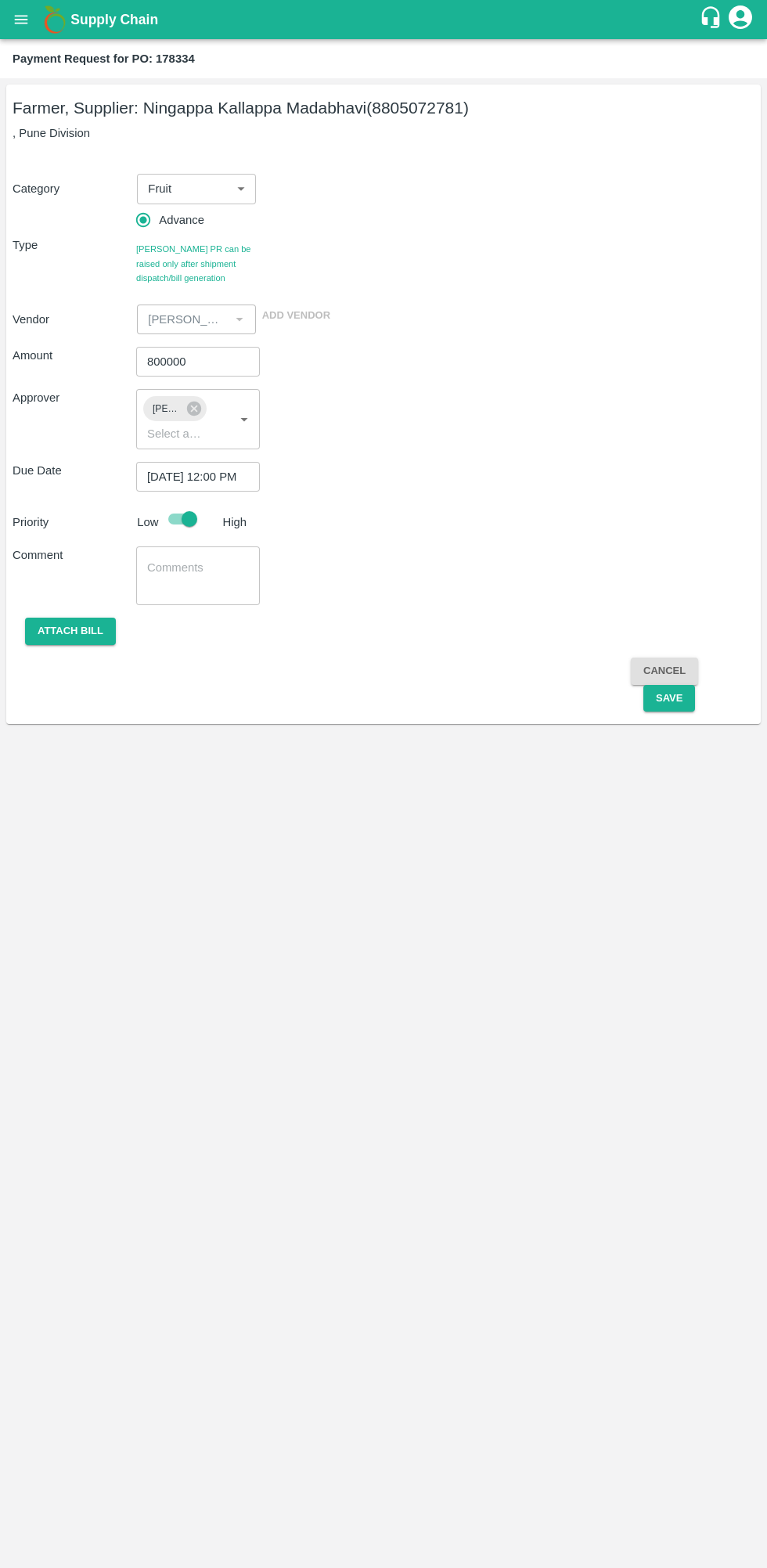
click at [661, 711] on button "Save" at bounding box center [669, 698] width 51 height 27
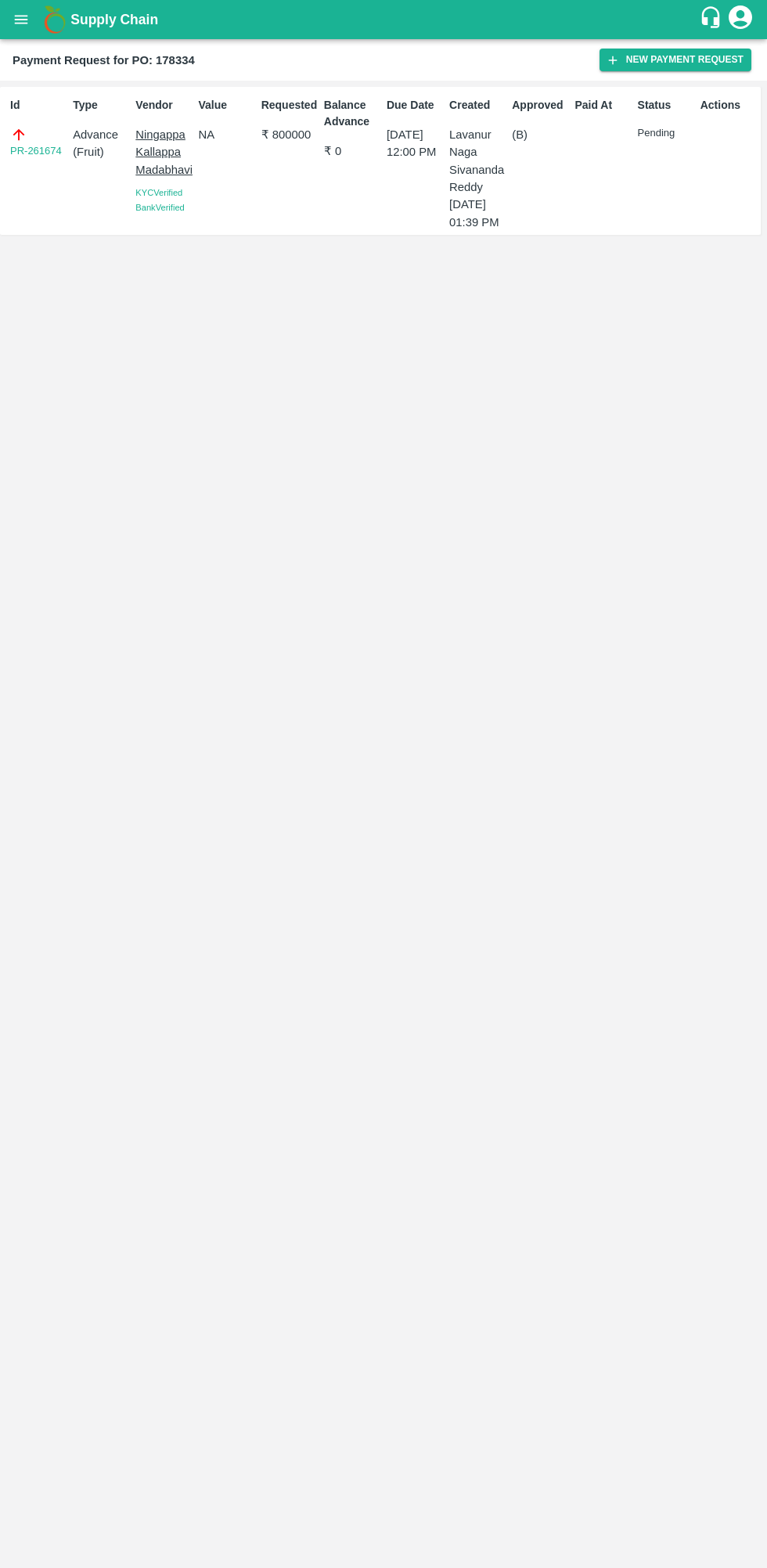
click at [58, 149] on link "PR-261674" at bounding box center [36, 150] width 51 height 16
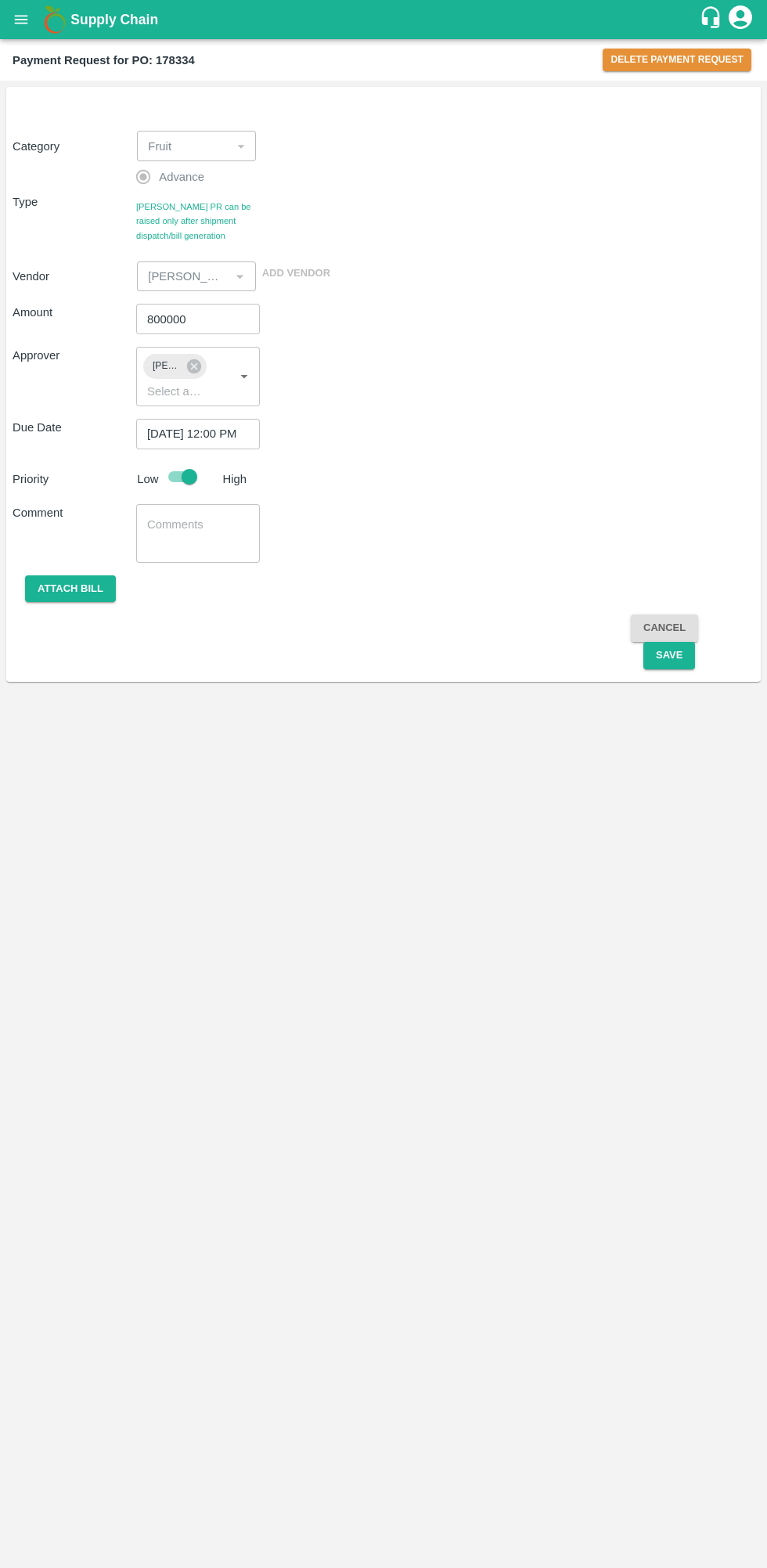
click at [222, 319] on input "800000" at bounding box center [198, 319] width 124 height 30
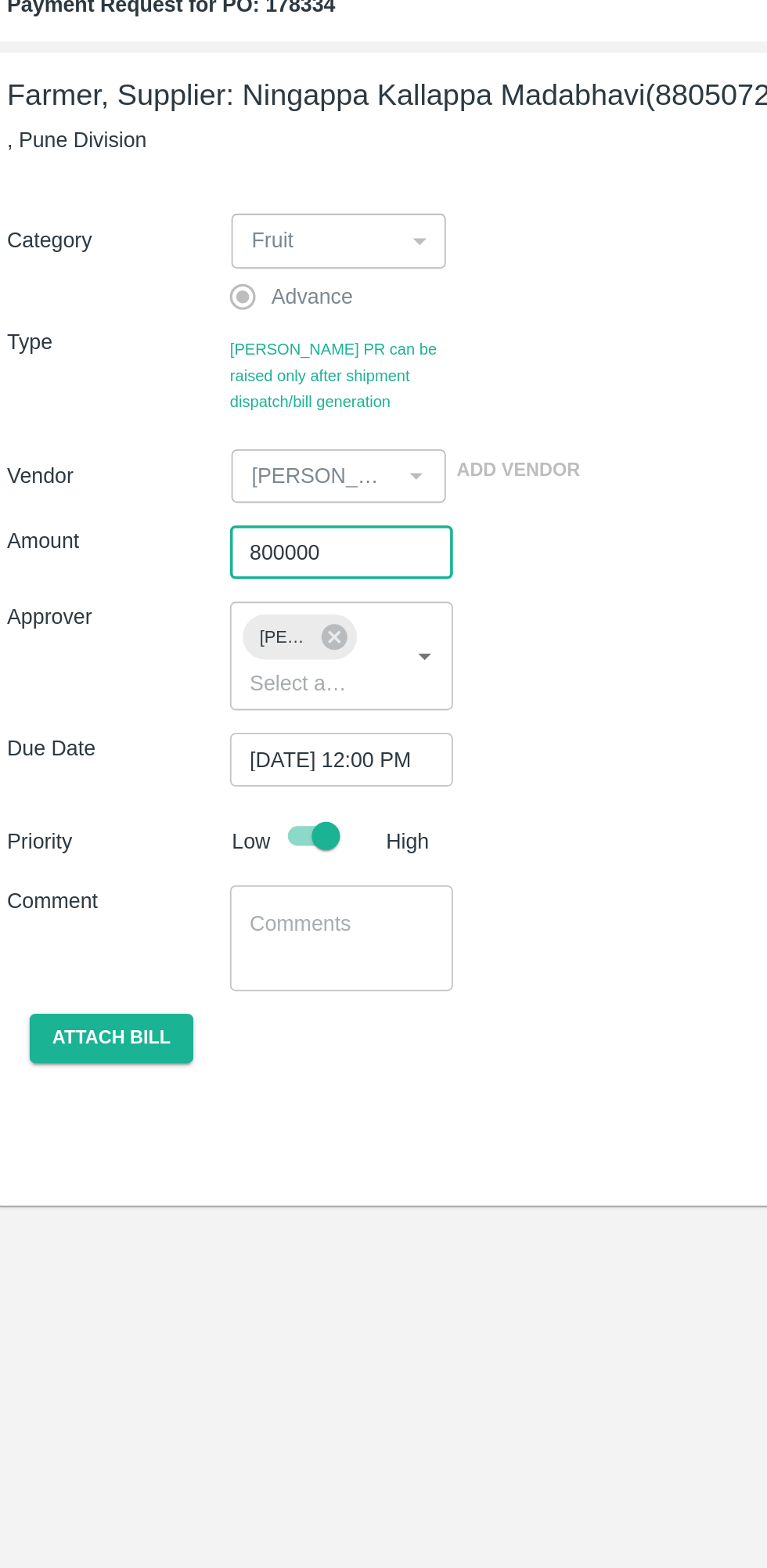
click at [150, 368] on input "800000" at bounding box center [198, 364] width 124 height 30
click at [161, 363] on input "800000" at bounding box center [198, 364] width 124 height 30
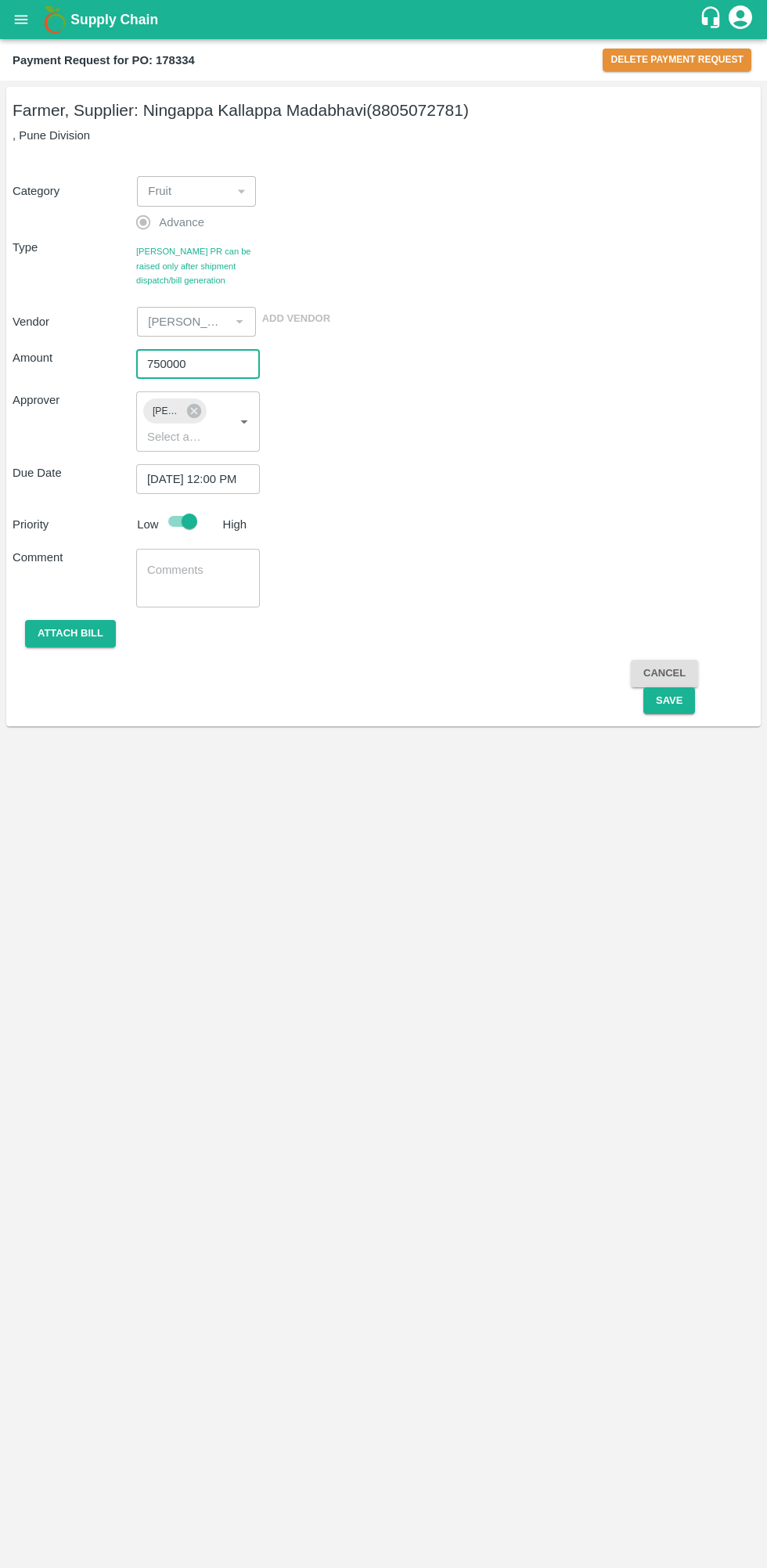
type input "750000"
click at [668, 700] on button "Save" at bounding box center [669, 700] width 51 height 27
